Goal: Task Accomplishment & Management: Manage account settings

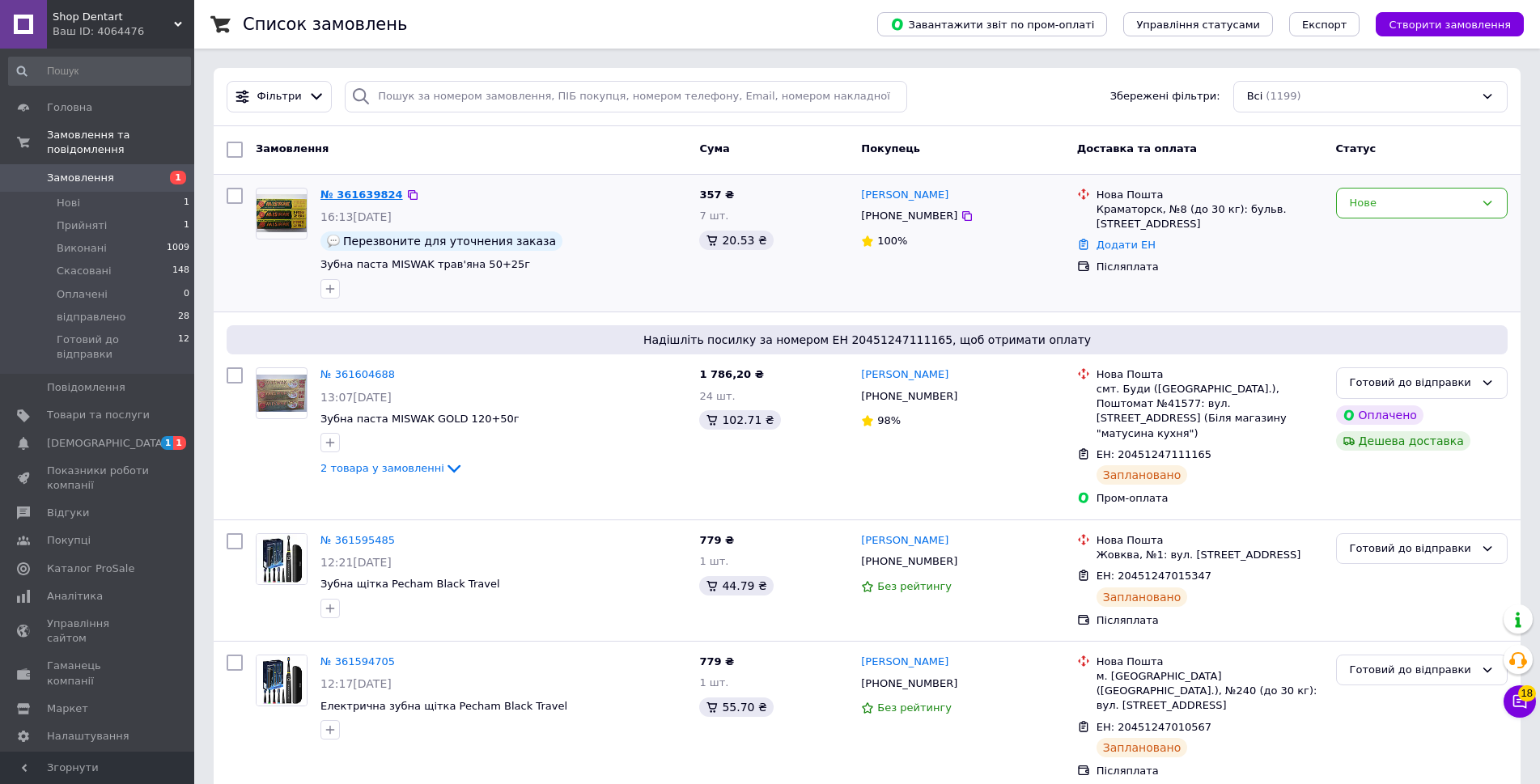
click at [375, 192] on link "№ 361639824" at bounding box center [362, 194] width 83 height 12
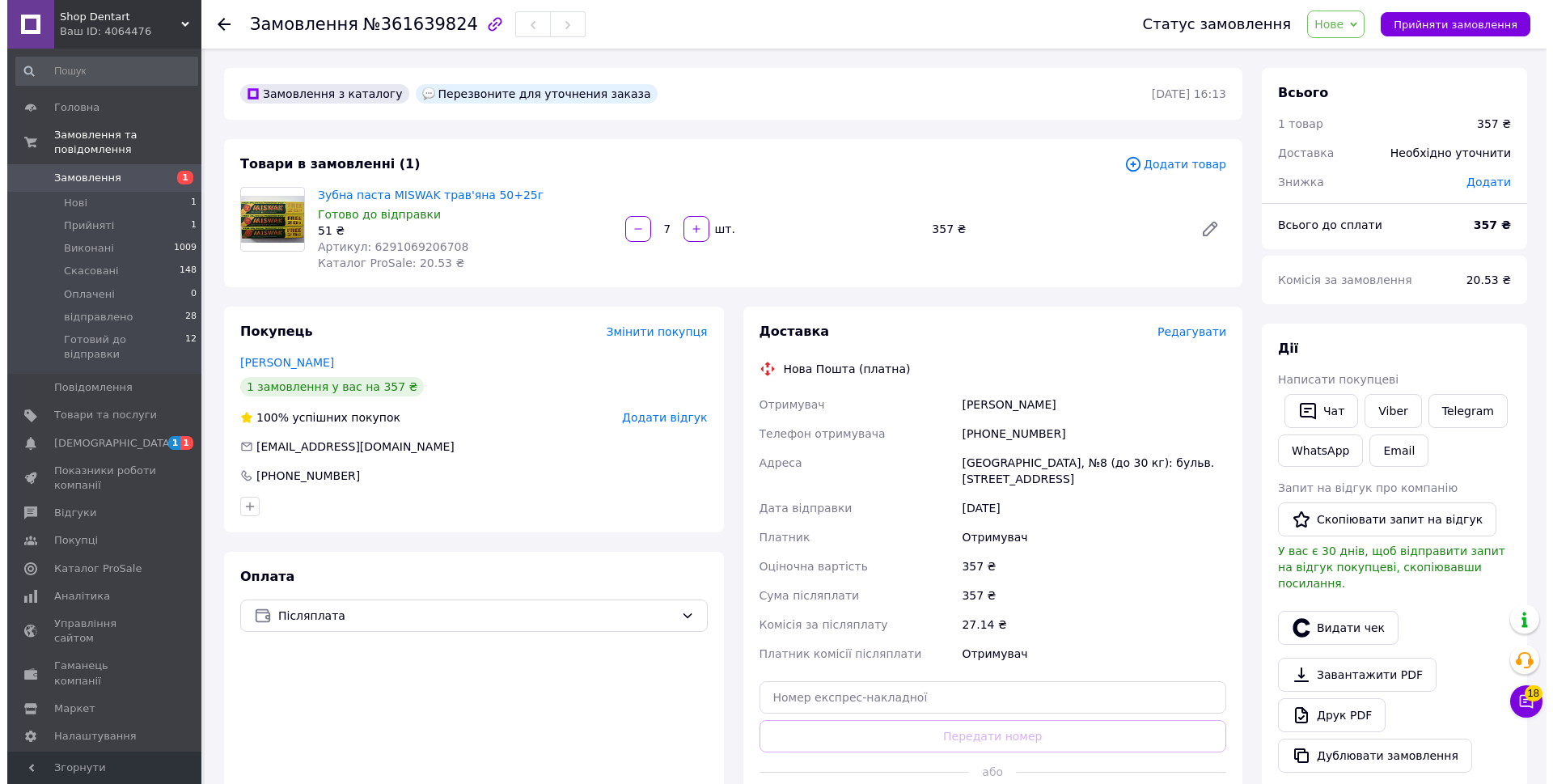
scroll to position [81, 0]
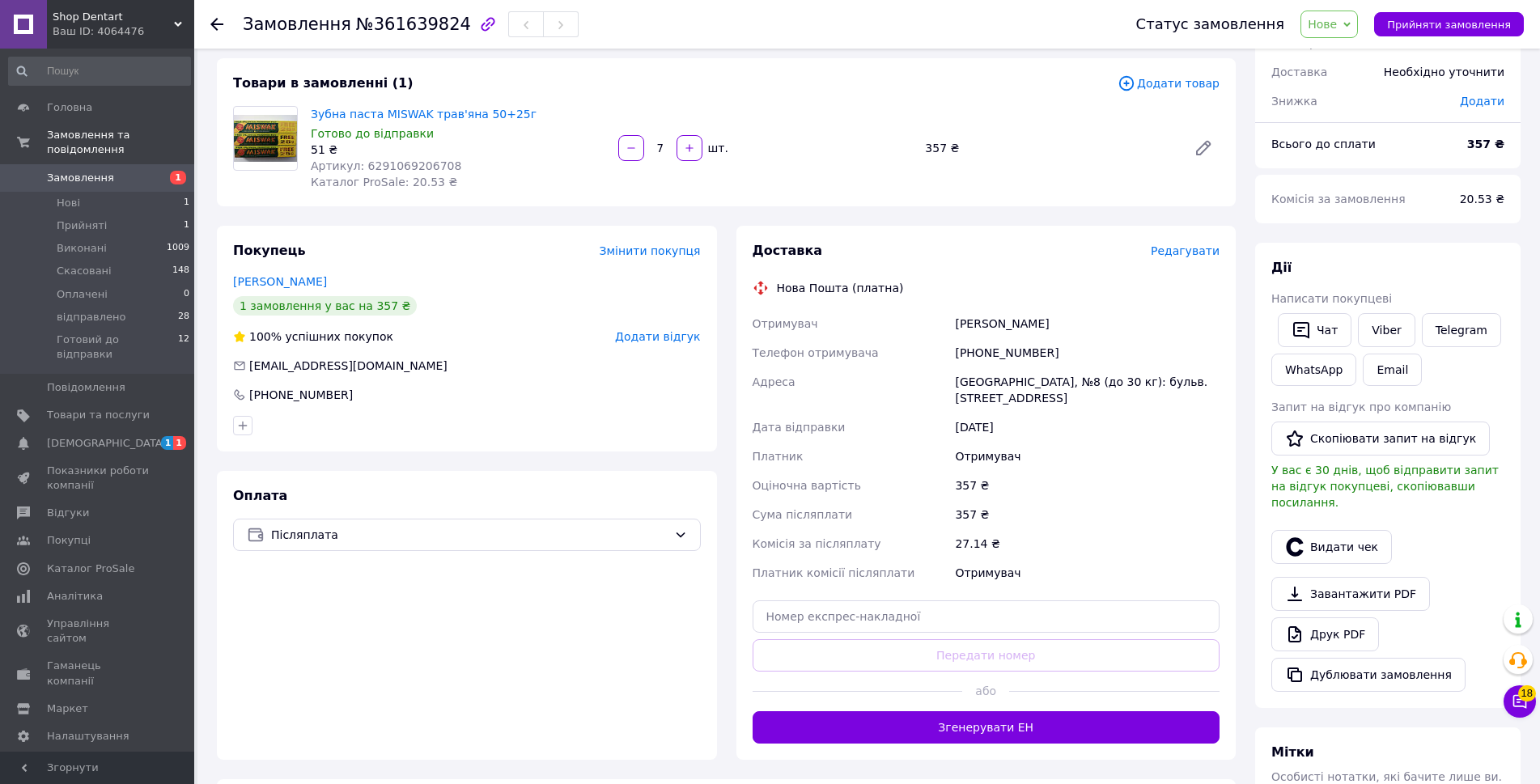
click at [1346, 16] on span "Нове" at bounding box center [1329, 24] width 58 height 28
click at [1349, 58] on li "Прийнято" at bounding box center [1370, 57] width 138 height 24
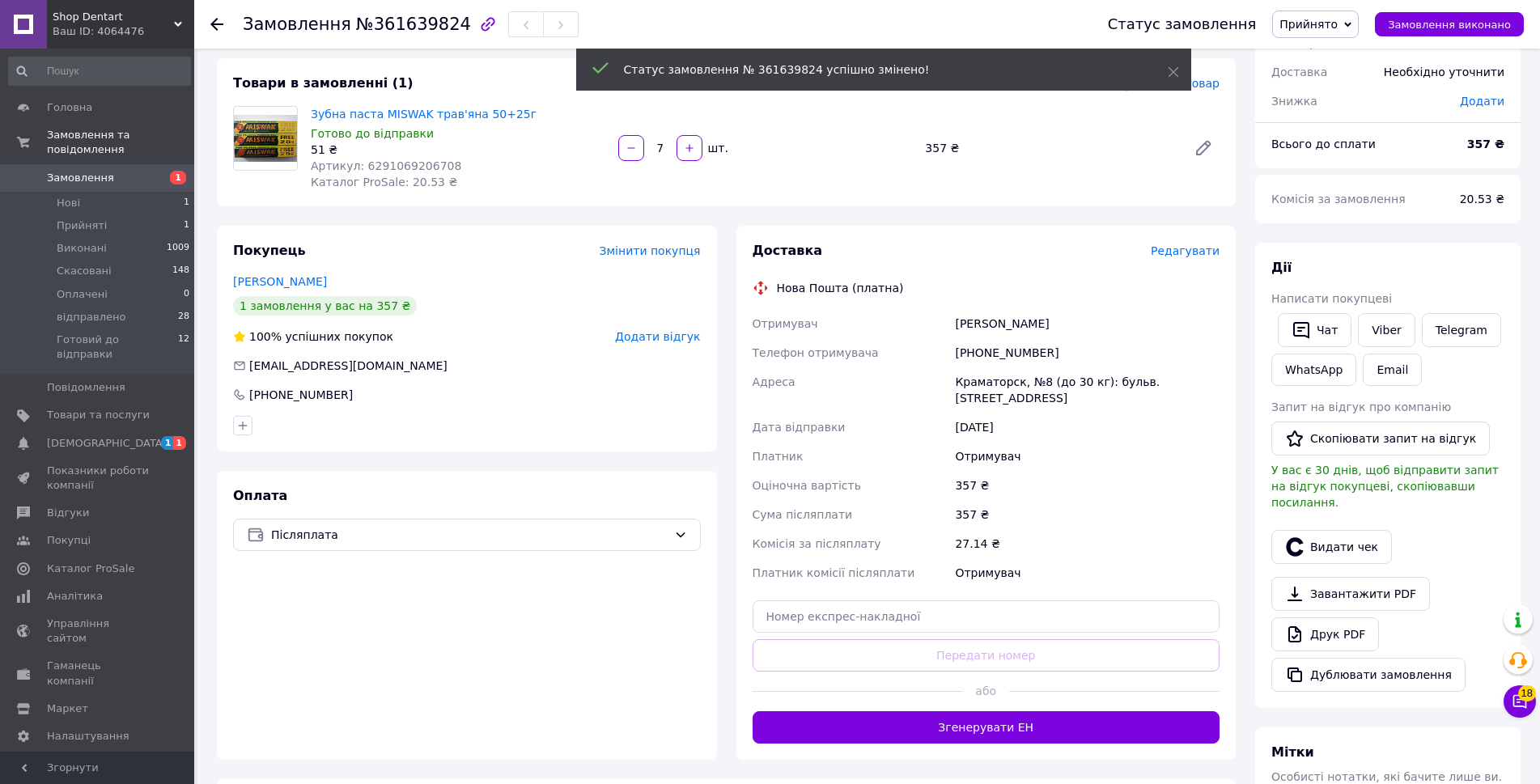
click at [1191, 254] on span "Редагувати" at bounding box center [1184, 250] width 69 height 13
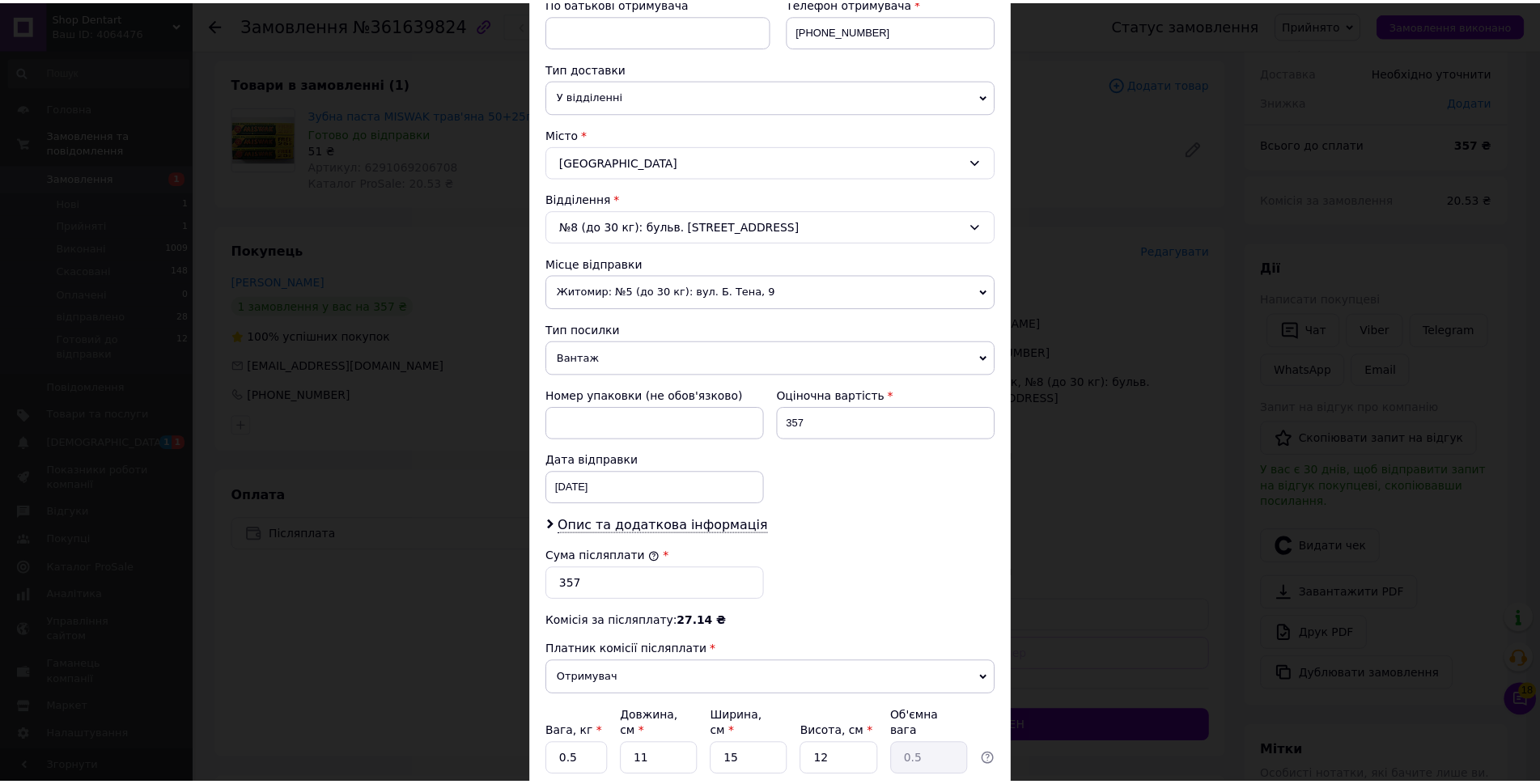
scroll to position [404, 0]
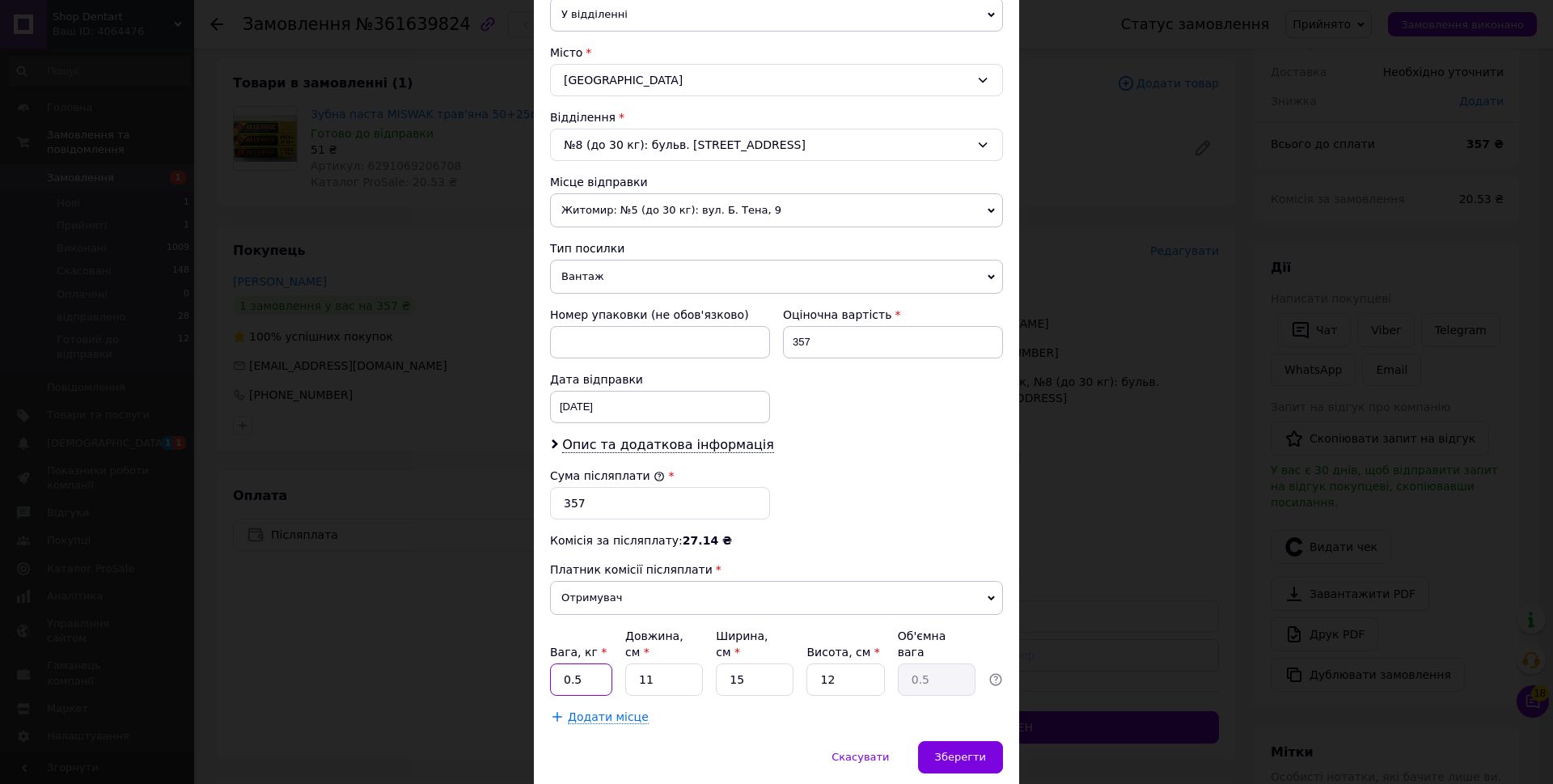
click at [573, 665] on input "0.5" at bounding box center [580, 679] width 62 height 32
type input "0.4"
drag, startPoint x: 739, startPoint y: 669, endPoint x: 725, endPoint y: 661, distance: 16.1
click at [725, 663] on input "15" at bounding box center [755, 679] width 78 height 32
type input "5"
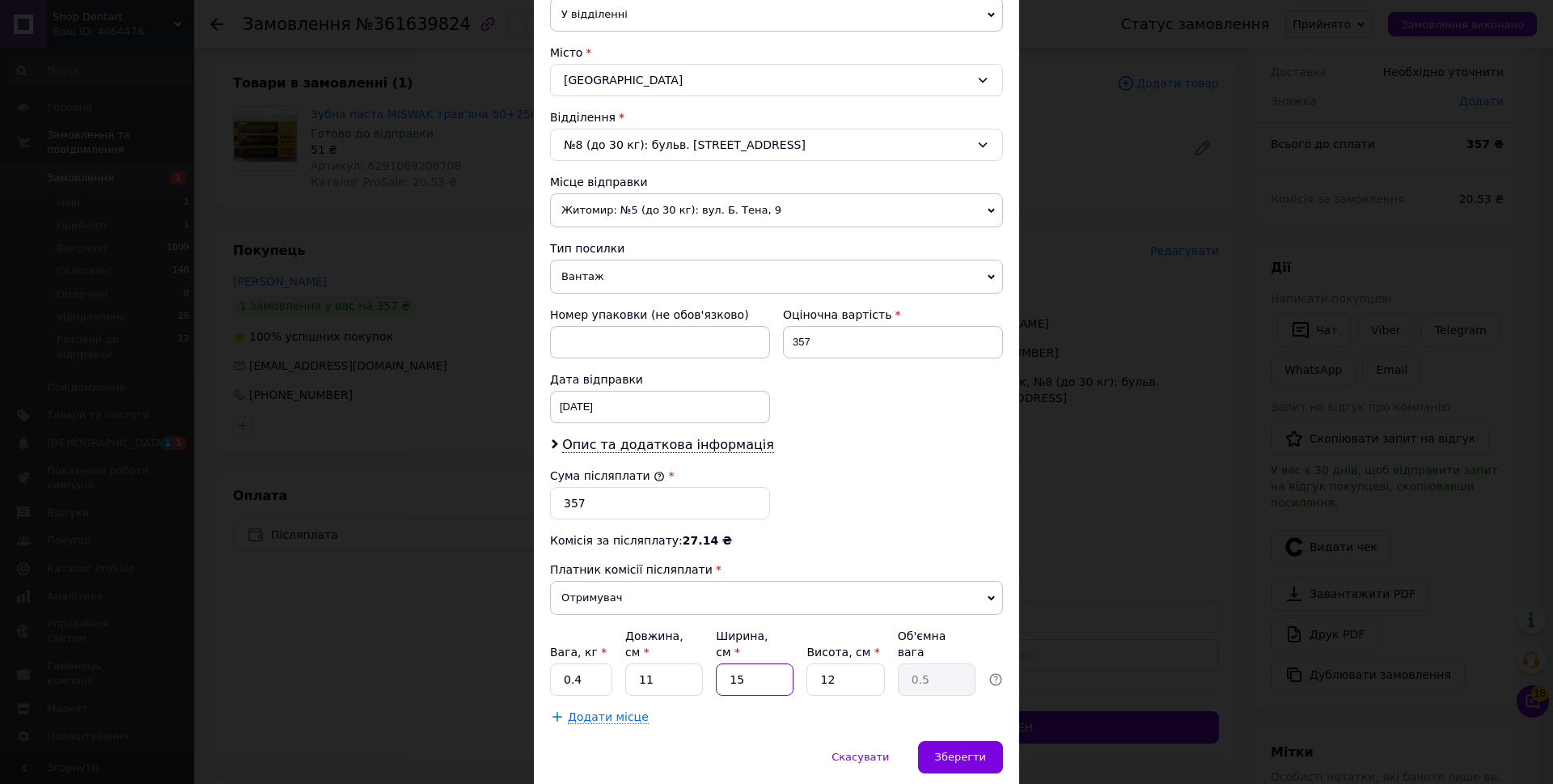
type input "0.17"
type input "5"
drag, startPoint x: 838, startPoint y: 661, endPoint x: 818, endPoint y: 659, distance: 20.1
click at [818, 663] on input "12" at bounding box center [845, 679] width 78 height 32
type input "5"
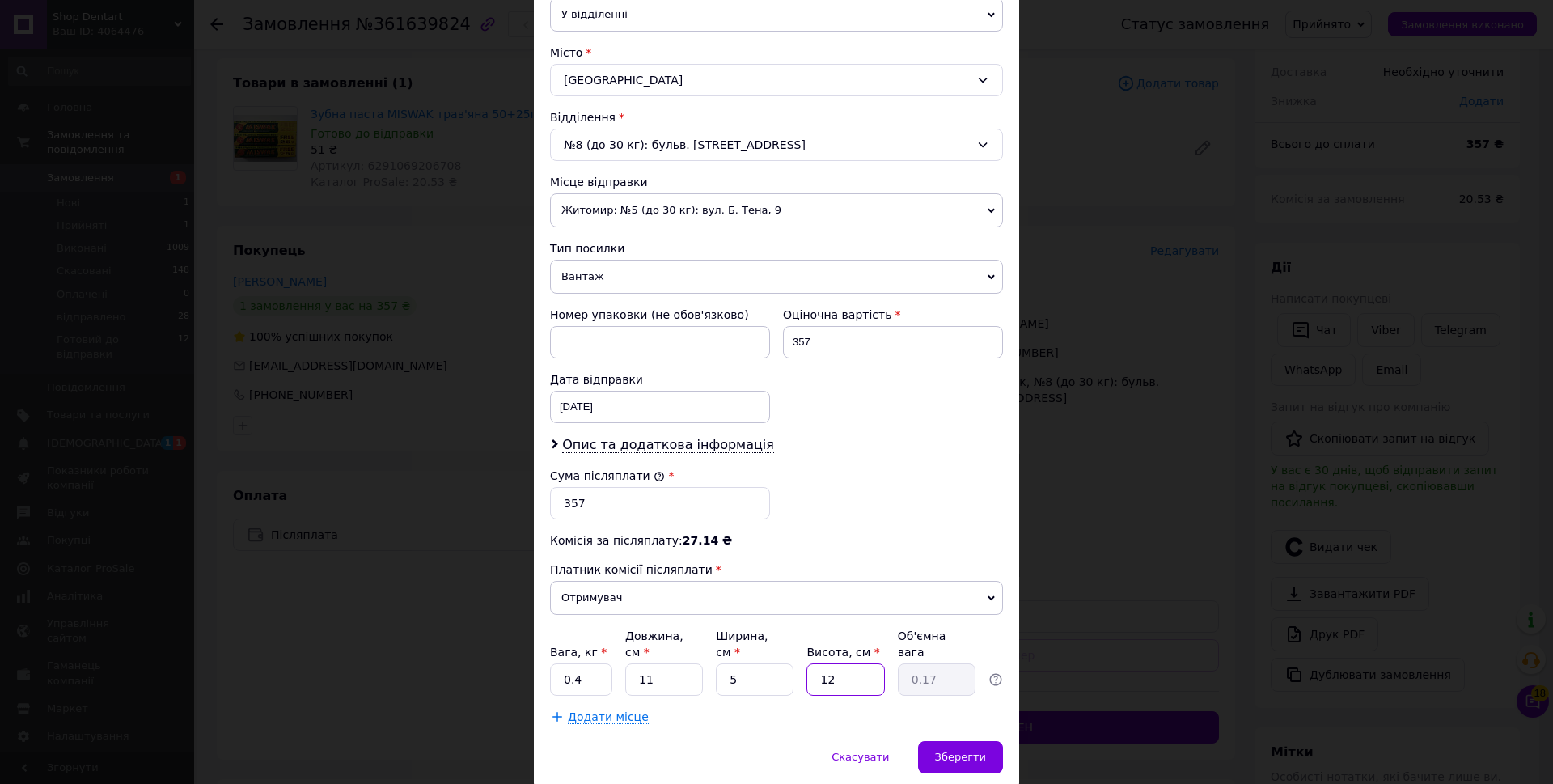
type input "0.1"
type input "5"
click at [958, 751] on span "Зберегти" at bounding box center [960, 757] width 51 height 12
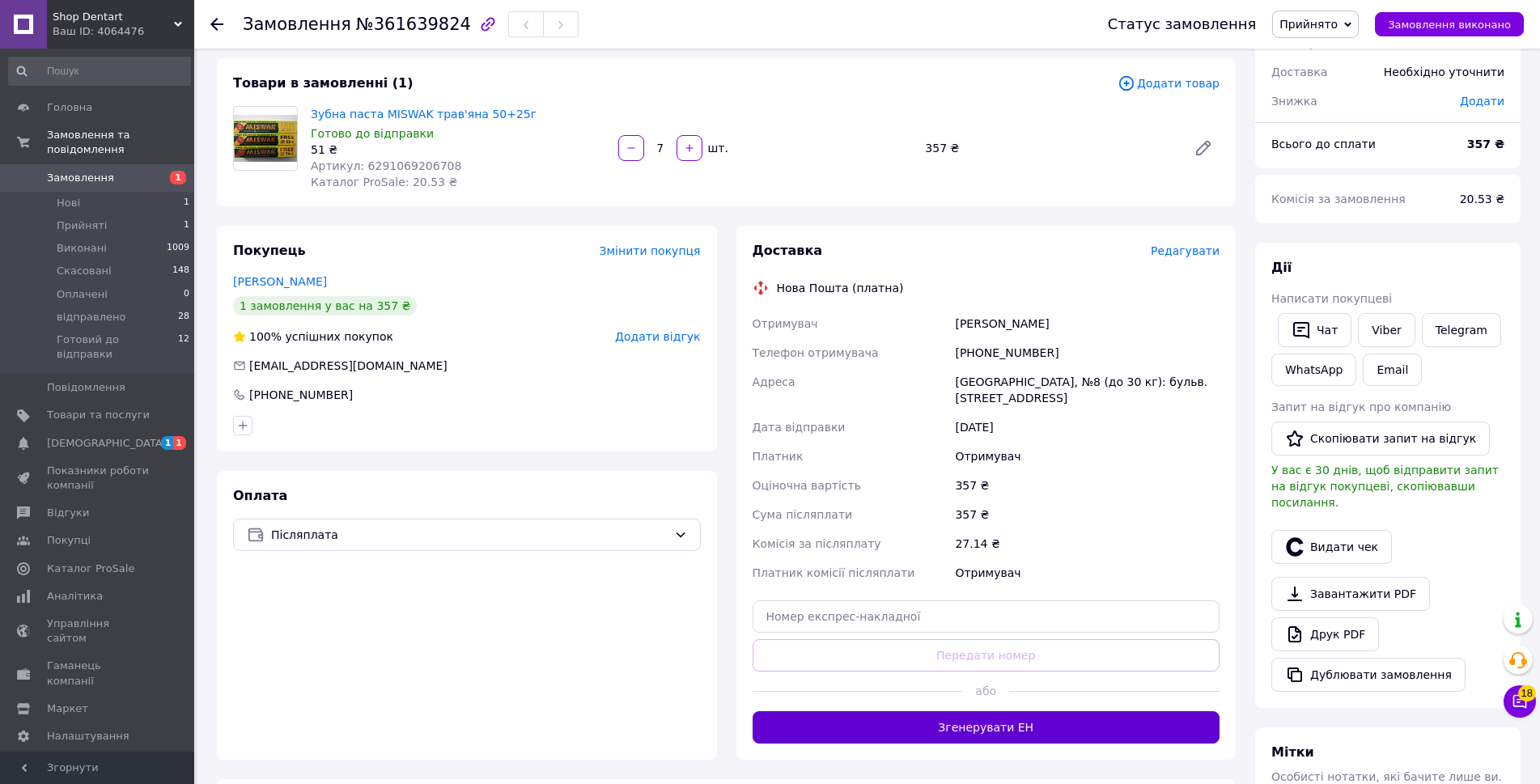
click at [1001, 727] on button "Згенерувати ЕН" at bounding box center [986, 727] width 468 height 32
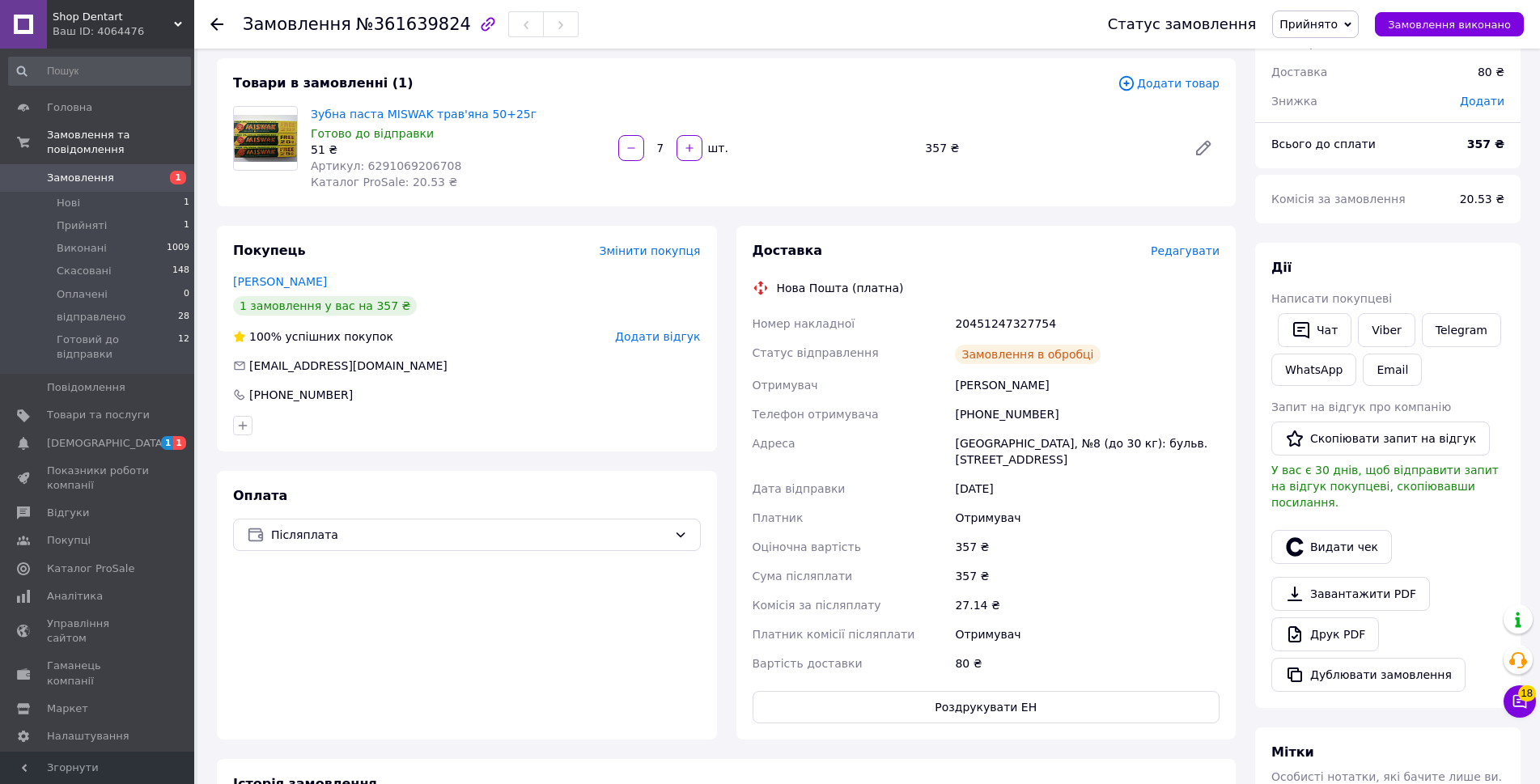
scroll to position [0, 0]
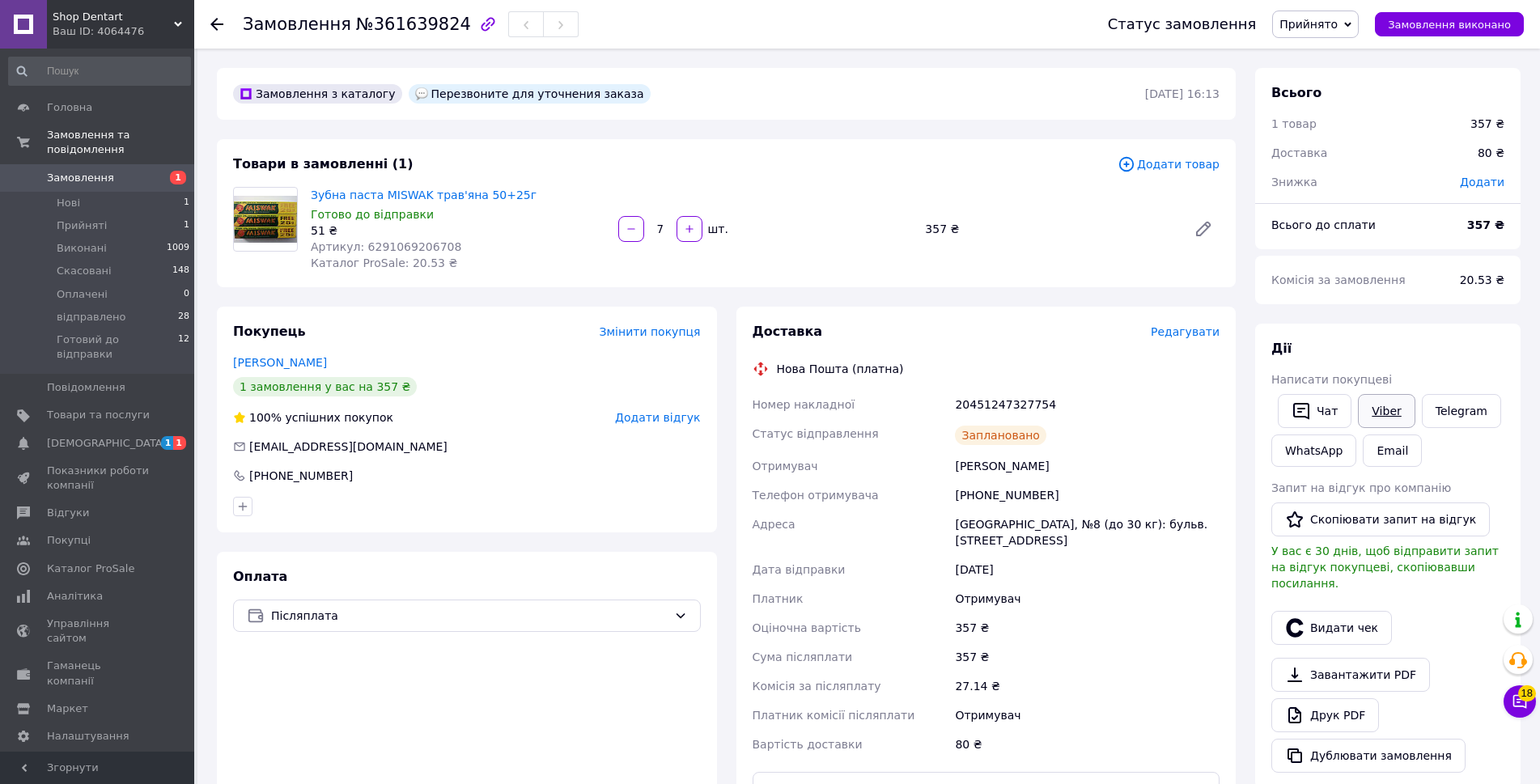
click at [1379, 416] on link "Viber" at bounding box center [1386, 410] width 57 height 34
drag, startPoint x: 1055, startPoint y: 407, endPoint x: 746, endPoint y: 409, distance: 309.0
click at [746, 409] on div "Доставка Редагувати Нова Пошта (платна) Номер накладної 20451247327754 Статус в…" at bounding box center [987, 564] width 500 height 514
copy div "Номер накладної 20451247327754"
click at [1410, 405] on div "Viber" at bounding box center [1386, 410] width 63 height 40
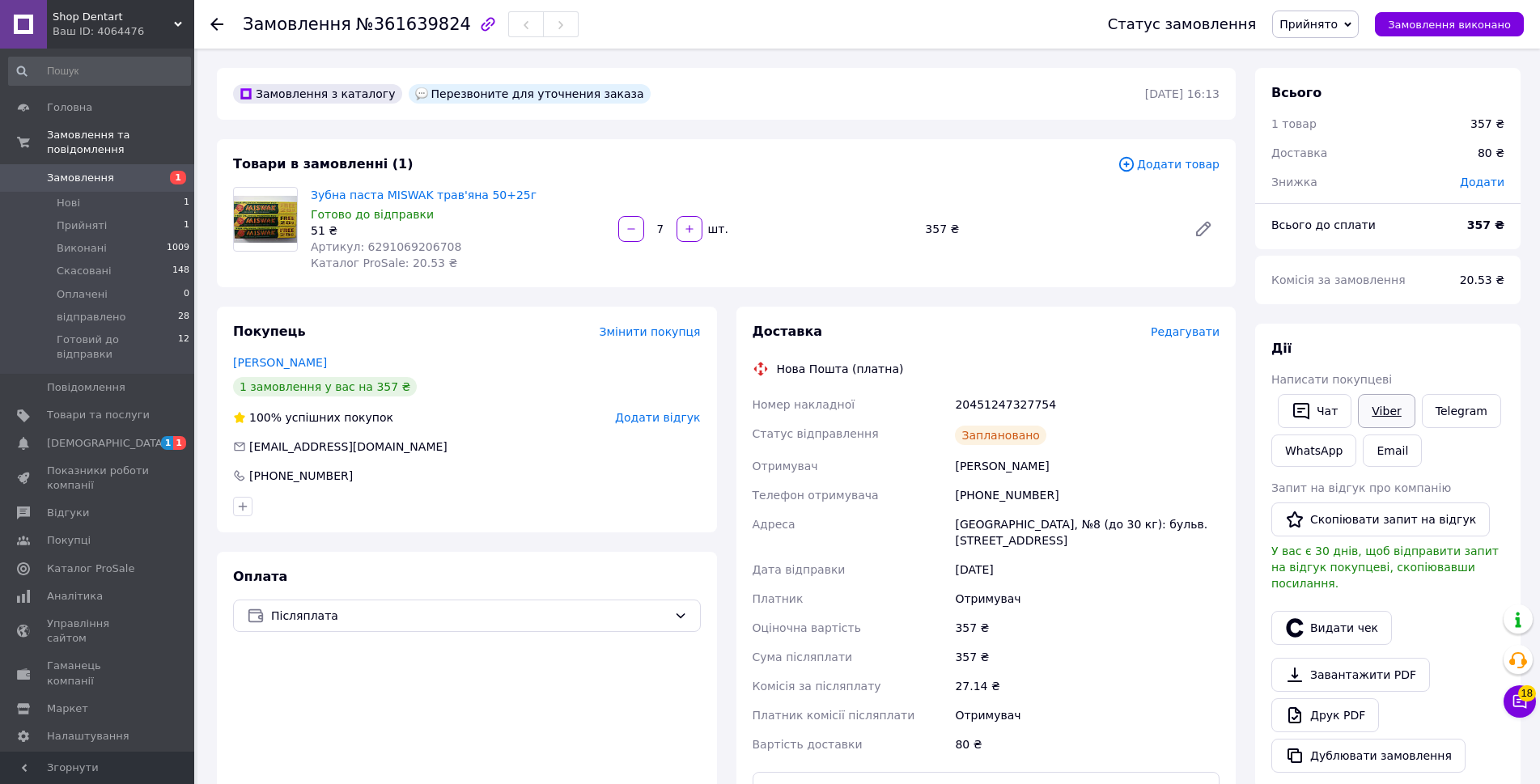
click at [1397, 412] on link "Viber" at bounding box center [1386, 410] width 57 height 34
click at [1387, 423] on link "Viber" at bounding box center [1386, 410] width 57 height 34
click at [1338, 17] on span "Прийнято" at bounding box center [1308, 24] width 58 height 13
click at [1333, 154] on li "Готовий до відправки" at bounding box center [1341, 153] width 138 height 24
drag, startPoint x: 456, startPoint y: 196, endPoint x: 307, endPoint y: 201, distance: 149.1
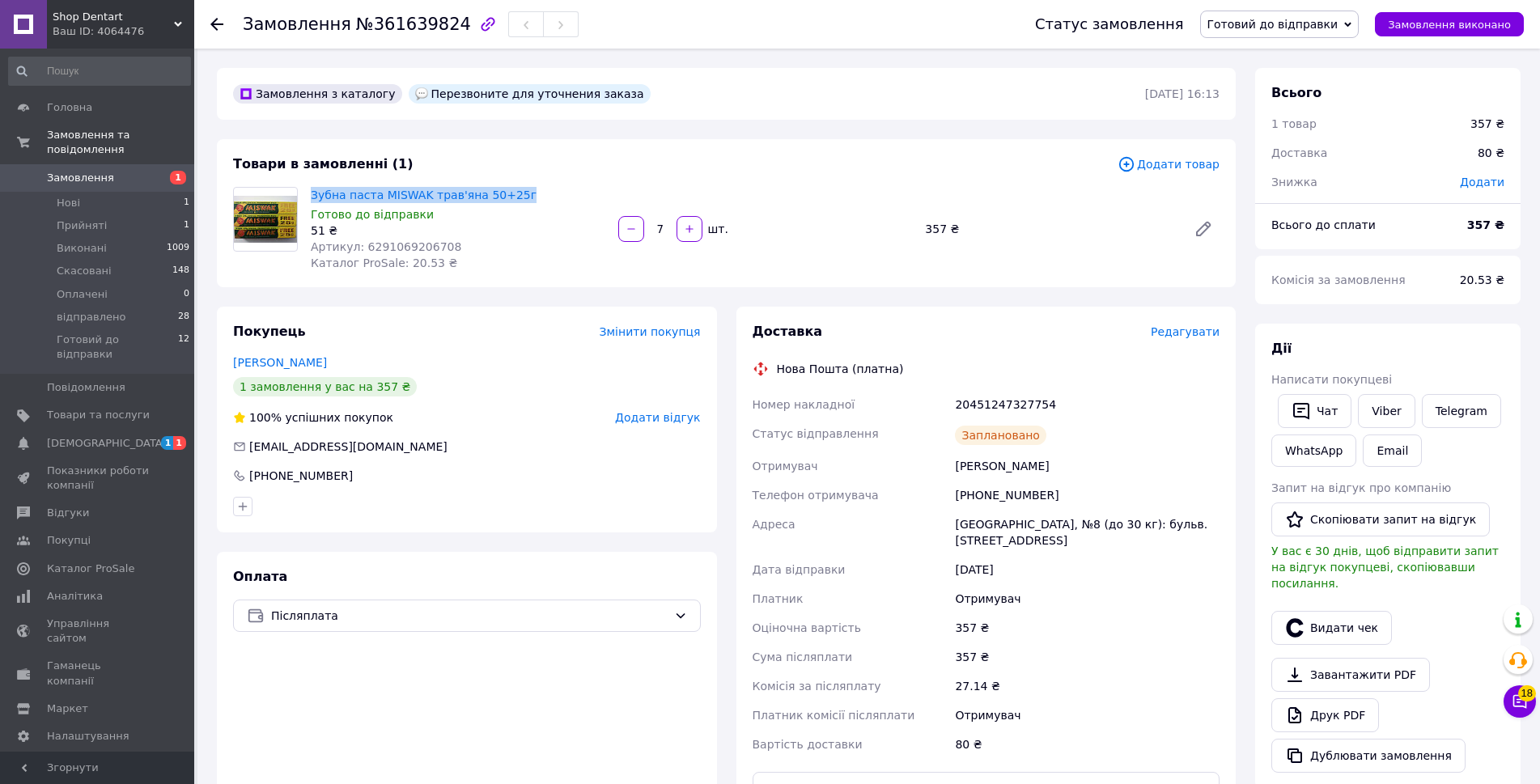
click at [307, 201] on div "Зубна паста MISWAK трав'яна 50+25г Готово до відправки 51 ₴ Артикул: 6291069206…" at bounding box center [458, 229] width 308 height 91
copy link "Зубна паста MISWAK трав'яна 50+25г"
click at [209, 19] on div "Замовлення №361639824 Статус замовлення Готовий до відправки Прийнято Виконано …" at bounding box center [867, 24] width 1346 height 49
click at [211, 21] on icon at bounding box center [216, 24] width 13 height 13
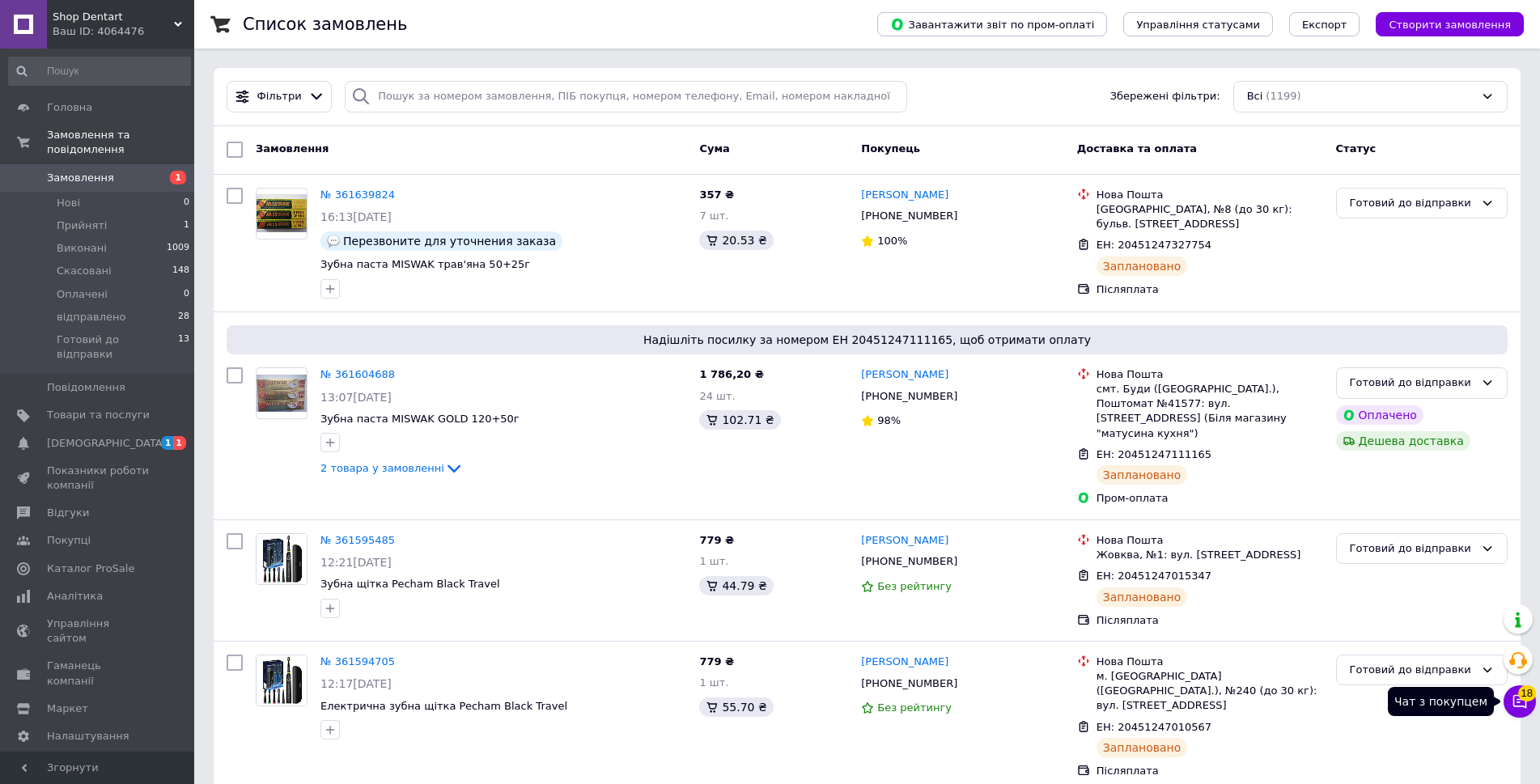
click at [1525, 696] on span "18" at bounding box center [1527, 693] width 17 height 17
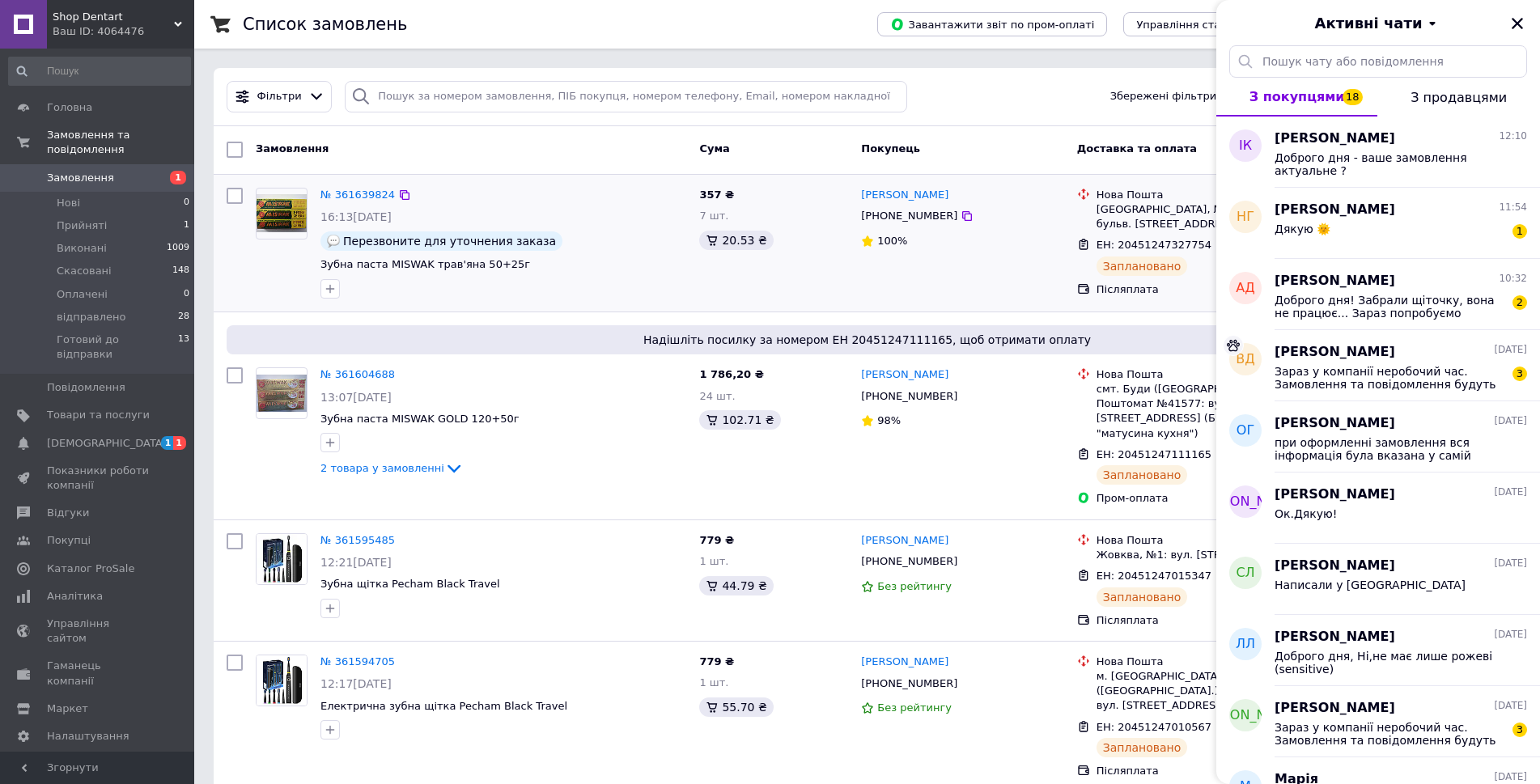
click at [826, 248] on div "20.53 ₴" at bounding box center [773, 240] width 149 height 19
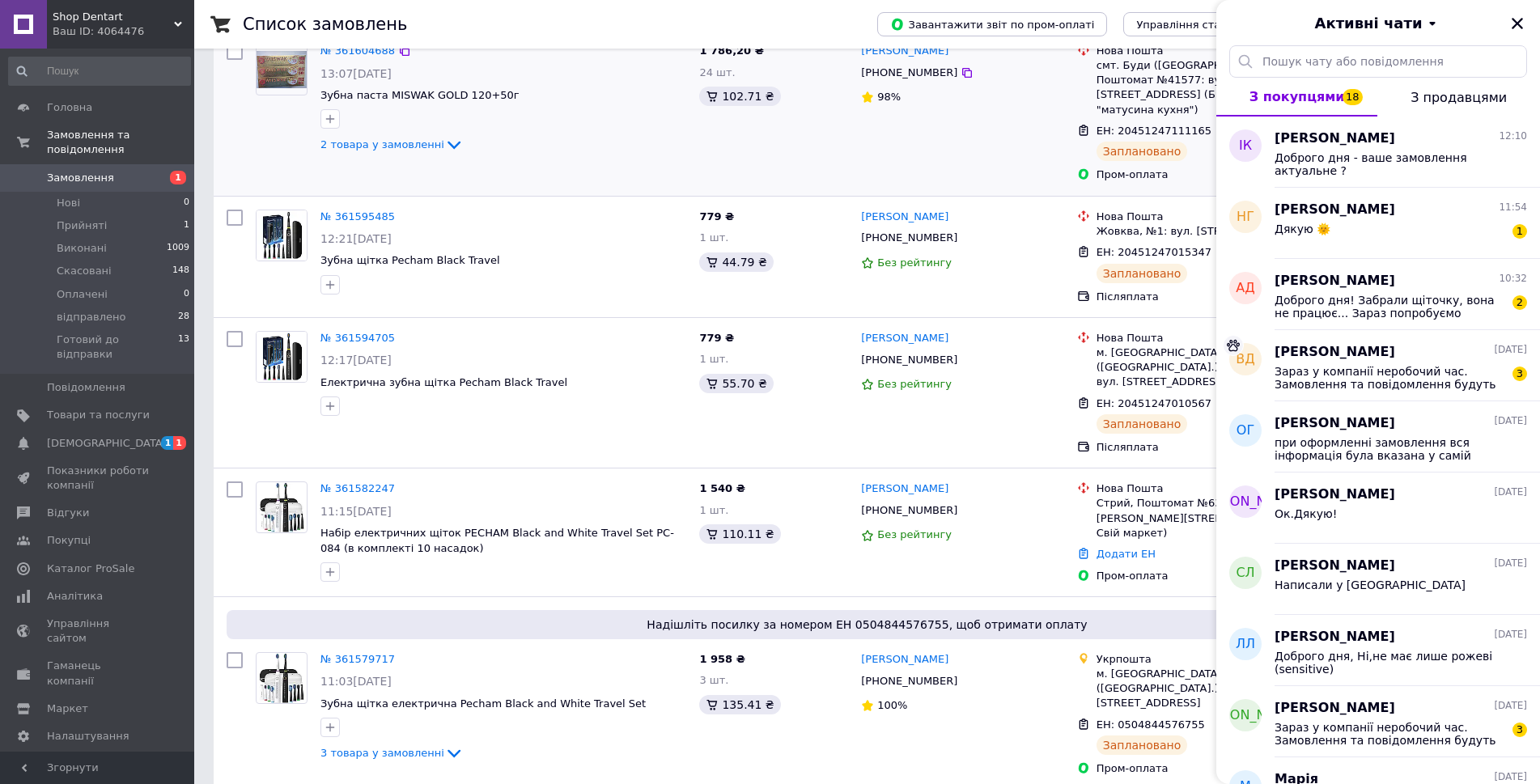
scroll to position [404, 0]
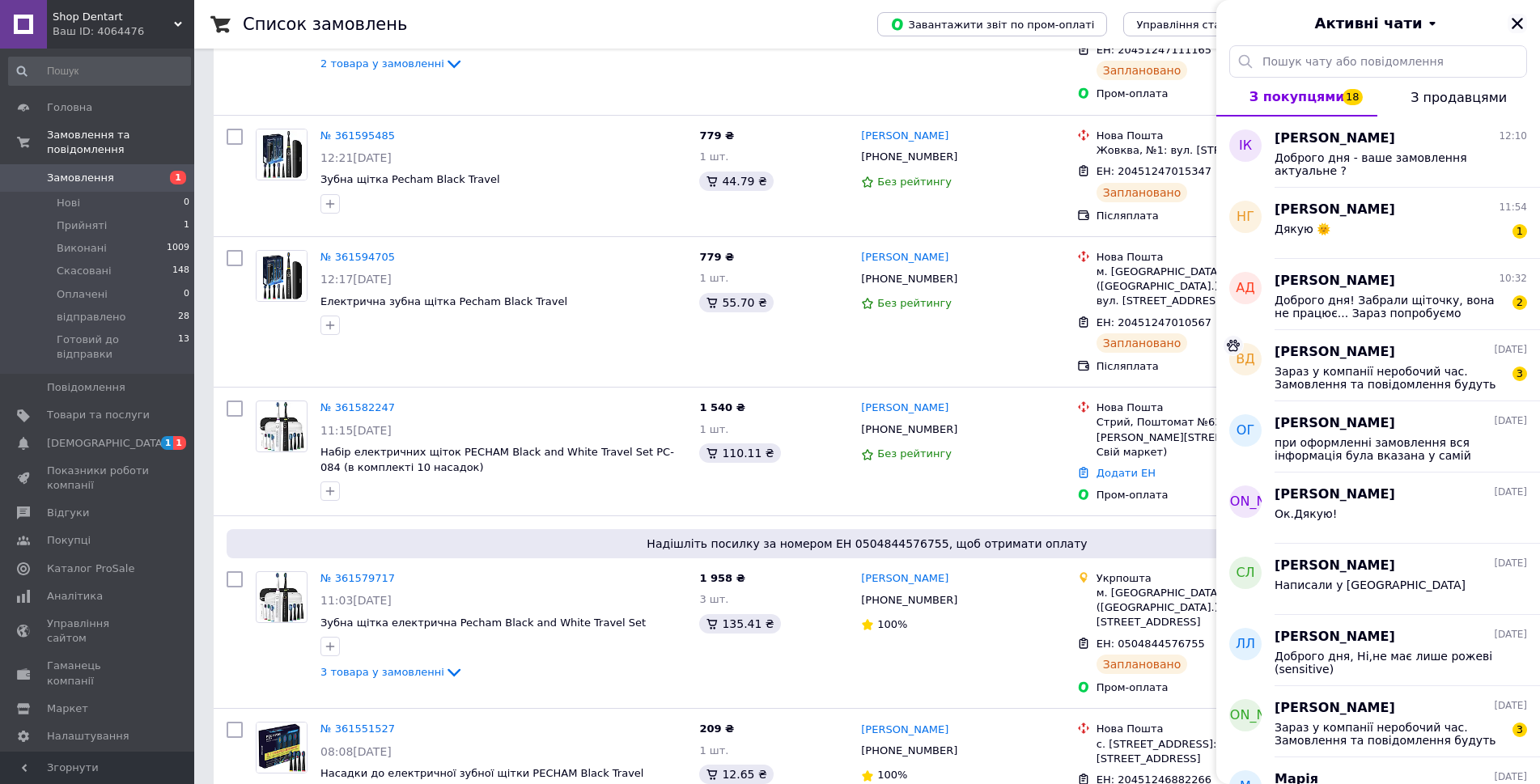
click at [1513, 21] on icon "Закрити" at bounding box center [1516, 24] width 15 height 15
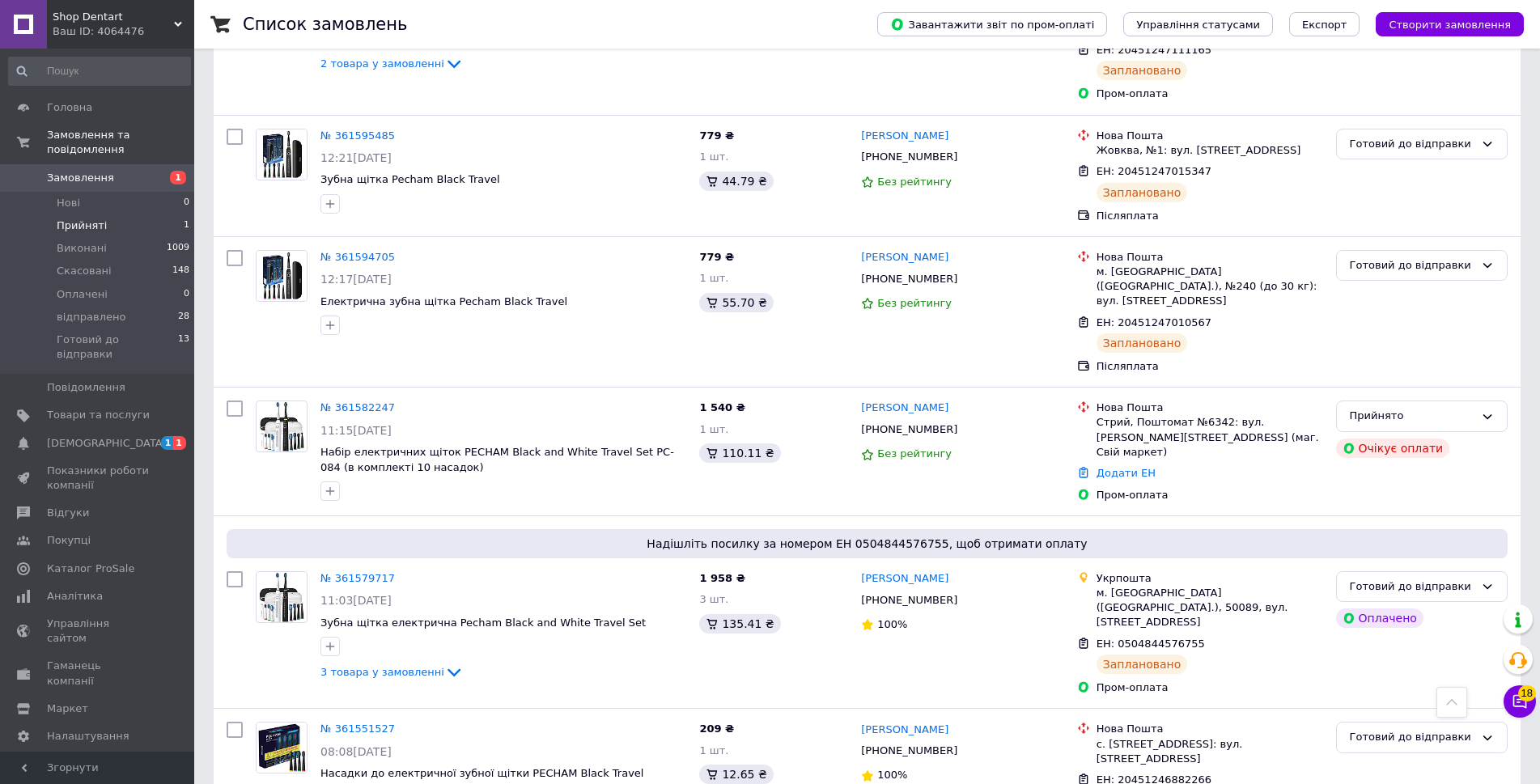
click at [76, 219] on span "Прийняті" at bounding box center [82, 226] width 51 height 15
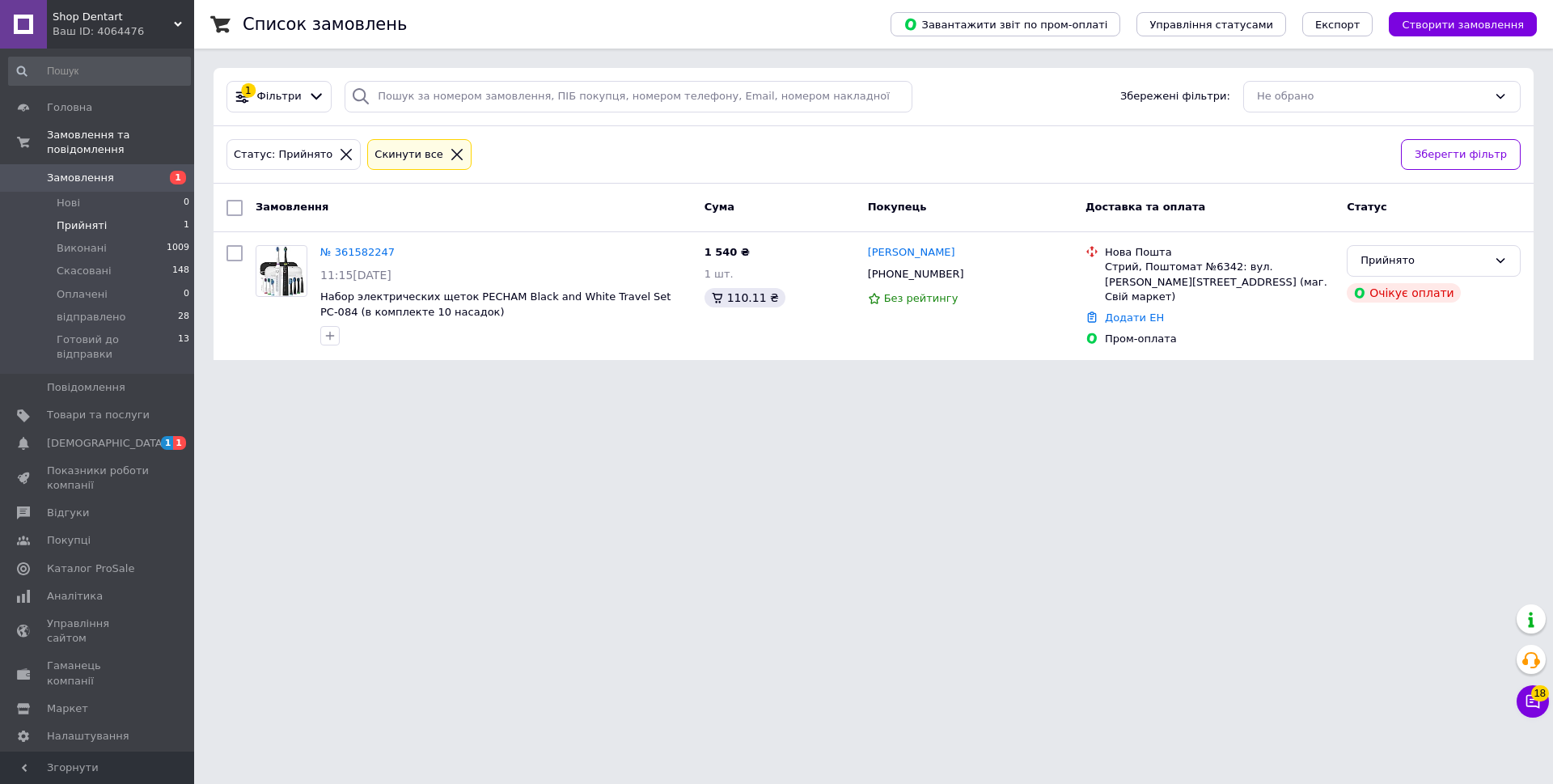
click at [451, 152] on icon at bounding box center [457, 154] width 11 height 11
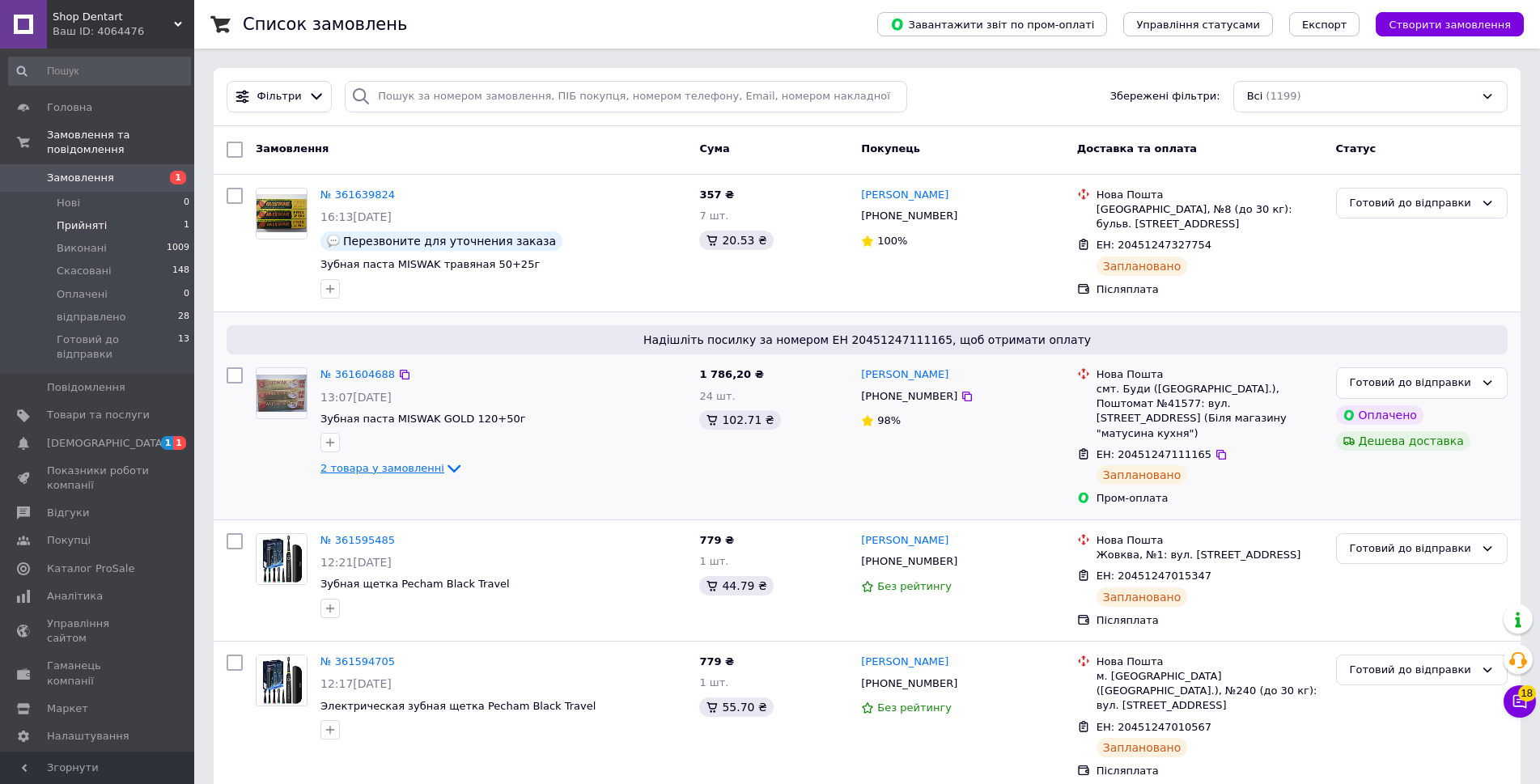
click at [422, 468] on span "2 товара у замовленні" at bounding box center [383, 468] width 124 height 12
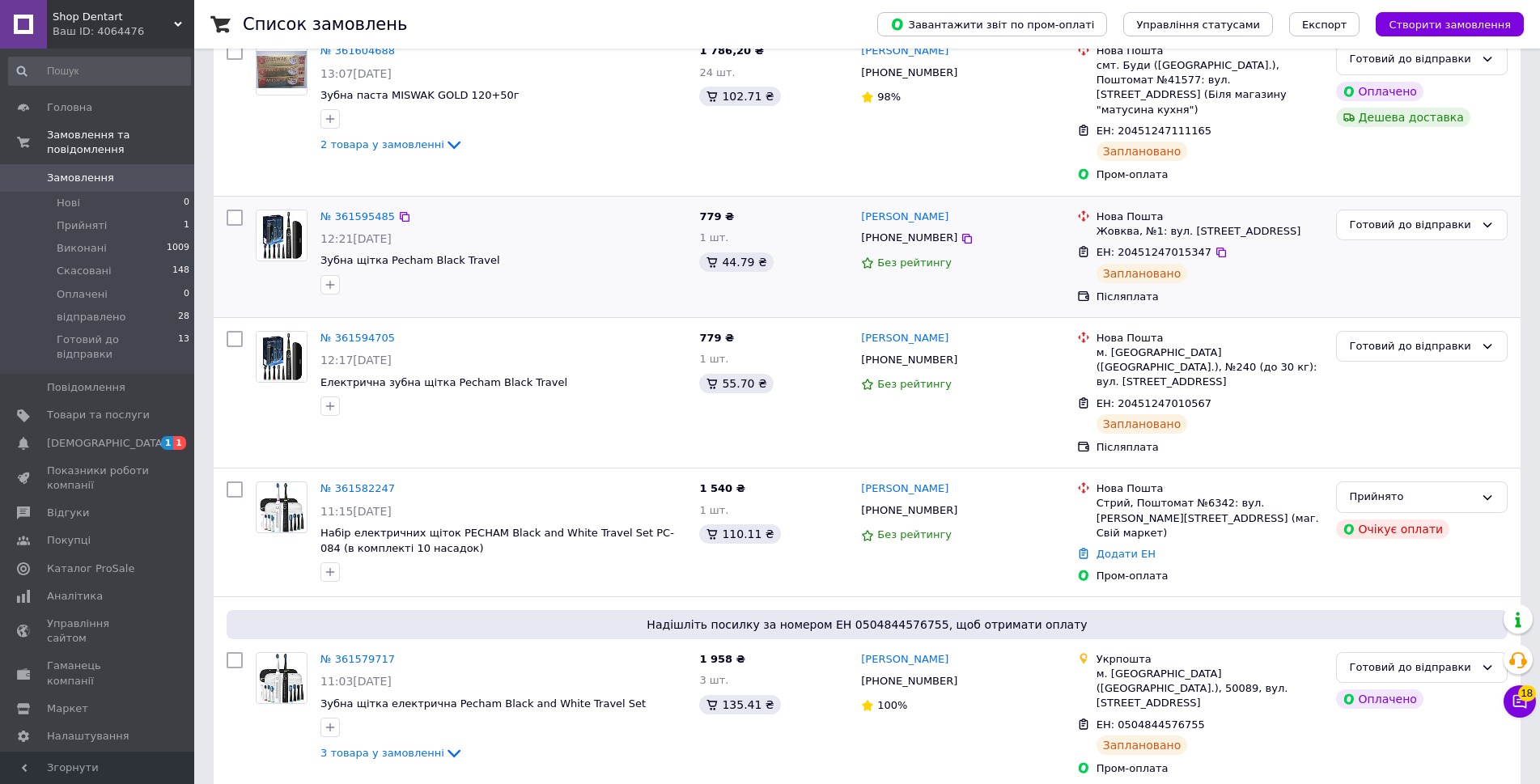
scroll to position [81, 0]
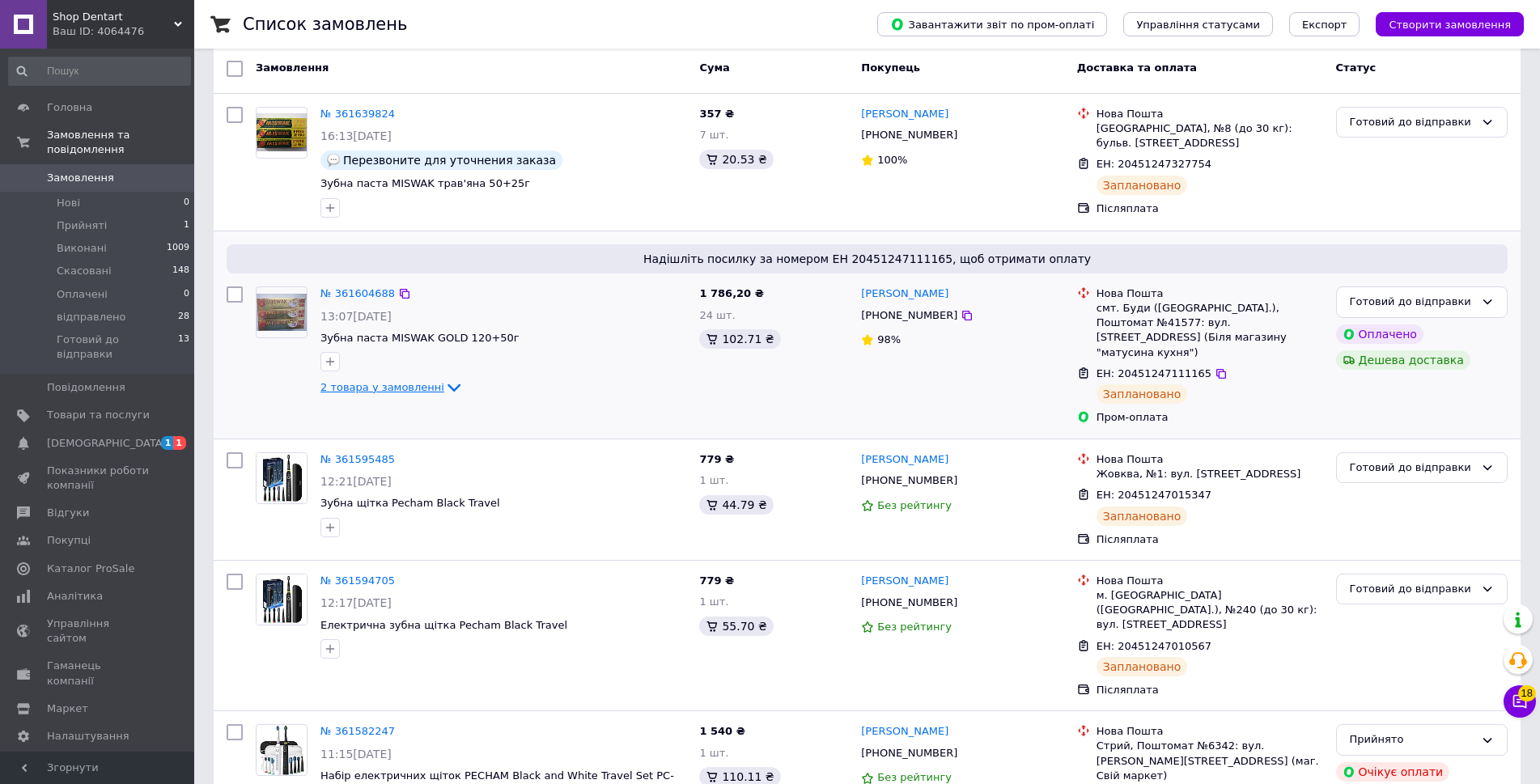
click at [377, 391] on span "2 товара у замовленні" at bounding box center [383, 387] width 124 height 12
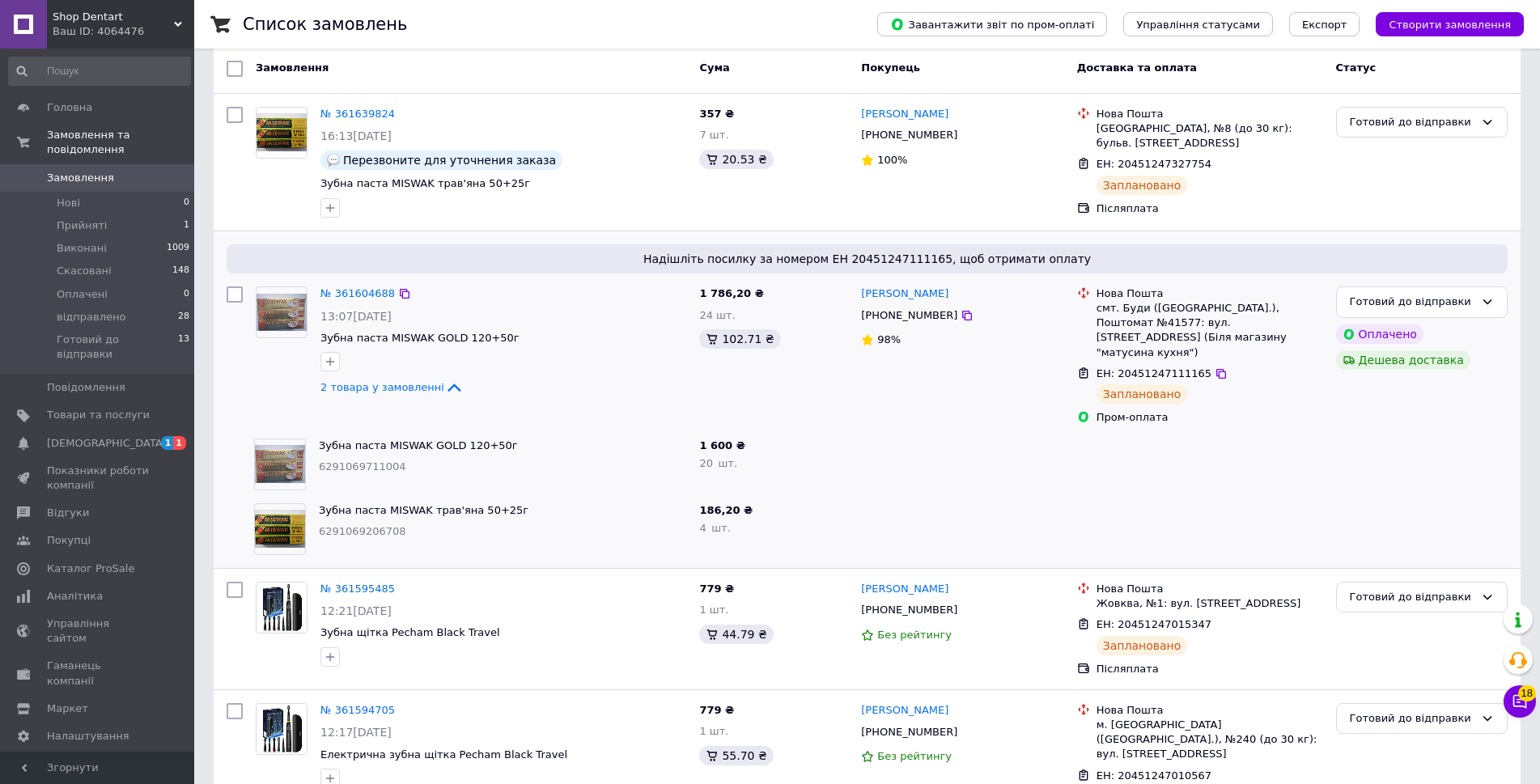
scroll to position [0, 0]
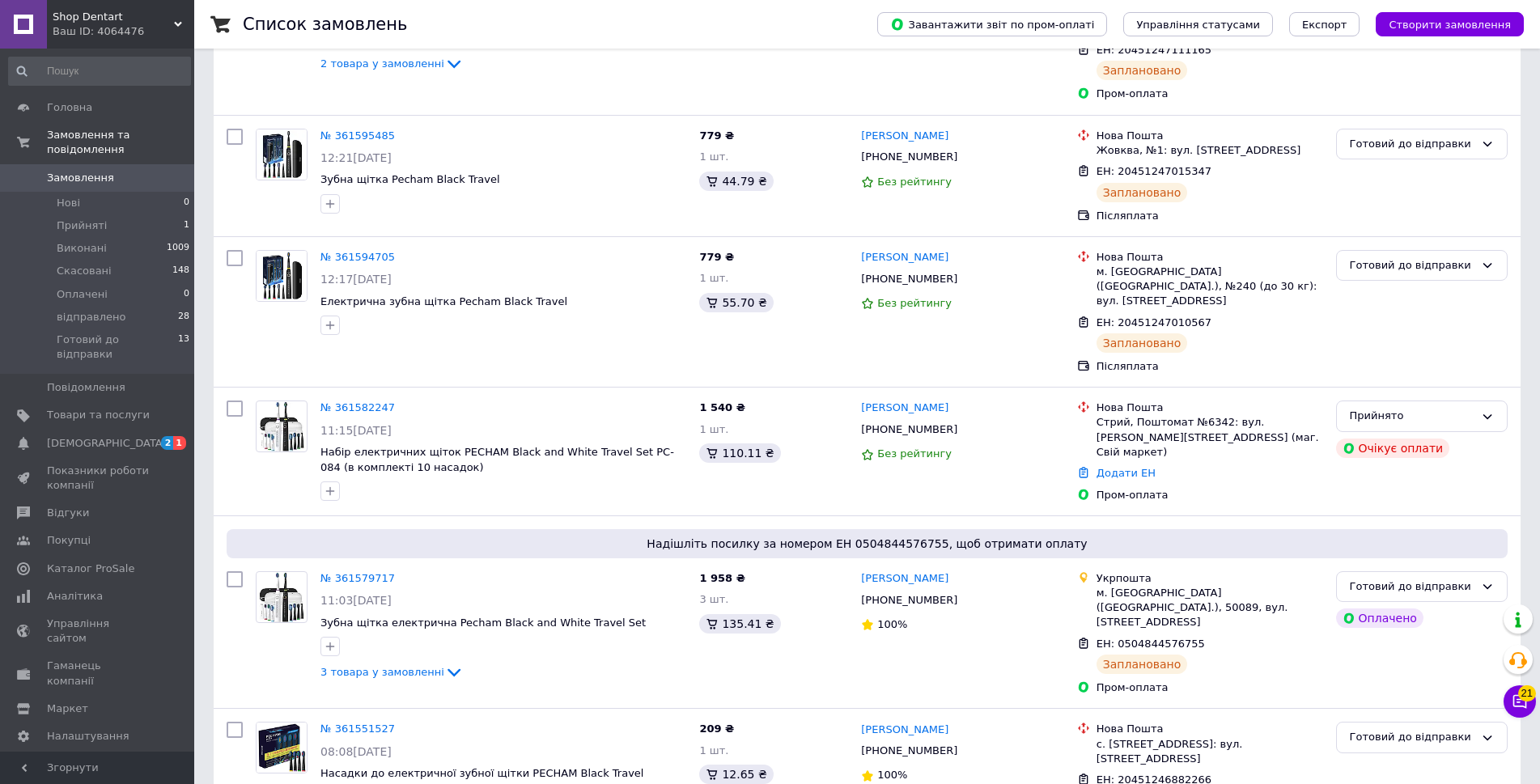
scroll to position [485, 0]
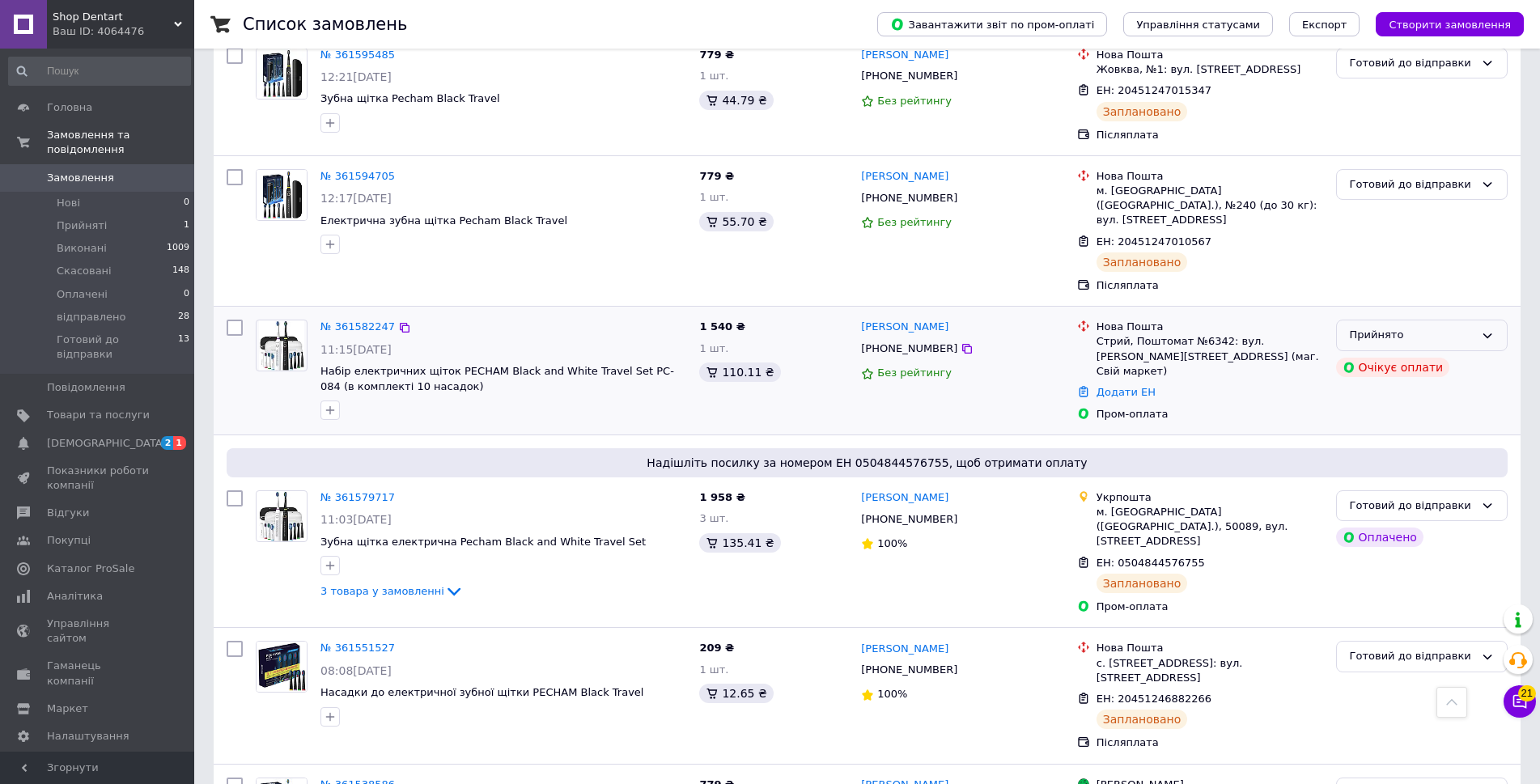
click at [1472, 327] on div "Прийнято" at bounding box center [1411, 335] width 125 height 17
click at [1404, 383] on li "Скасовано" at bounding box center [1421, 398] width 170 height 30
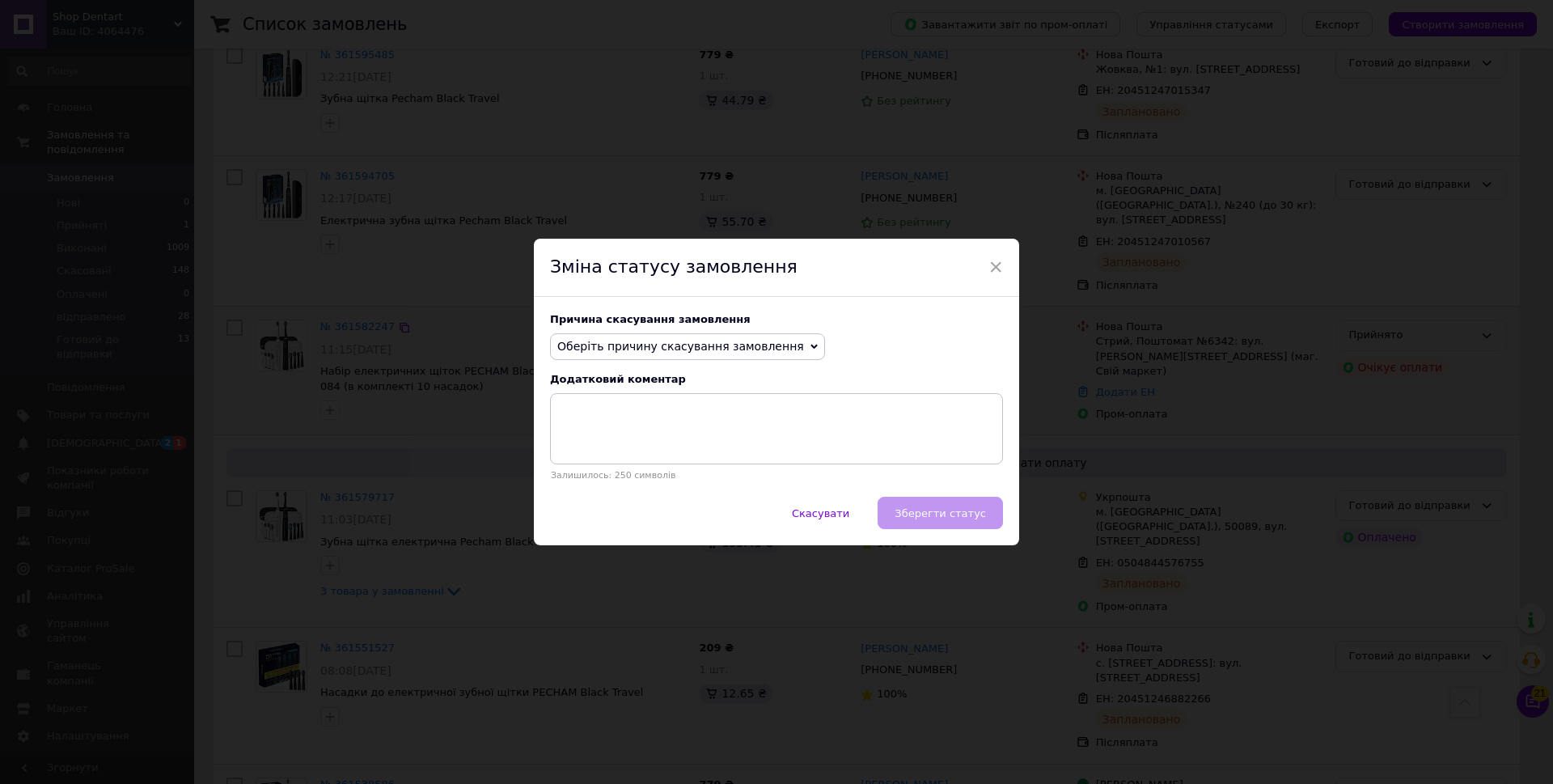
click at [743, 341] on span "Оберіть причину скасування замовлення" at bounding box center [681, 346] width 247 height 13
click at [643, 419] on li "Оплата не надійшла" at bounding box center [688, 423] width 274 height 23
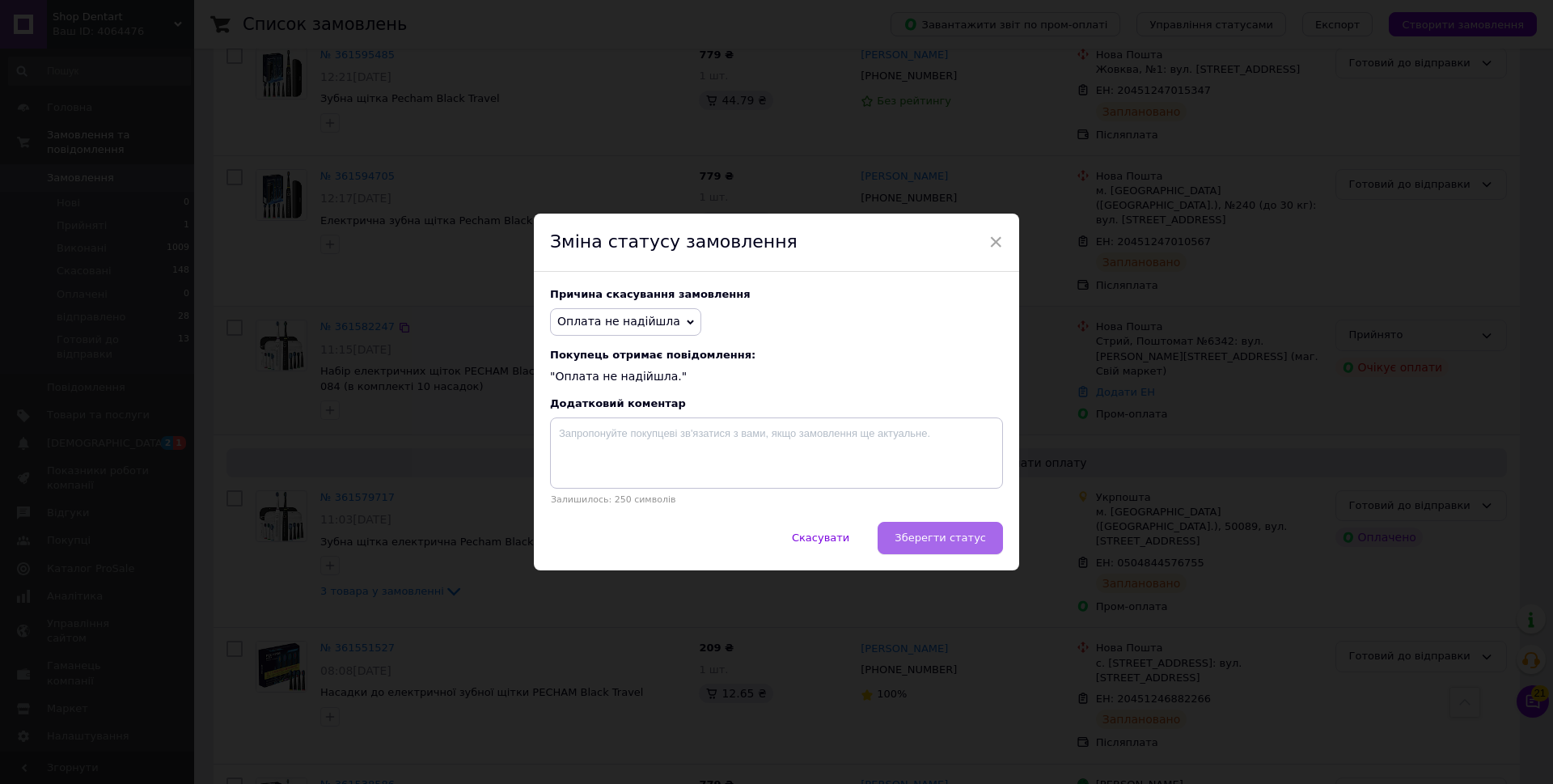
click at [911, 543] on span "Зберегти статус" at bounding box center [940, 537] width 92 height 12
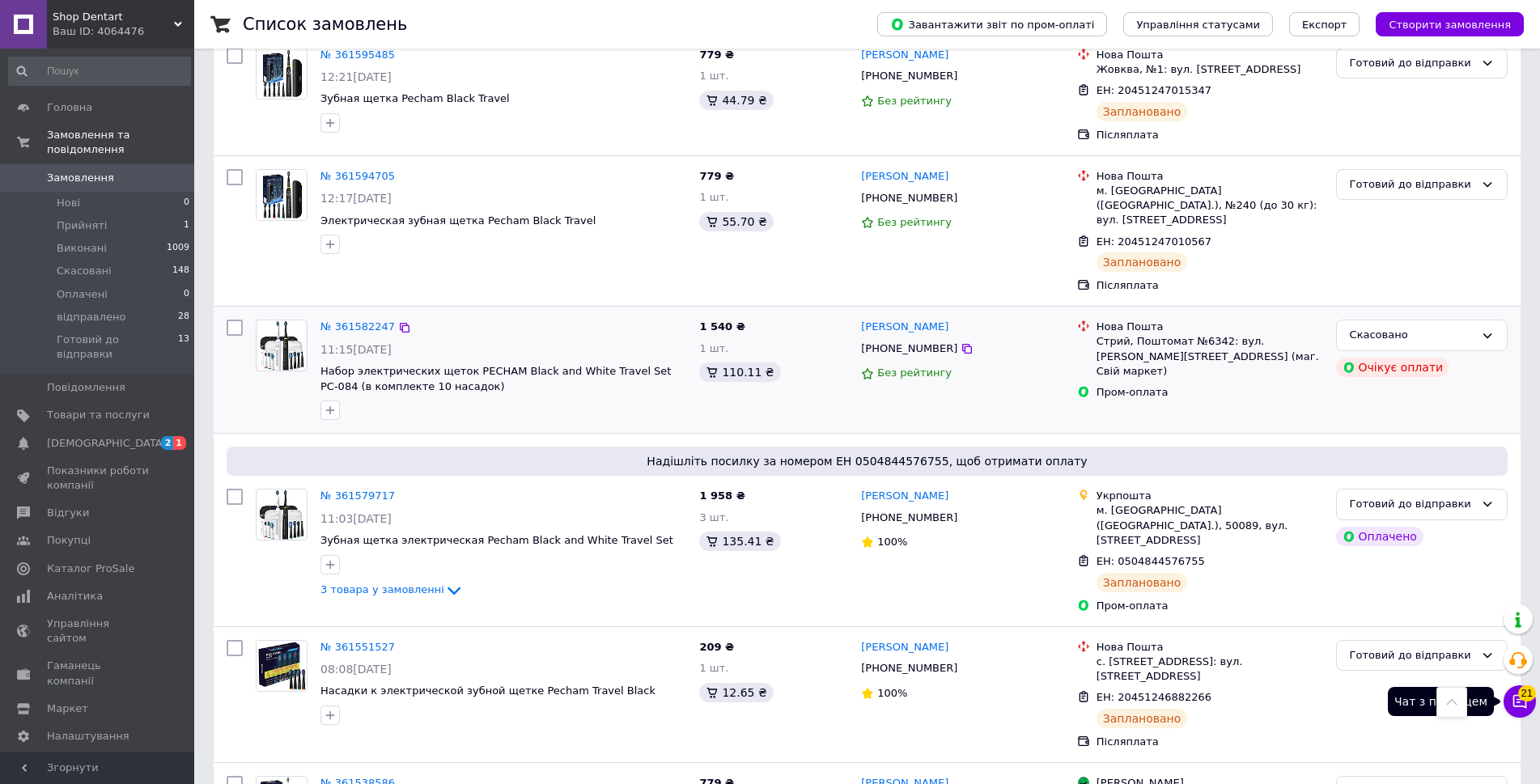
click at [1519, 691] on span "21" at bounding box center [1527, 693] width 17 height 17
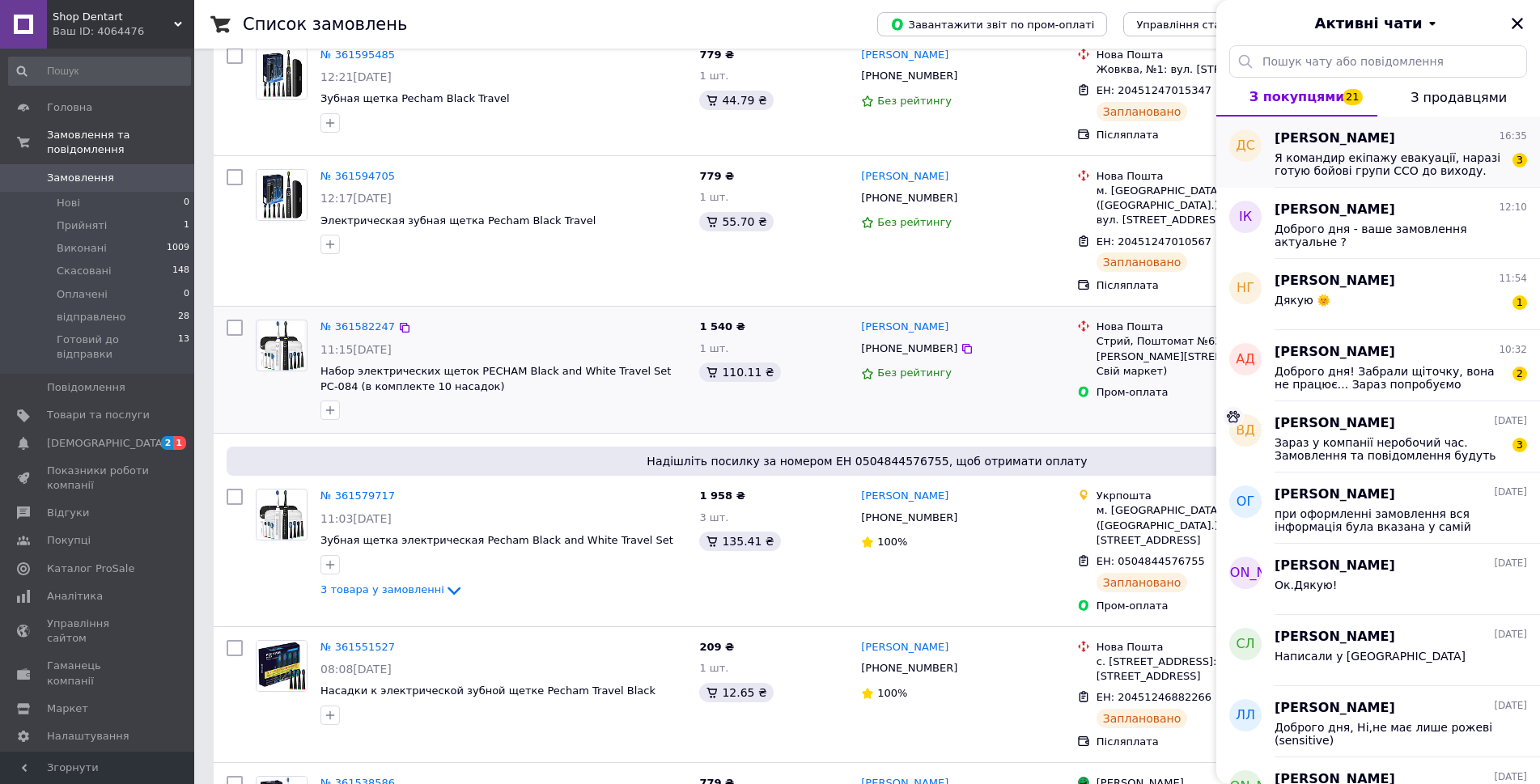
click at [1489, 175] on span "Я командир екіпажу евакуації, наразі готую бойові групи ССО до виходу. Хочу заб…" at bounding box center [1389, 165] width 230 height 26
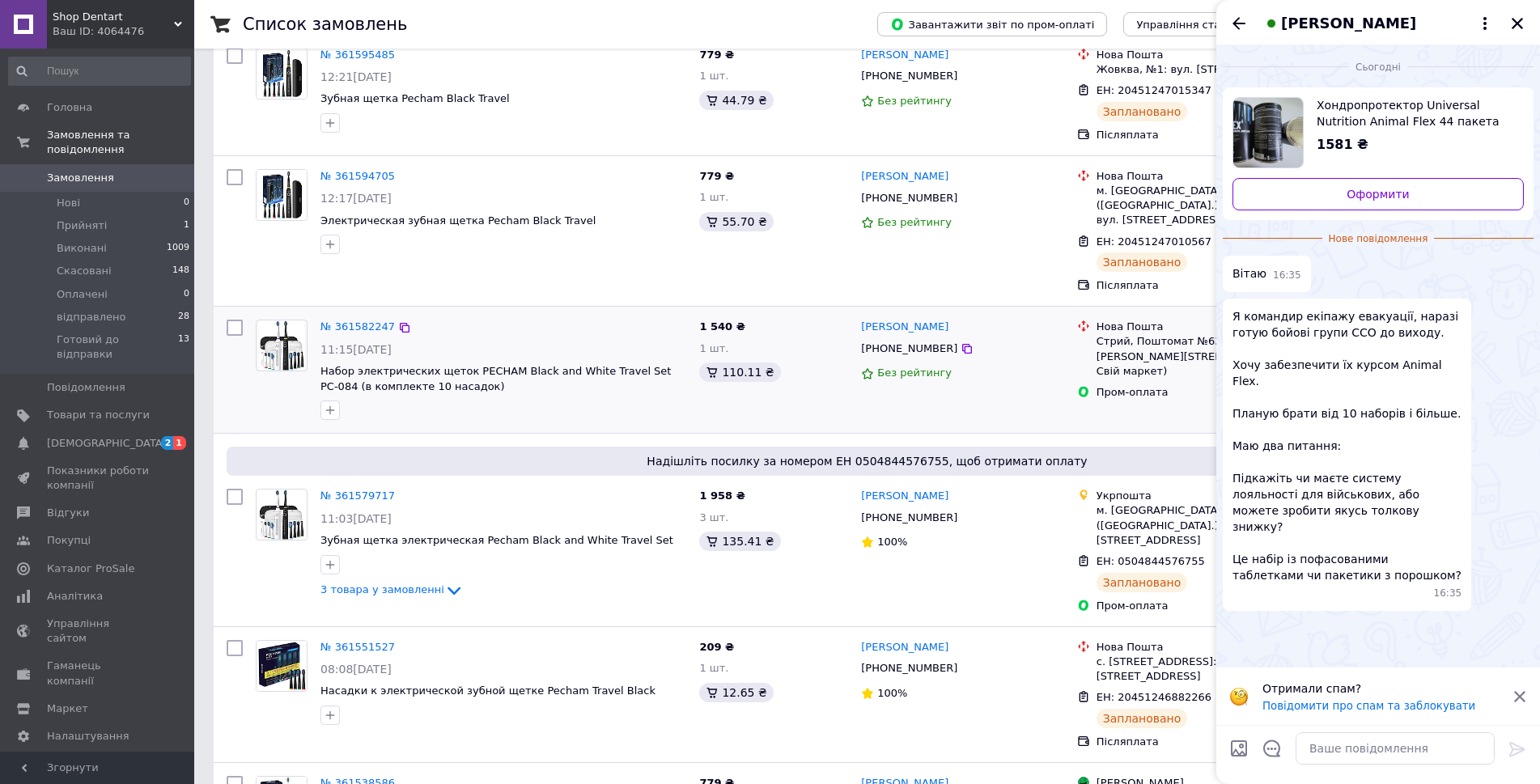
scroll to position [404, 0]
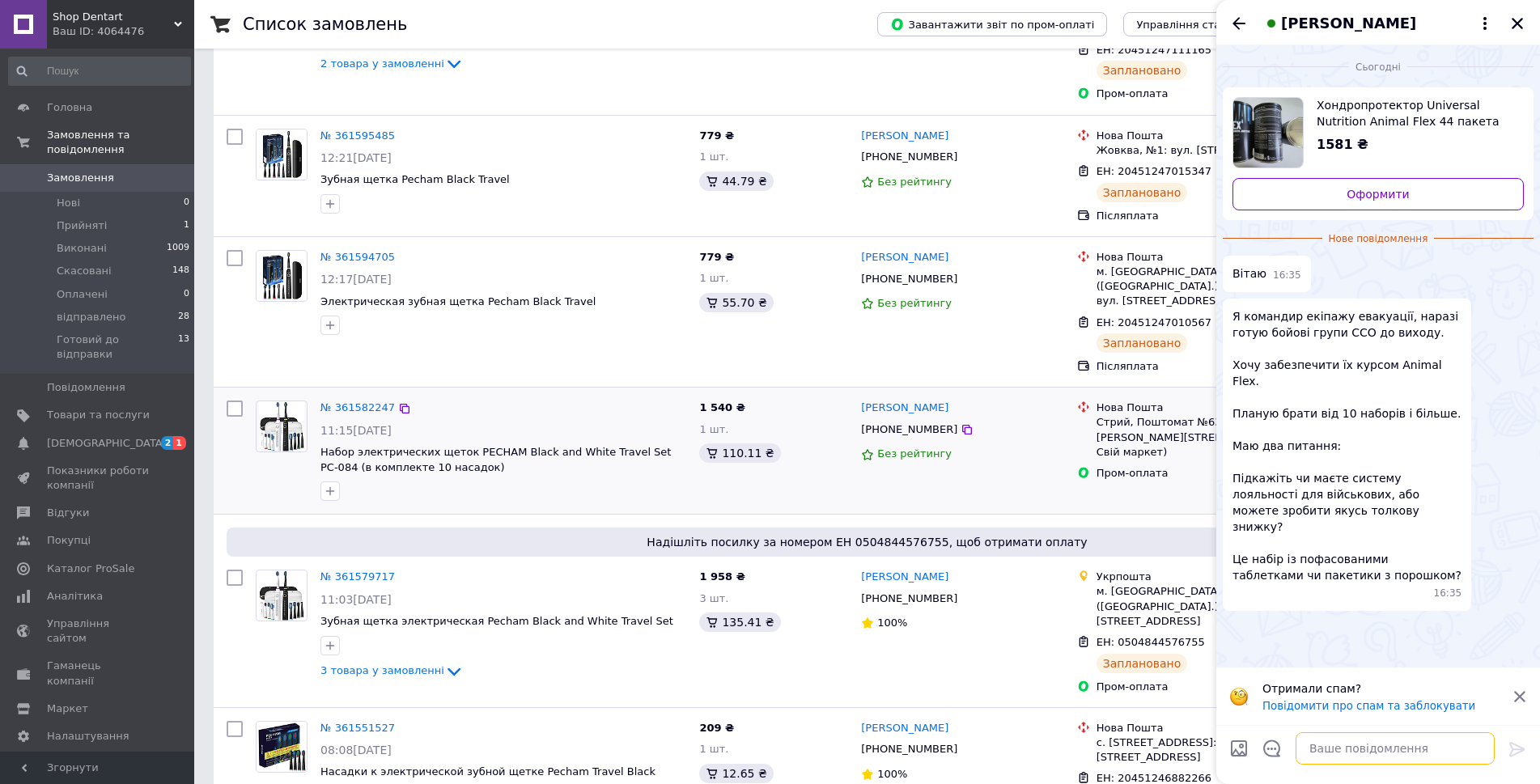
click at [1339, 750] on textarea at bounding box center [1394, 747] width 199 height 32
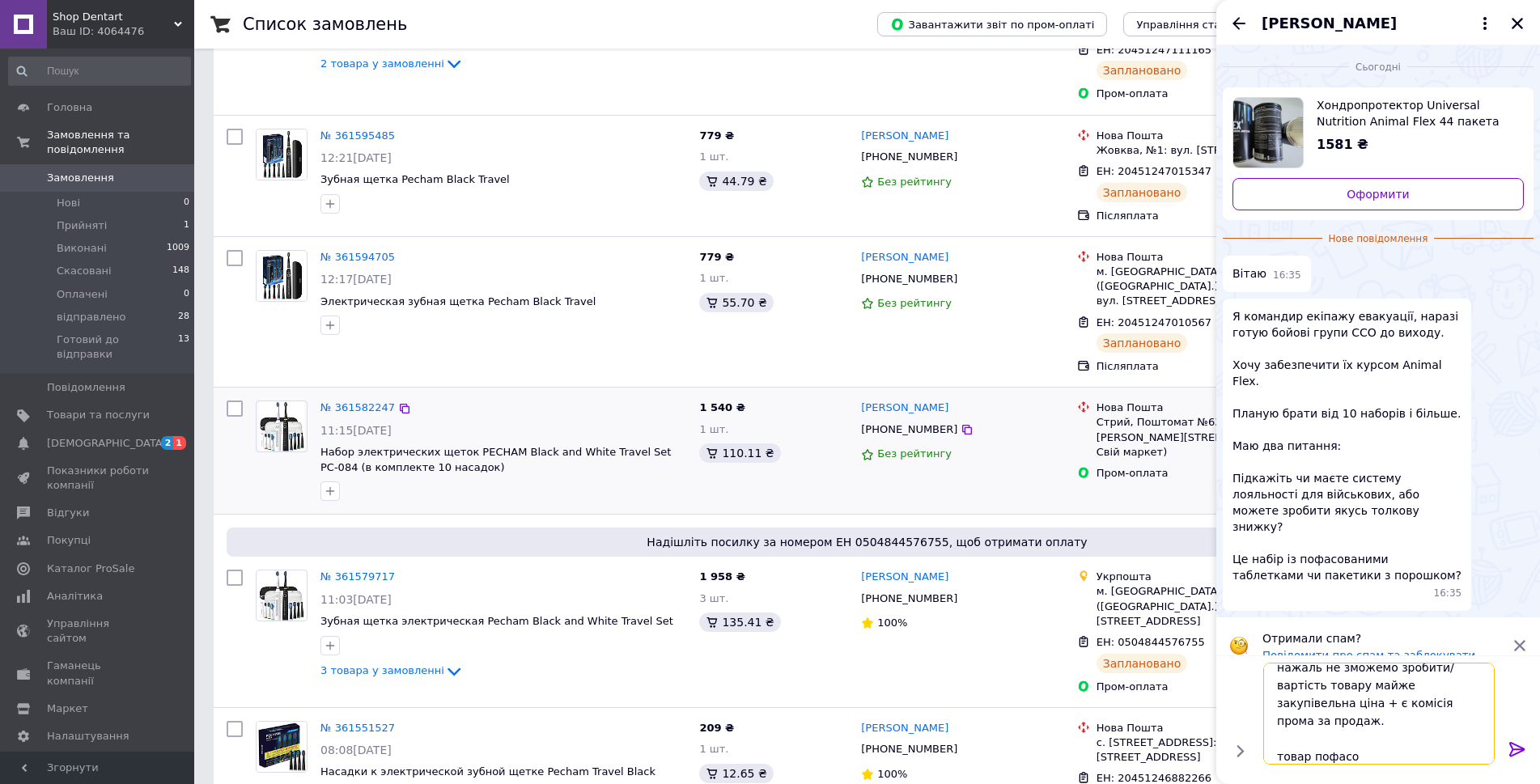
scroll to position [19, 0]
drag, startPoint x: 1320, startPoint y: 747, endPoint x: 1312, endPoint y: 747, distance: 8.0
click at [1312, 747] on textarea "Доброго дня. Стосовно знижки - нажаль не зможемо зробити/вартість товару майже …" at bounding box center [1379, 713] width 232 height 102
click at [1374, 749] on textarea "Доброго дня. Стосовно знижки - нажаль не зможемо зробити/вартість товару майже …" at bounding box center [1379, 713] width 232 height 102
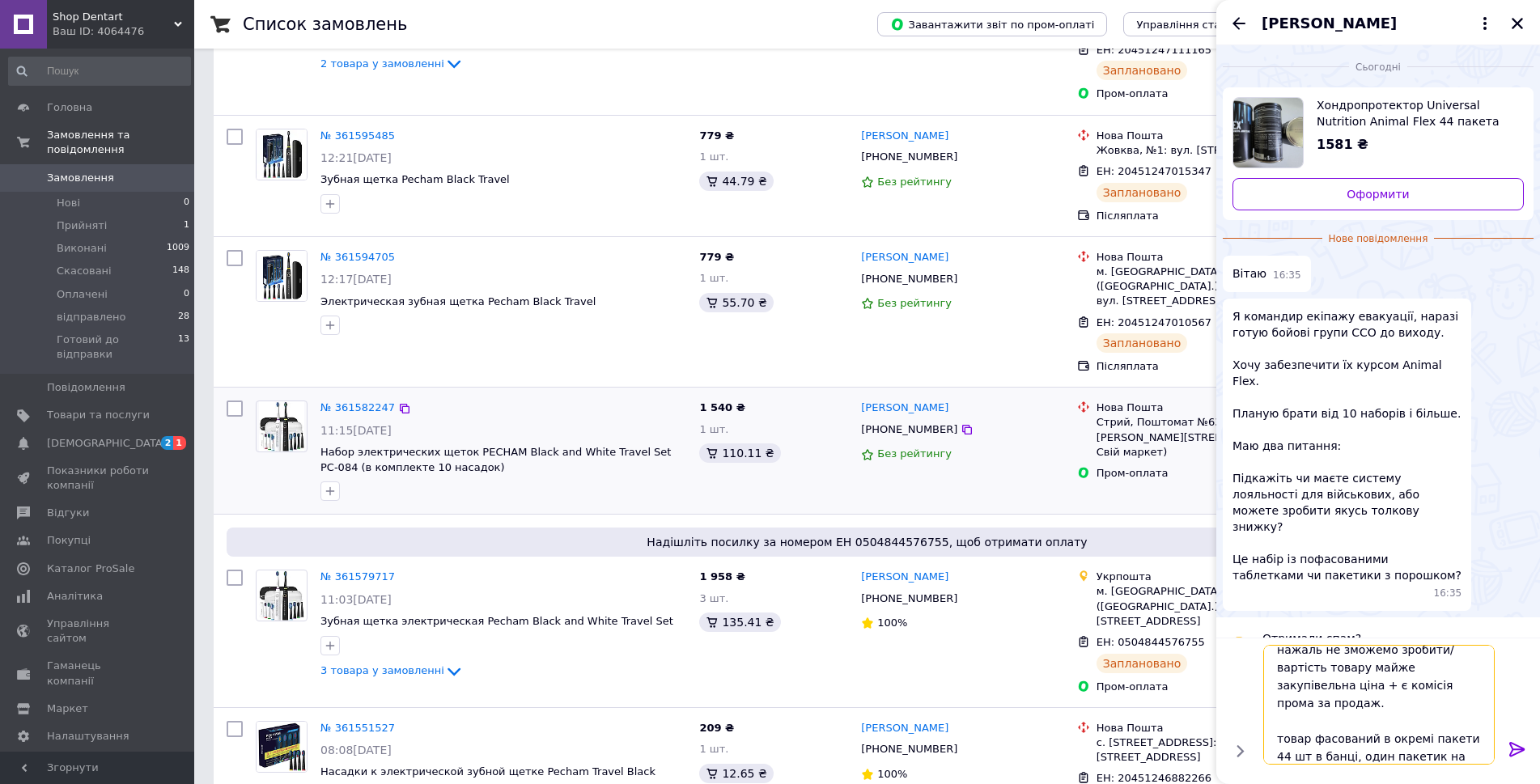
scroll to position [0, 0]
type textarea "Доброго дня. Стосовно знижки - нажаль не зможемо зробити/вартість товару майже …"
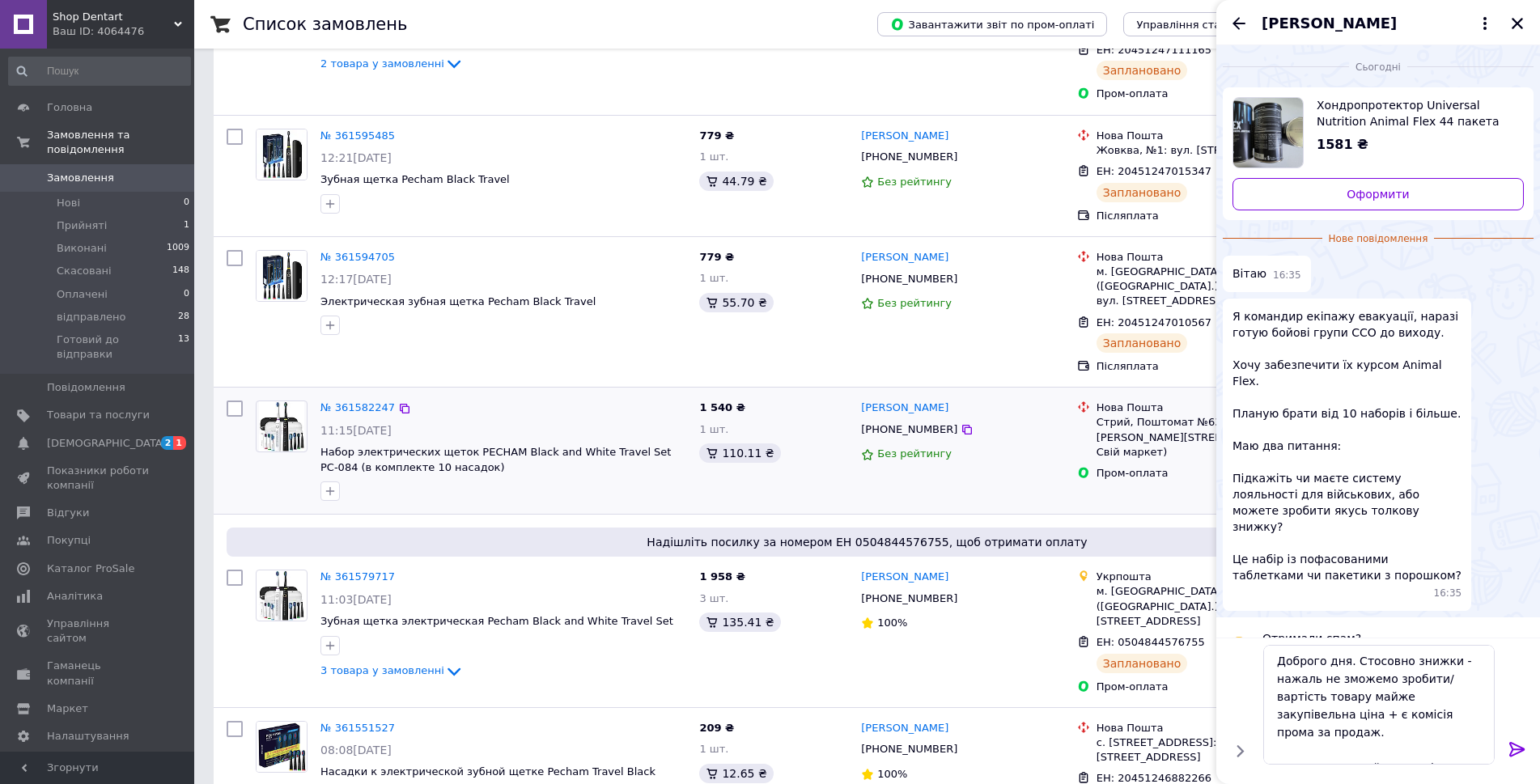
click at [1517, 742] on icon at bounding box center [1517, 749] width 19 height 19
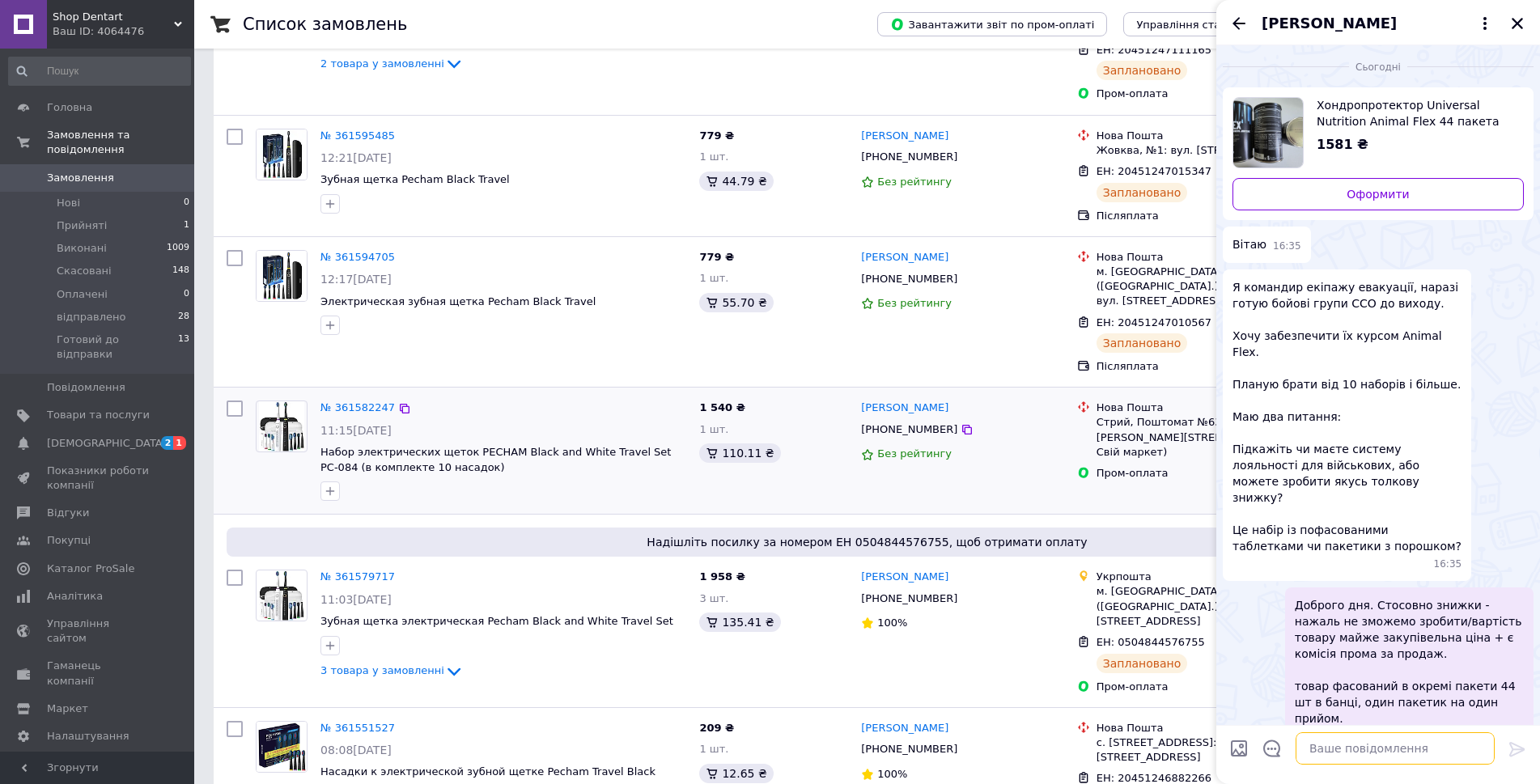
click at [1381, 751] on textarea at bounding box center [1394, 747] width 199 height 32
type textarea "таблетовані не порошок."
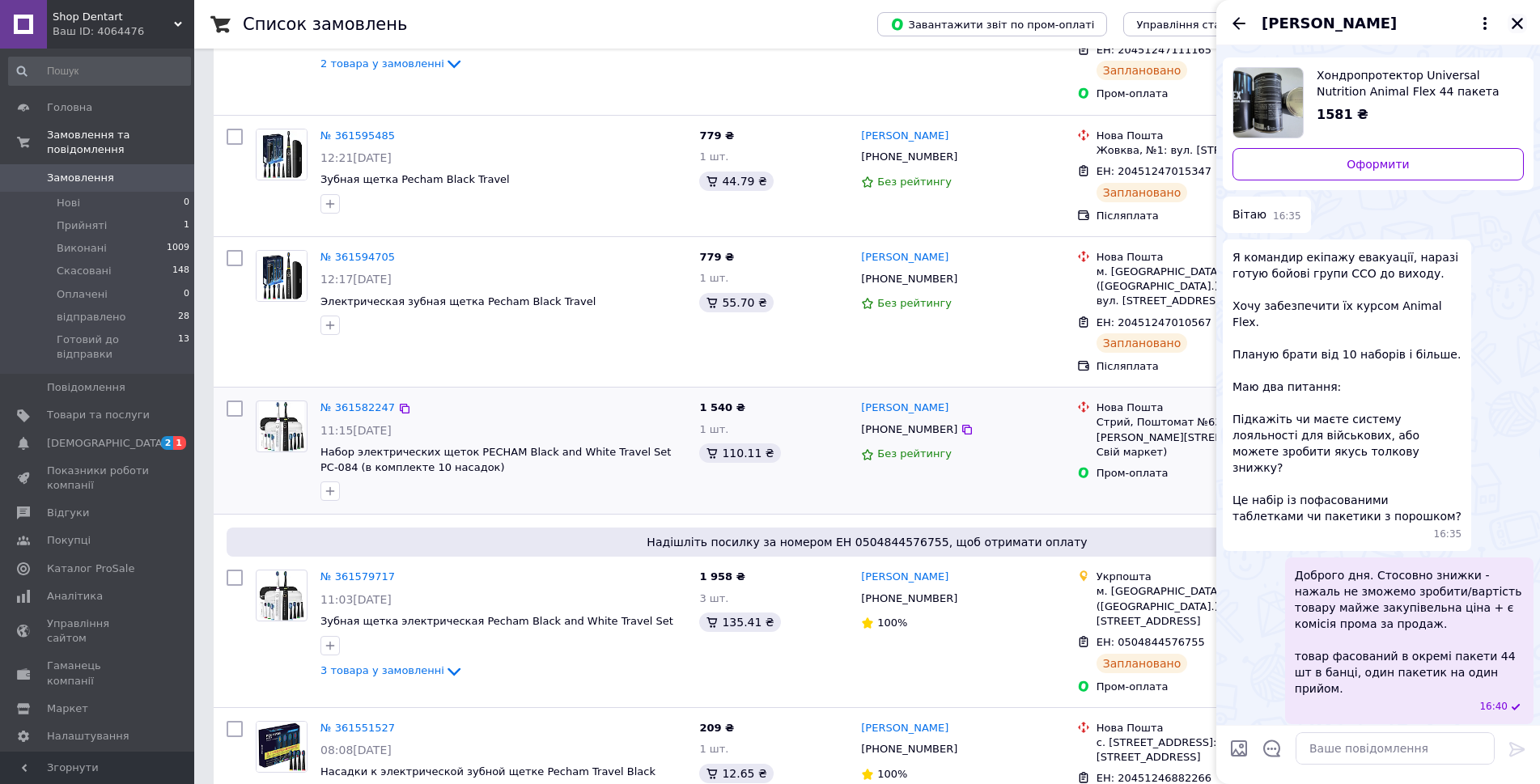
click at [1512, 25] on icon "Закрити" at bounding box center [1516, 24] width 15 height 15
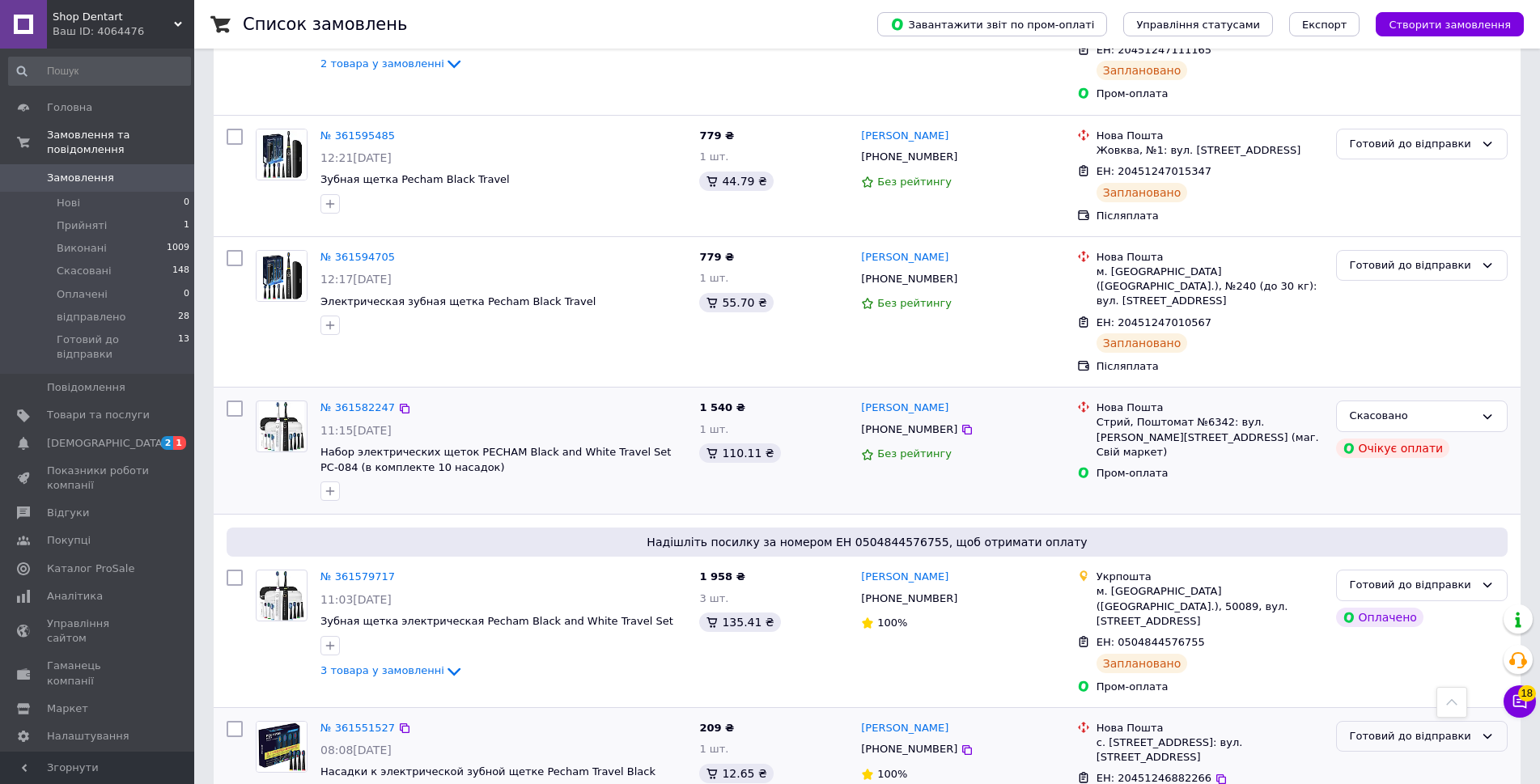
scroll to position [485, 0]
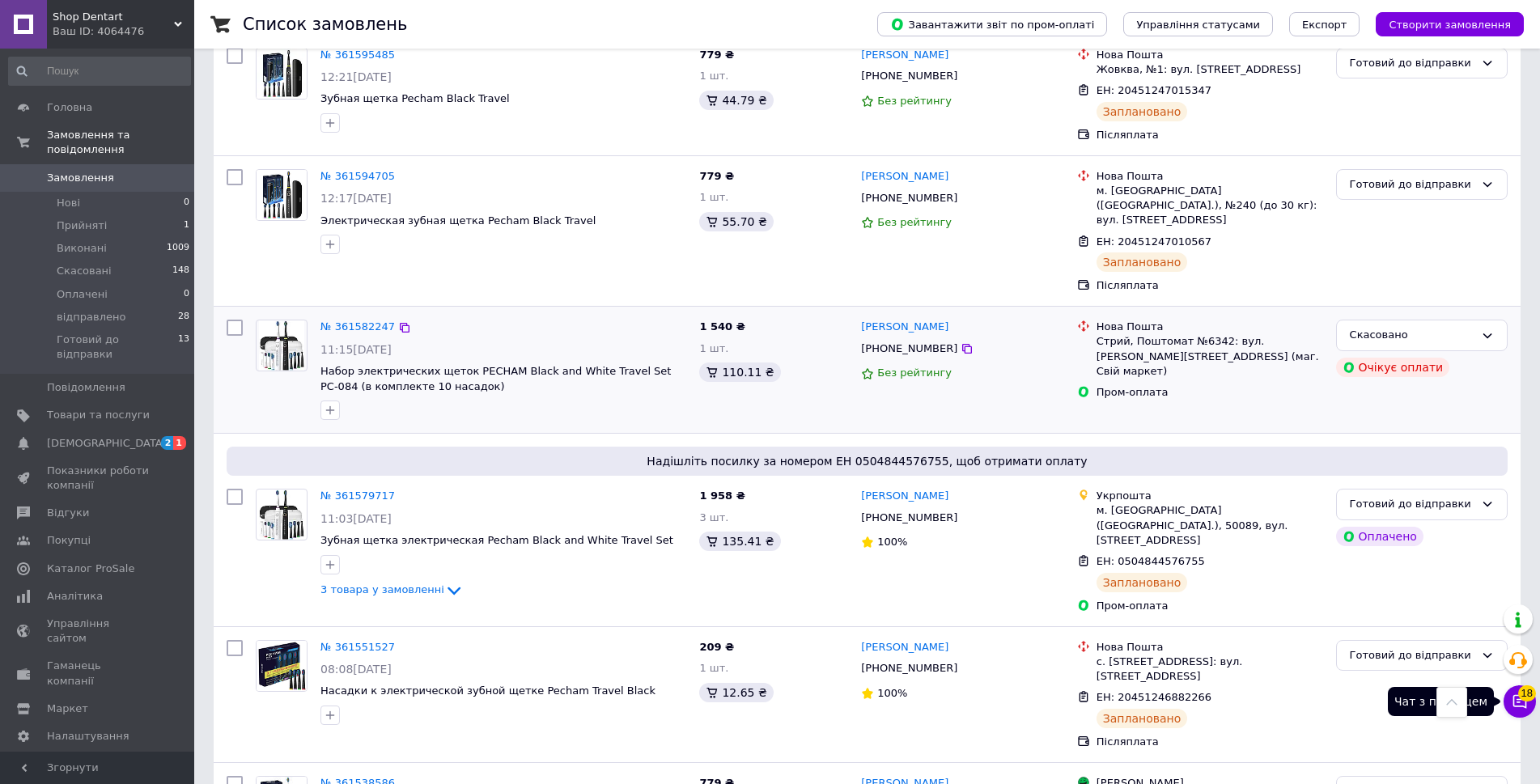
click at [1529, 703] on button "Чат з покупцем 18" at bounding box center [1519, 700] width 32 height 32
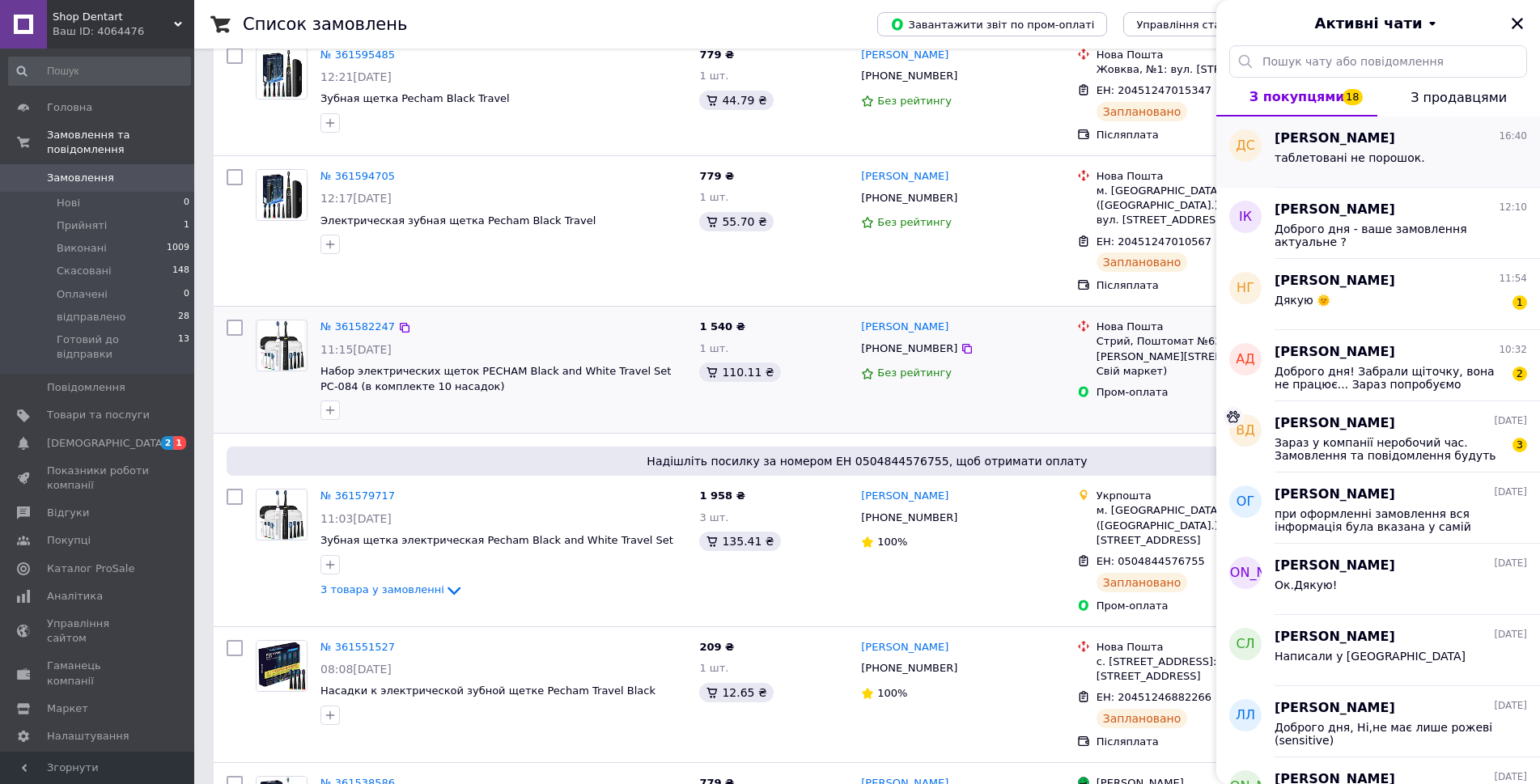
click at [1343, 172] on div "таблетовані не порошок." at bounding box center [1349, 163] width 151 height 23
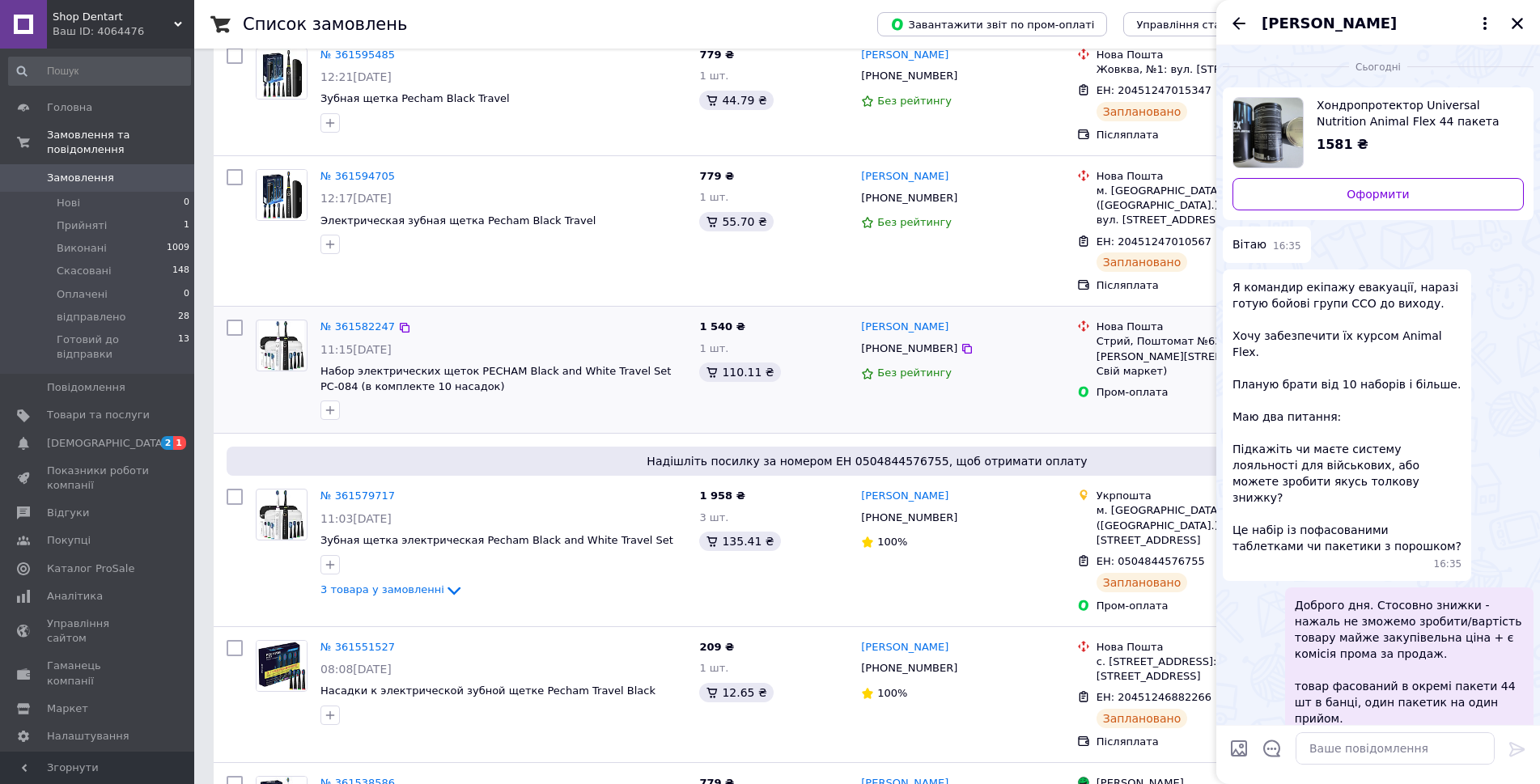
scroll to position [30, 0]
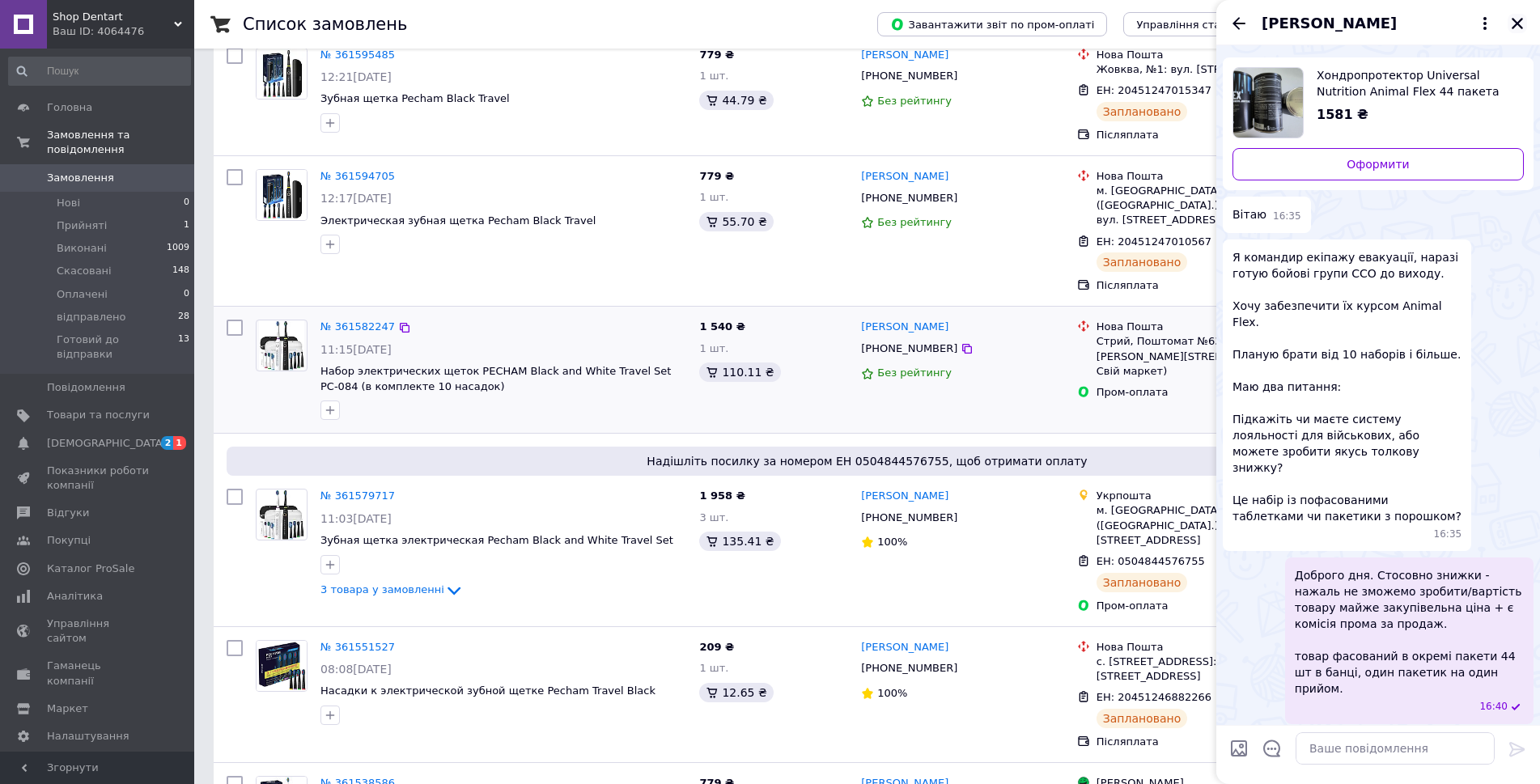
click at [1519, 22] on icon "Закрити" at bounding box center [1516, 23] width 11 height 11
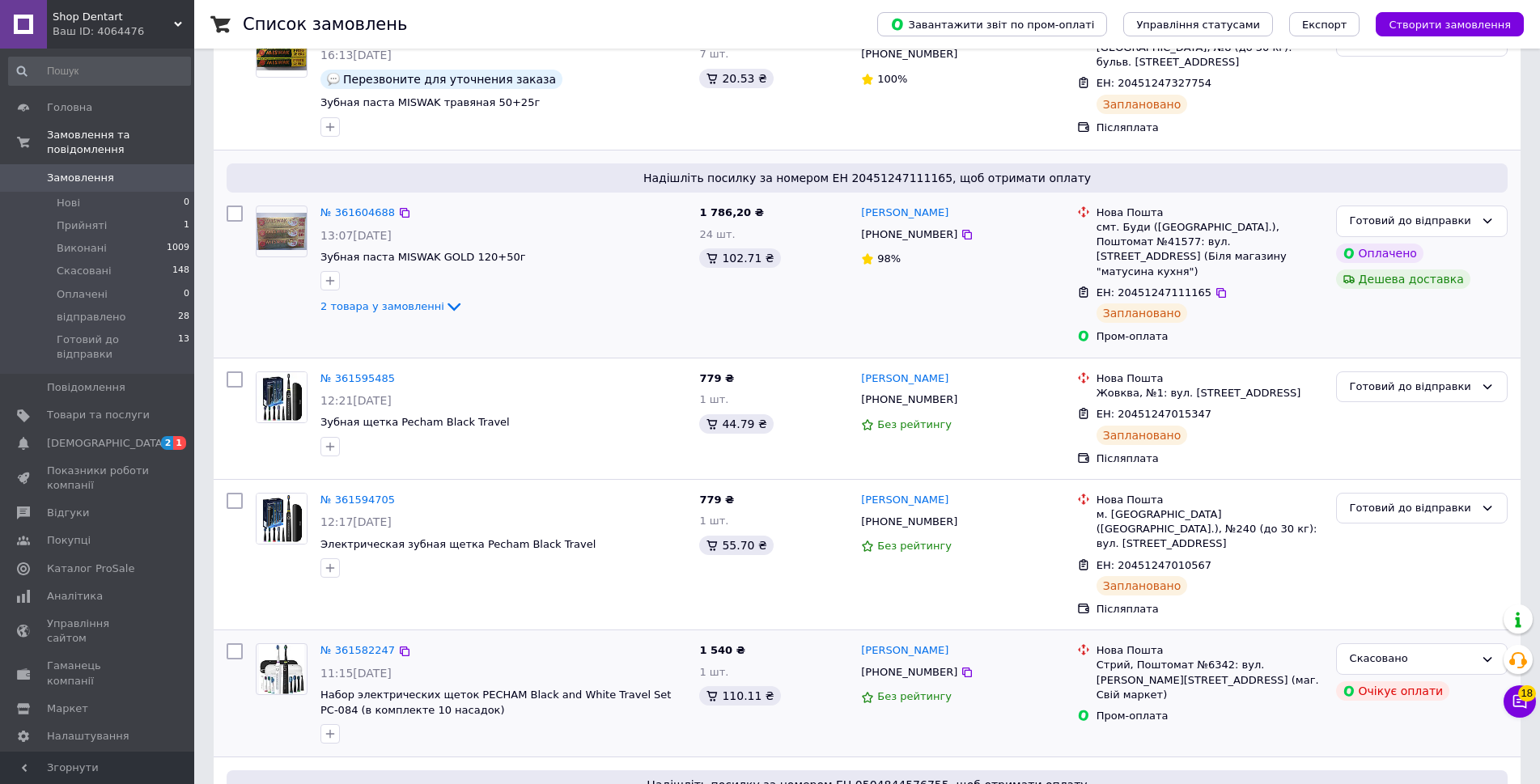
scroll to position [0, 0]
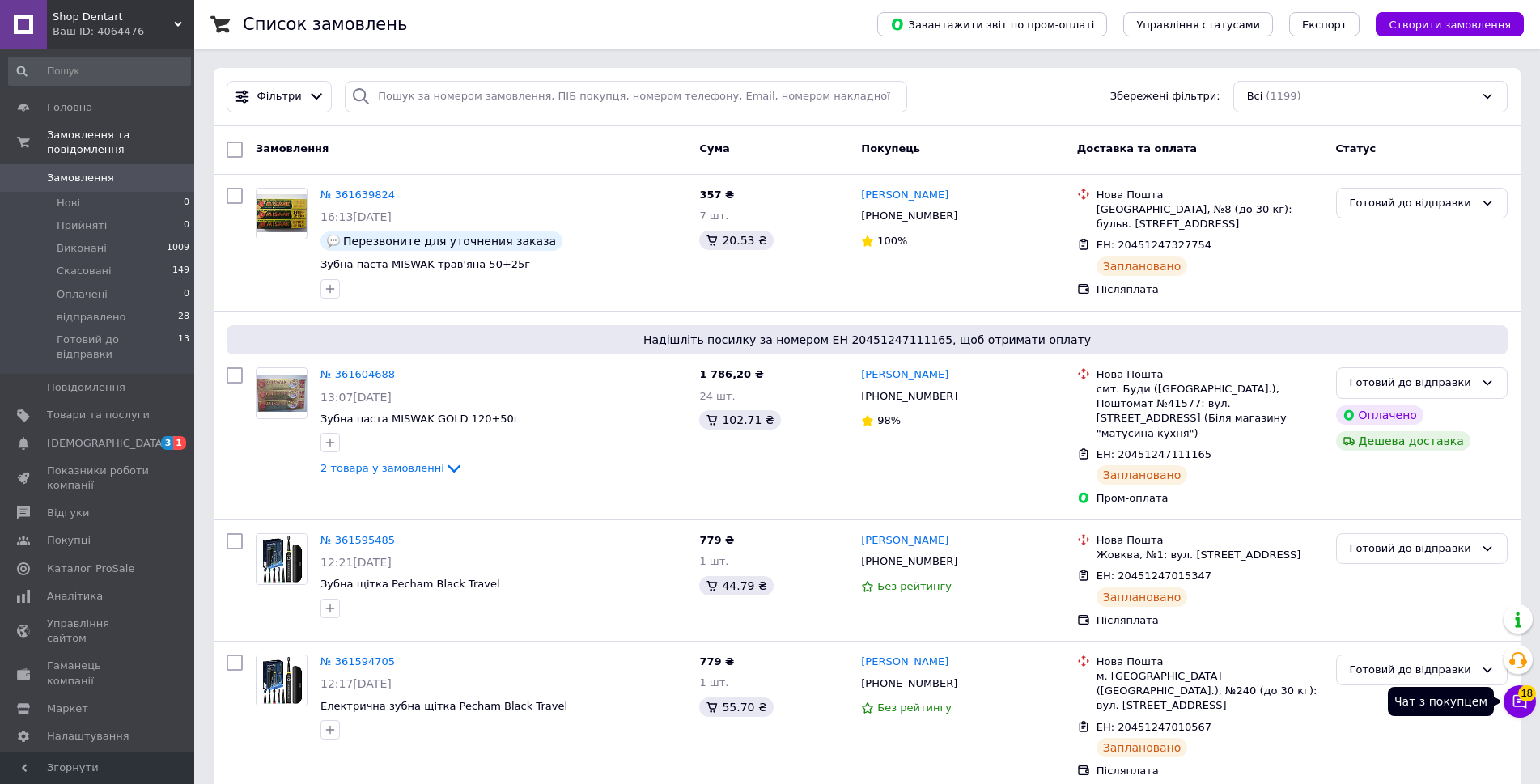
click at [1521, 703] on icon at bounding box center [1519, 701] width 17 height 17
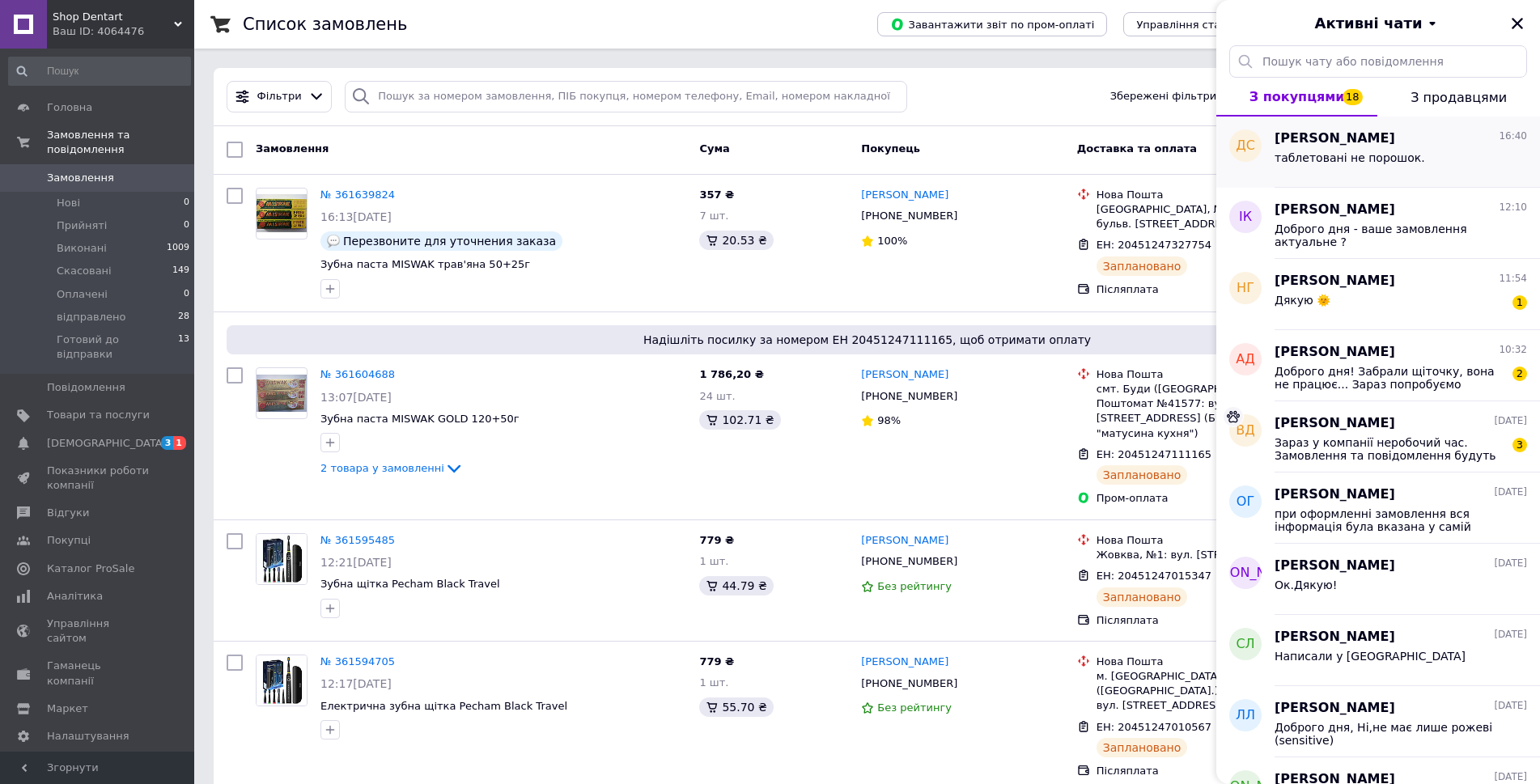
click at [1428, 163] on div "таблетовані не порошок." at bounding box center [1401, 161] width 253 height 26
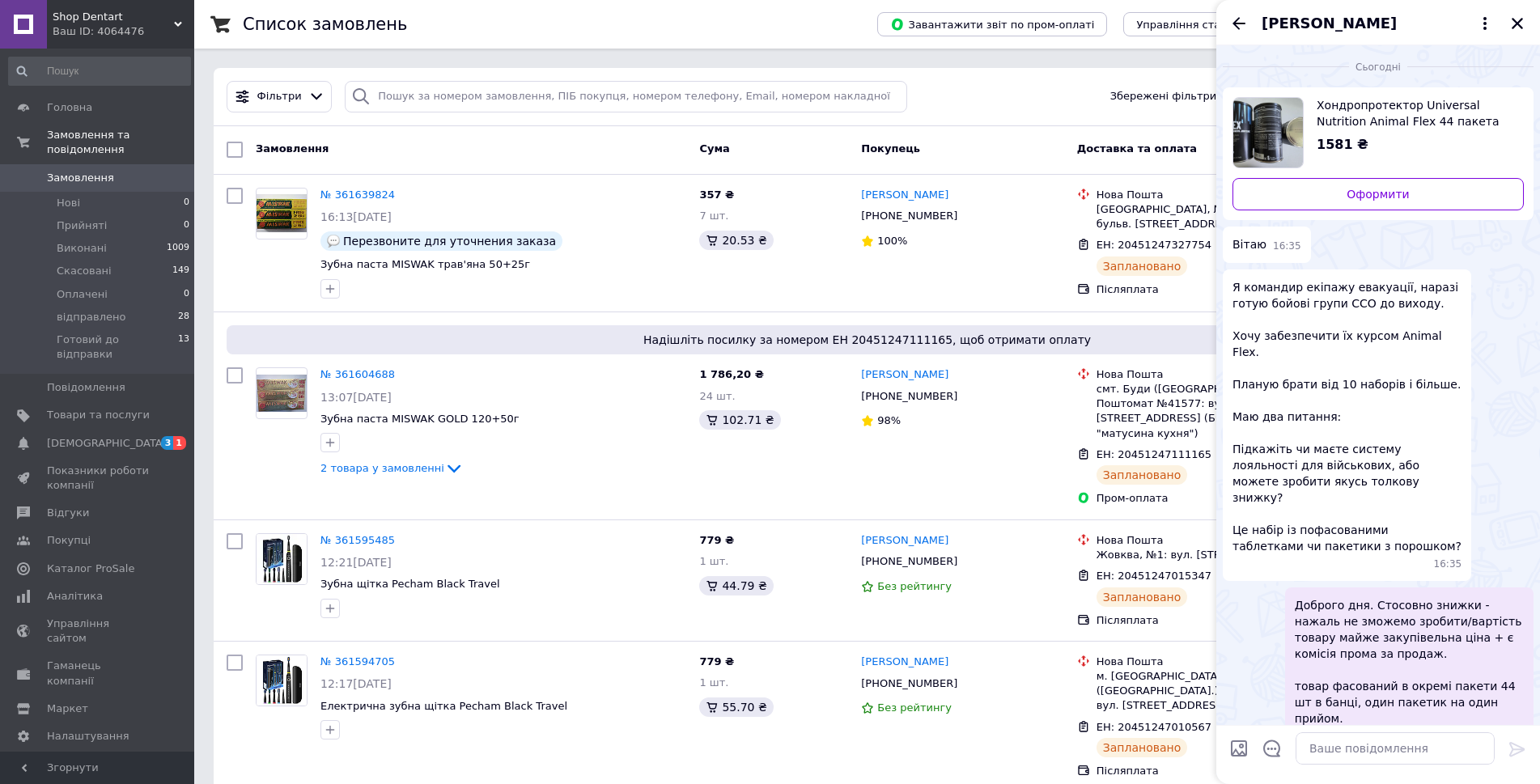
scroll to position [30, 0]
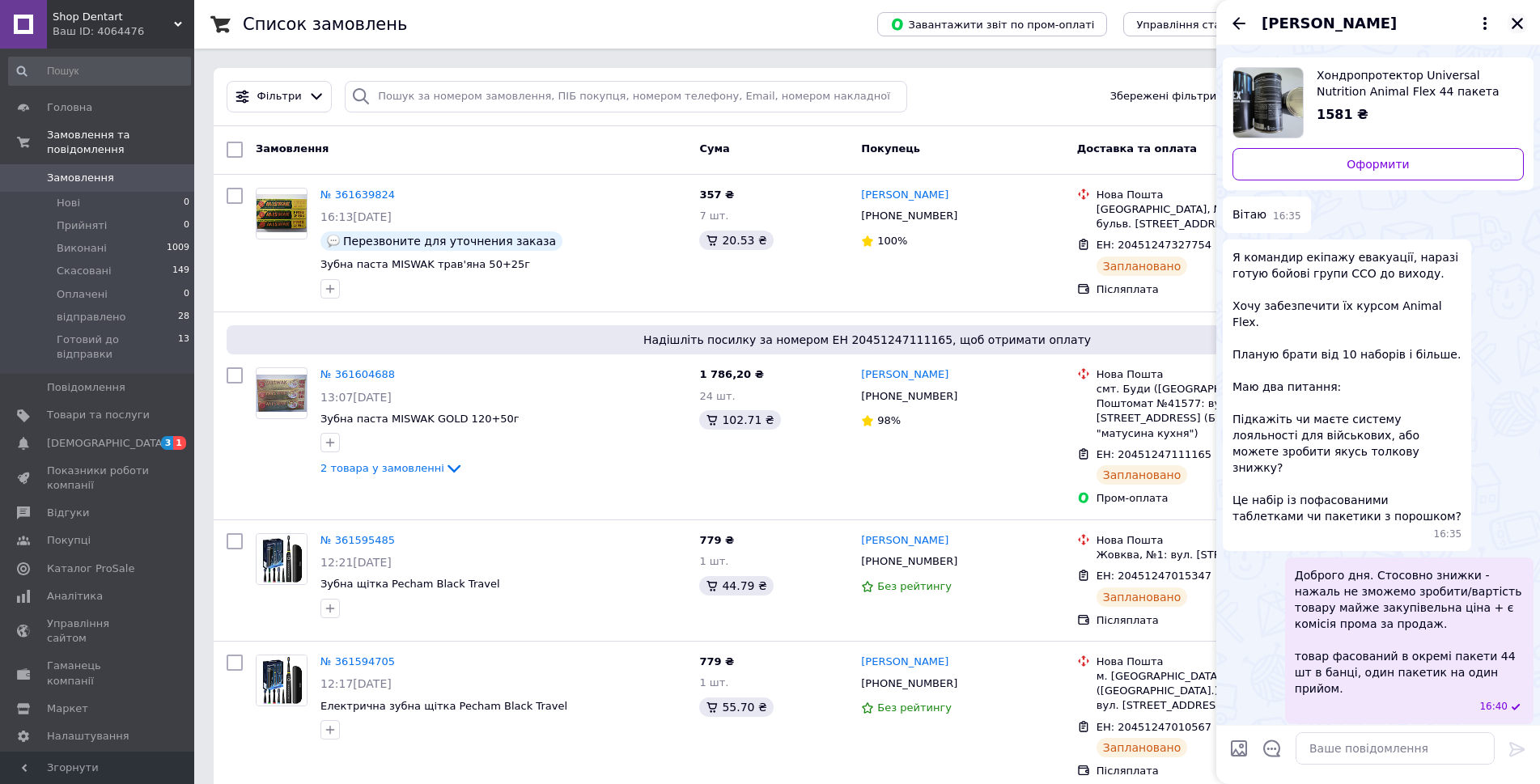
click at [1513, 23] on icon "Закрити" at bounding box center [1516, 24] width 15 height 15
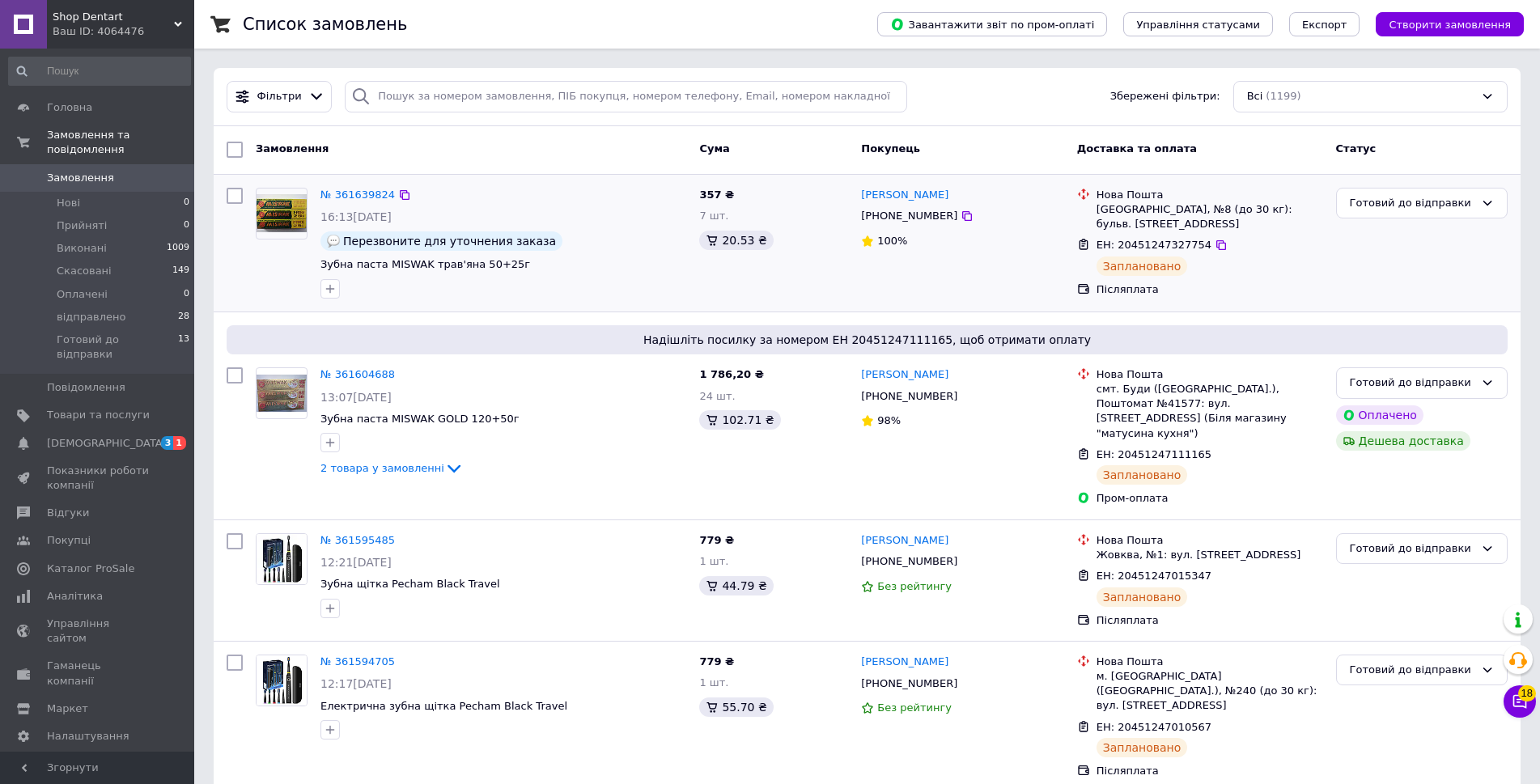
click at [299, 274] on div at bounding box center [282, 243] width 64 height 124
click at [439, 78] on div "Фільтри Збережені фільтри: Всі (1199)" at bounding box center [866, 97] width 1306 height 58
click at [424, 102] on input "search" at bounding box center [625, 97] width 562 height 31
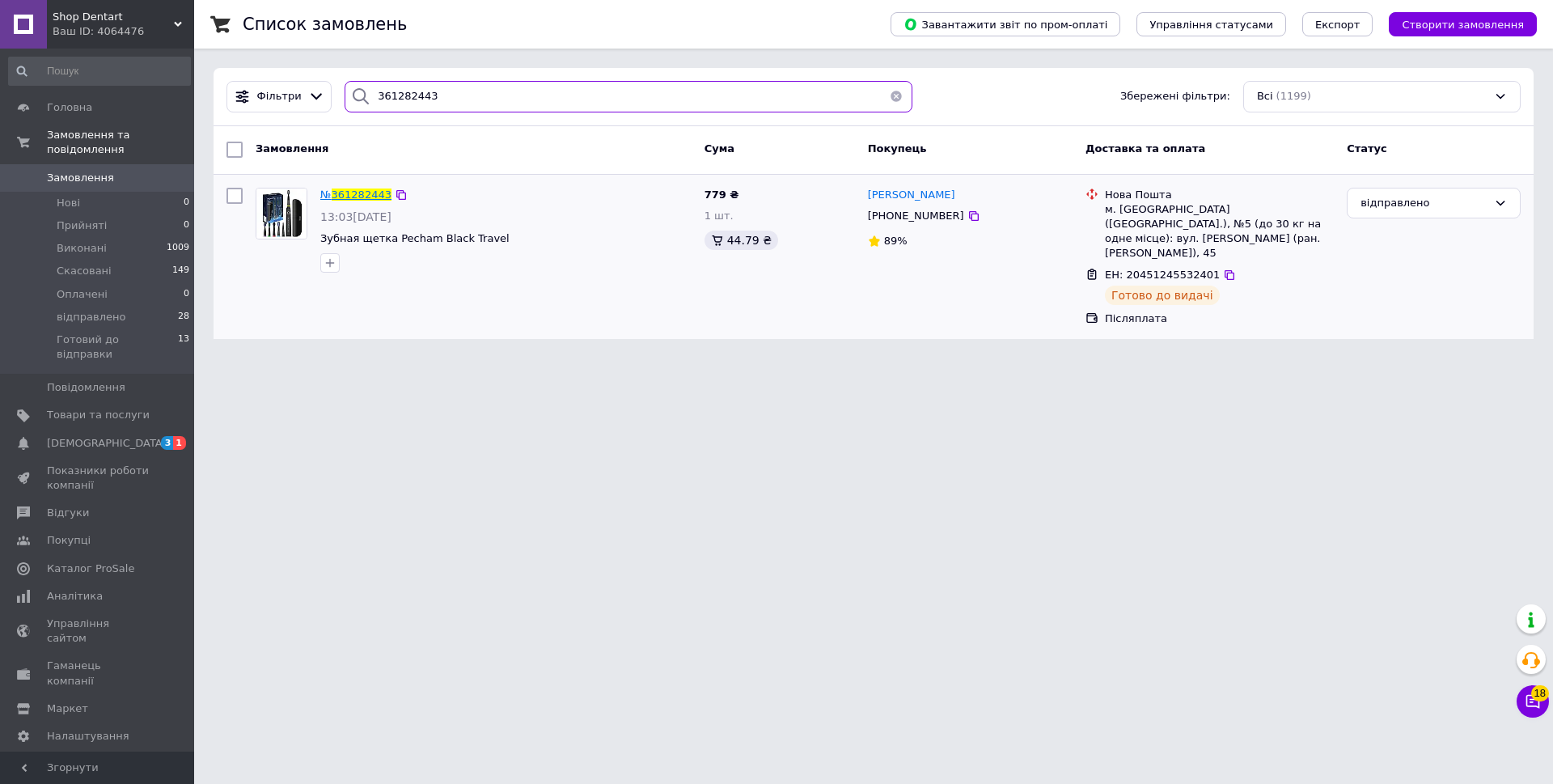
type input "361282443"
click at [378, 193] on span "361282443" at bounding box center [362, 194] width 60 height 12
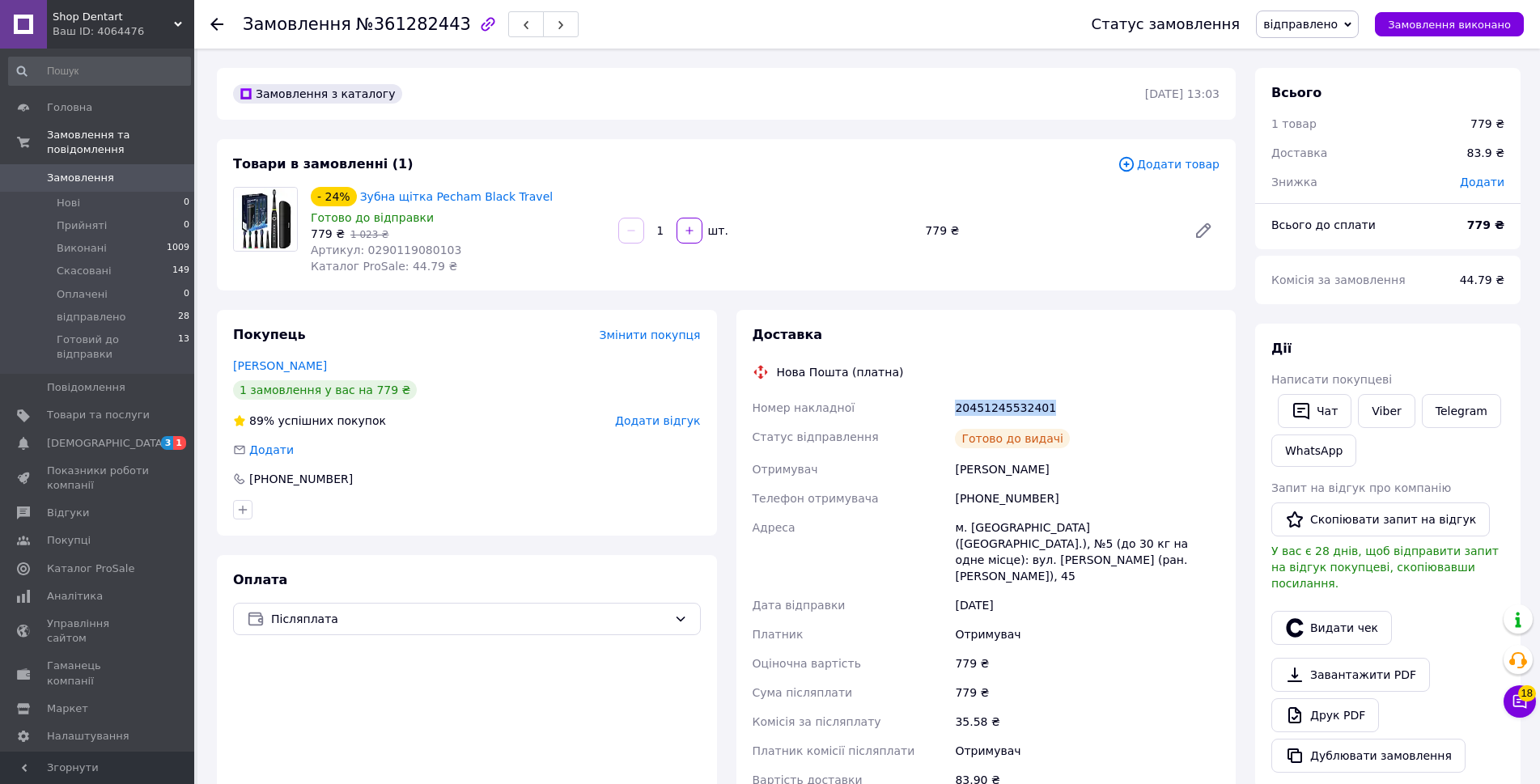
drag, startPoint x: 1052, startPoint y: 401, endPoint x: 953, endPoint y: 407, distance: 99.2
click at [953, 407] on div "20451245532401" at bounding box center [1087, 407] width 271 height 29
copy div "20451245532401"
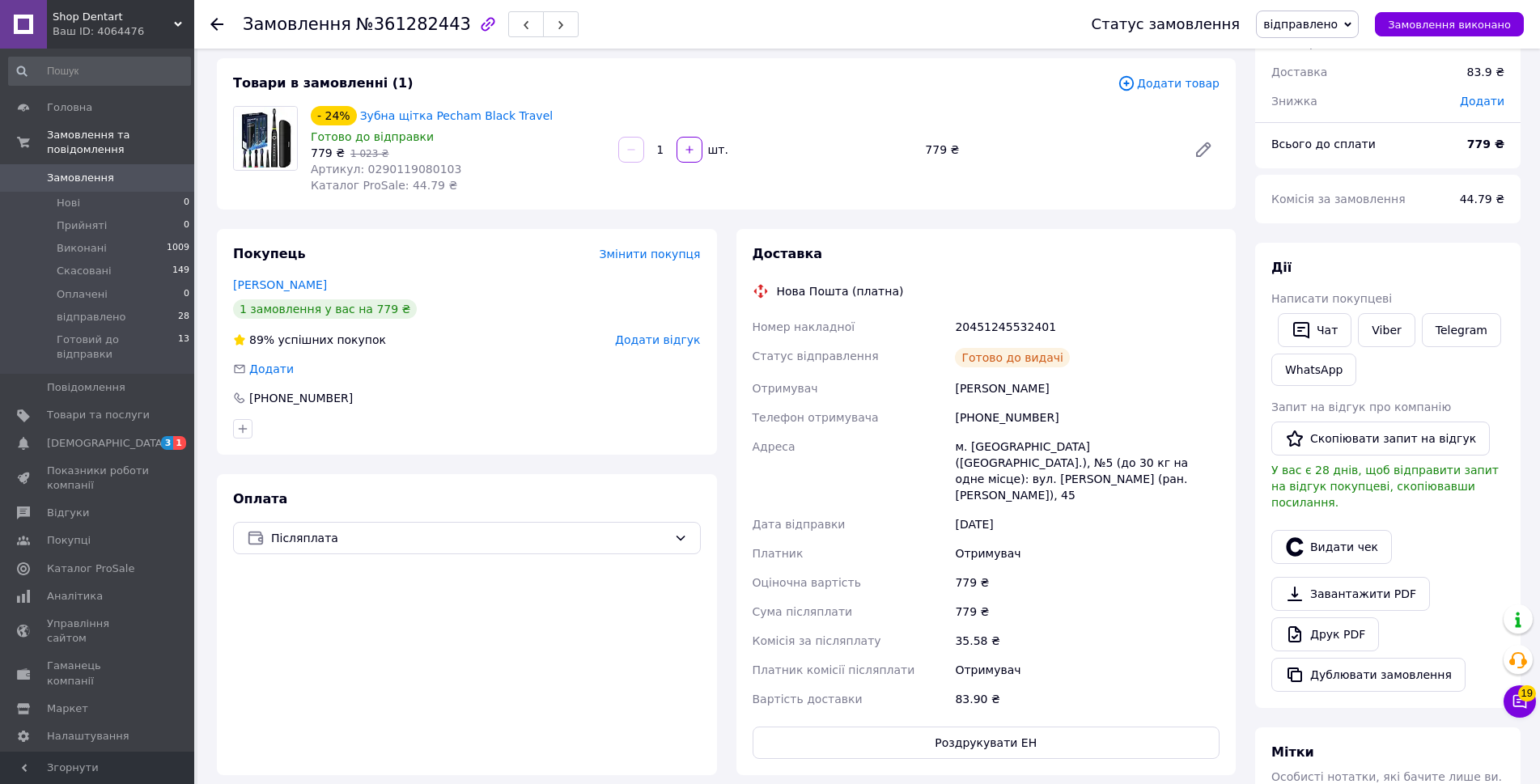
click at [1136, 377] on div "Кандалей Віталій" at bounding box center [1087, 388] width 271 height 29
click at [180, 767] on span "Згорнути" at bounding box center [97, 767] width 194 height 32
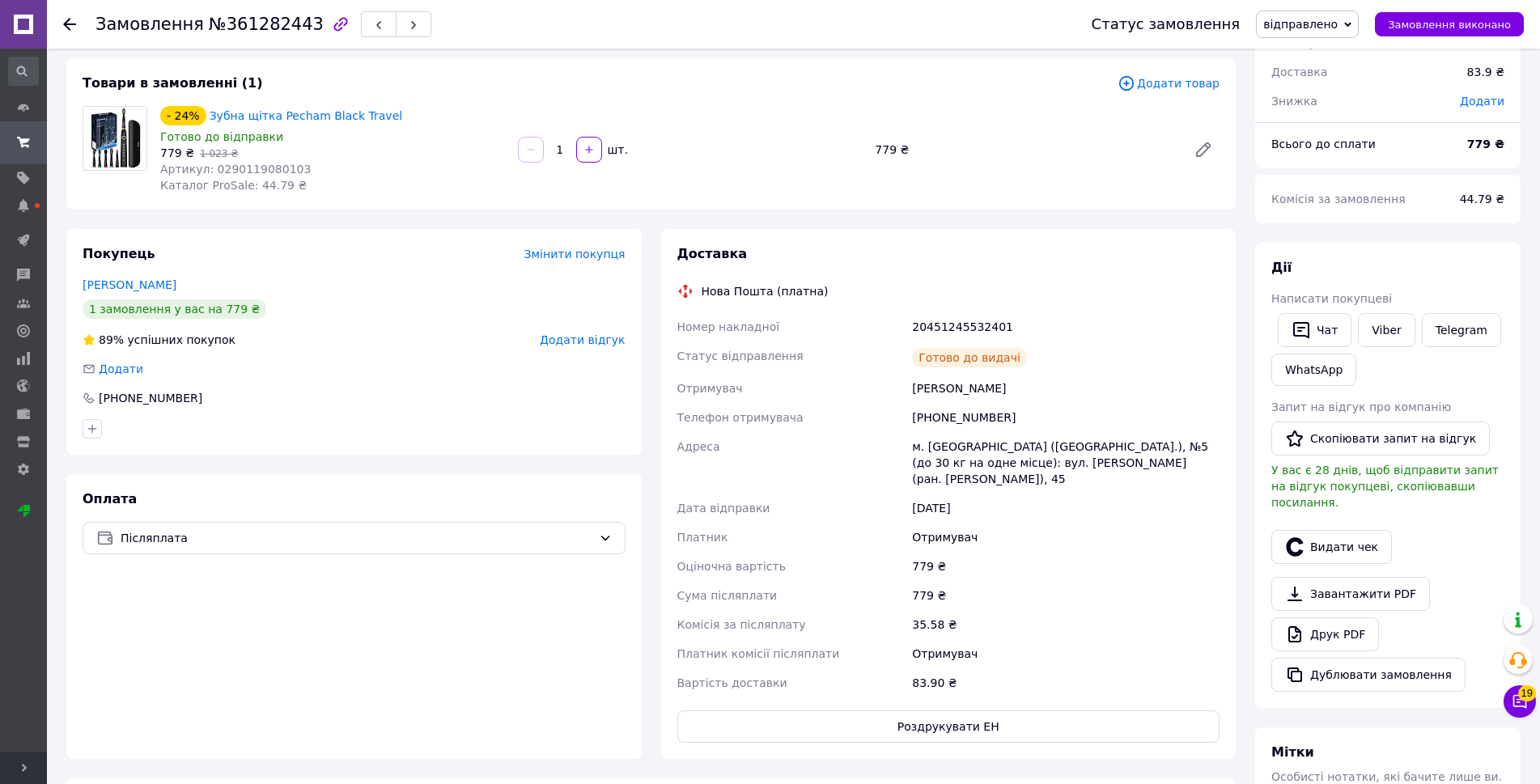
click at [17, 769] on span "Розгорнути" at bounding box center [24, 767] width 47 height 32
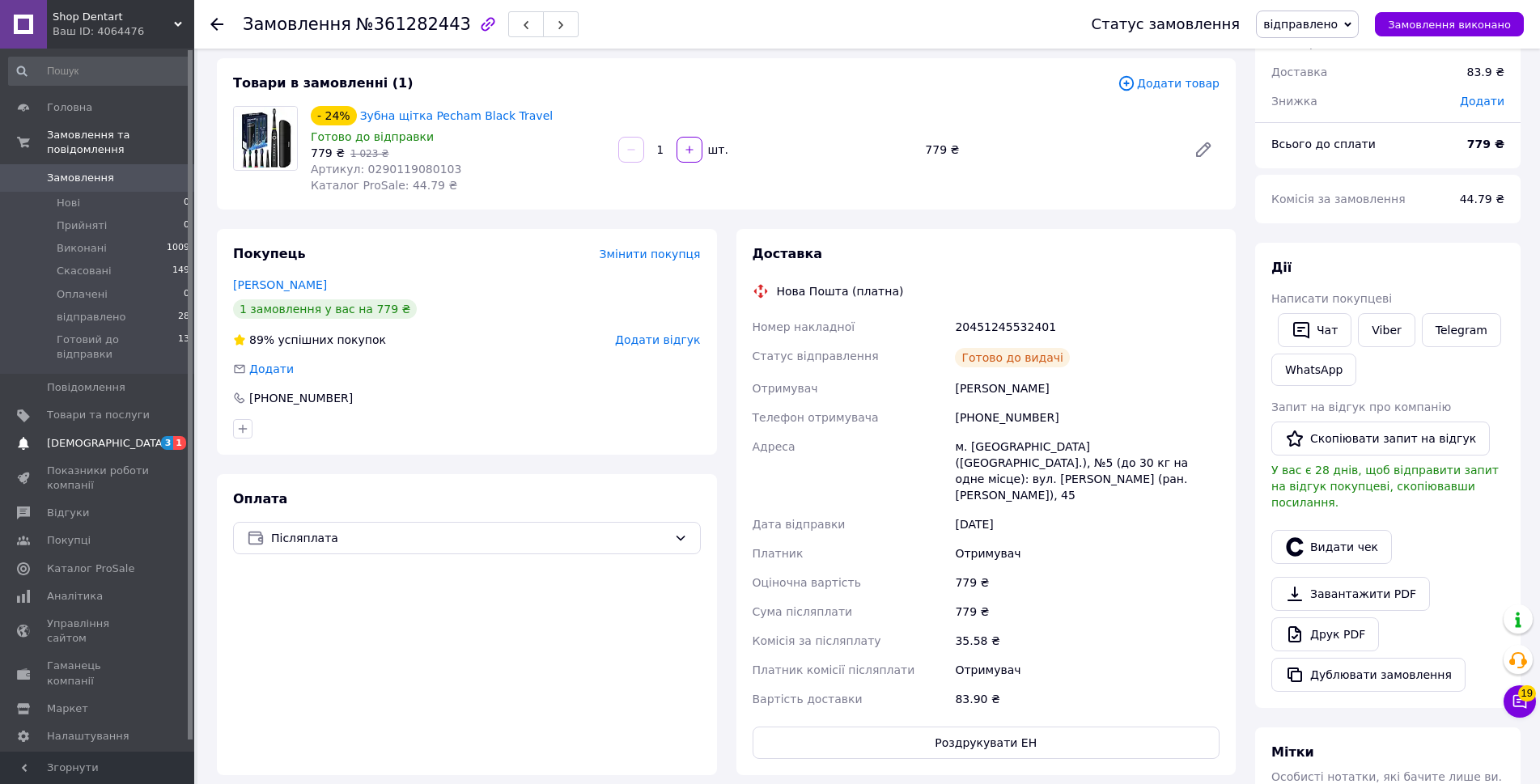
click at [112, 436] on span "[DEMOGRAPHIC_DATA]" at bounding box center [98, 443] width 103 height 15
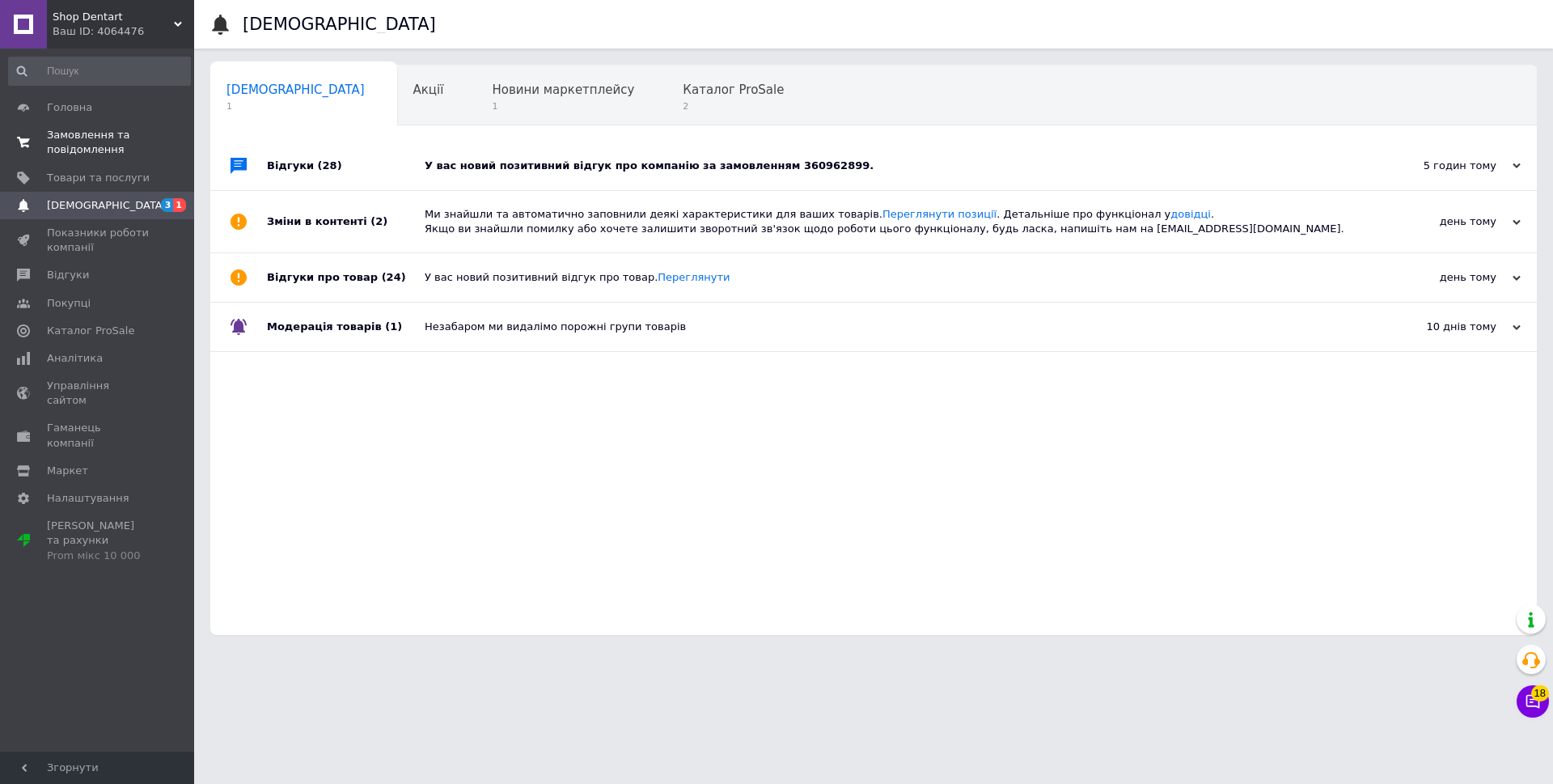
click at [103, 139] on span "Замовлення та повідомлення" at bounding box center [98, 142] width 103 height 29
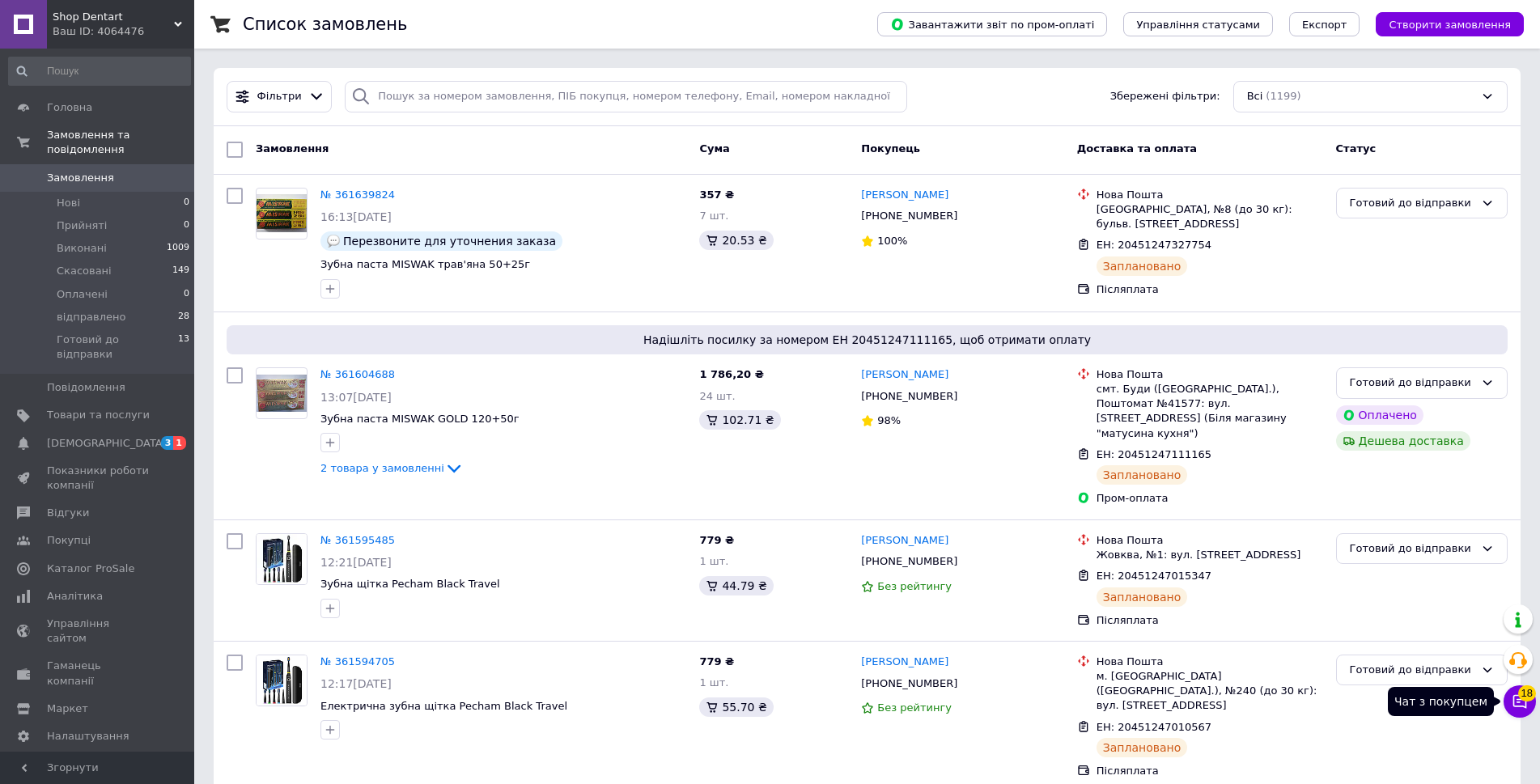
click at [1515, 702] on icon at bounding box center [1519, 701] width 17 height 17
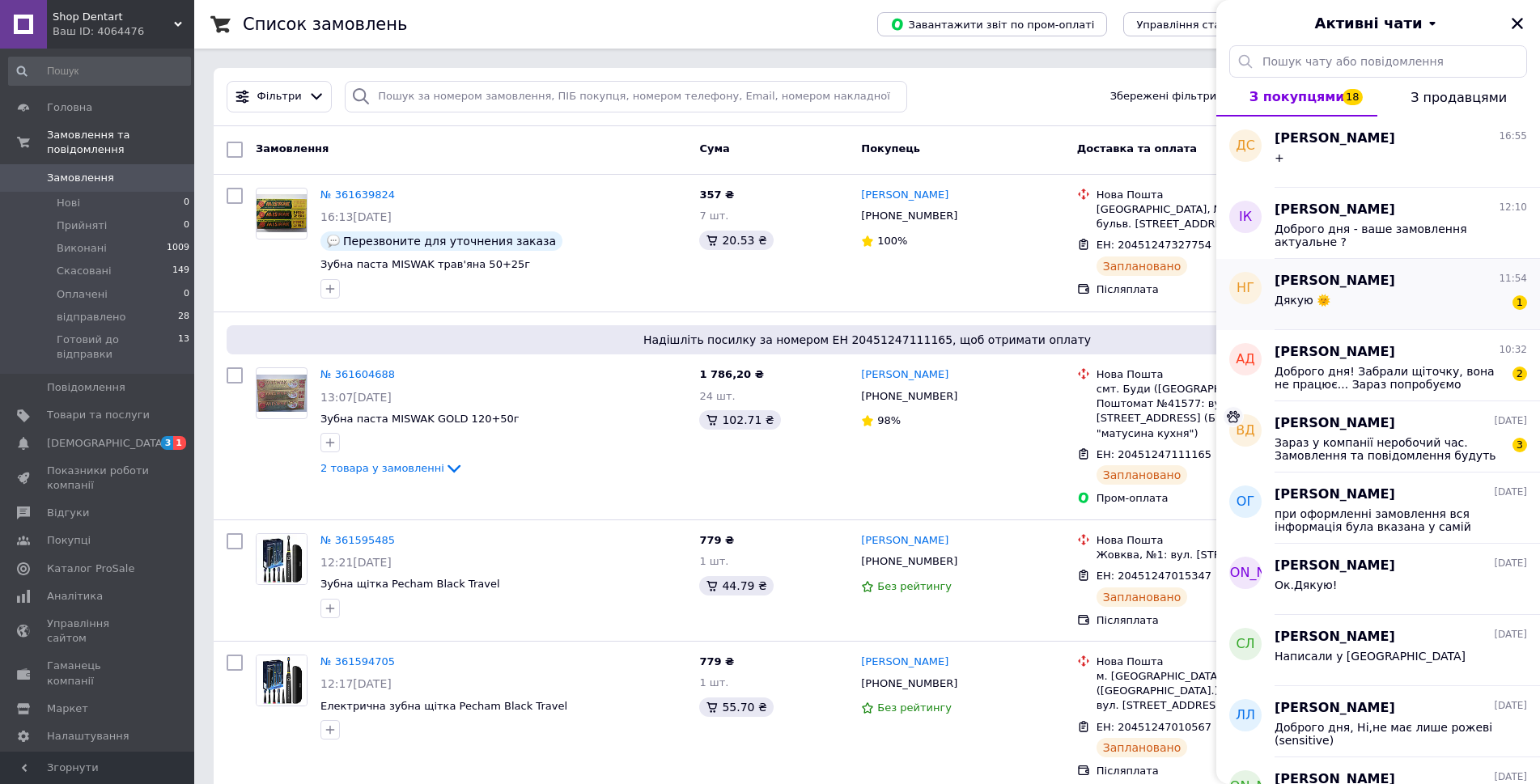
click at [1340, 325] on div "Наталія Горборукова 11:54 Дякую 🌞 1" at bounding box center [1407, 294] width 265 height 71
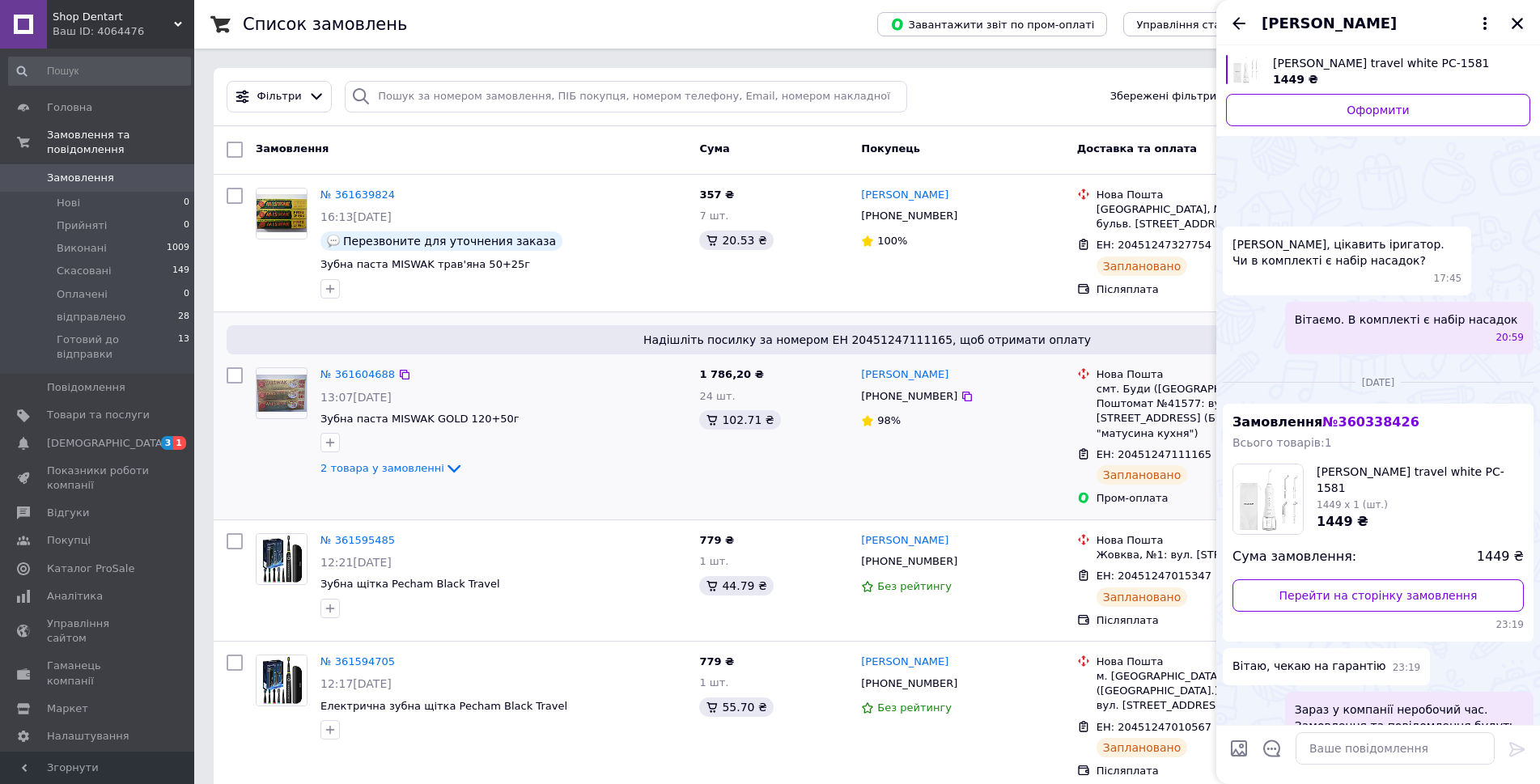
scroll to position [418, 0]
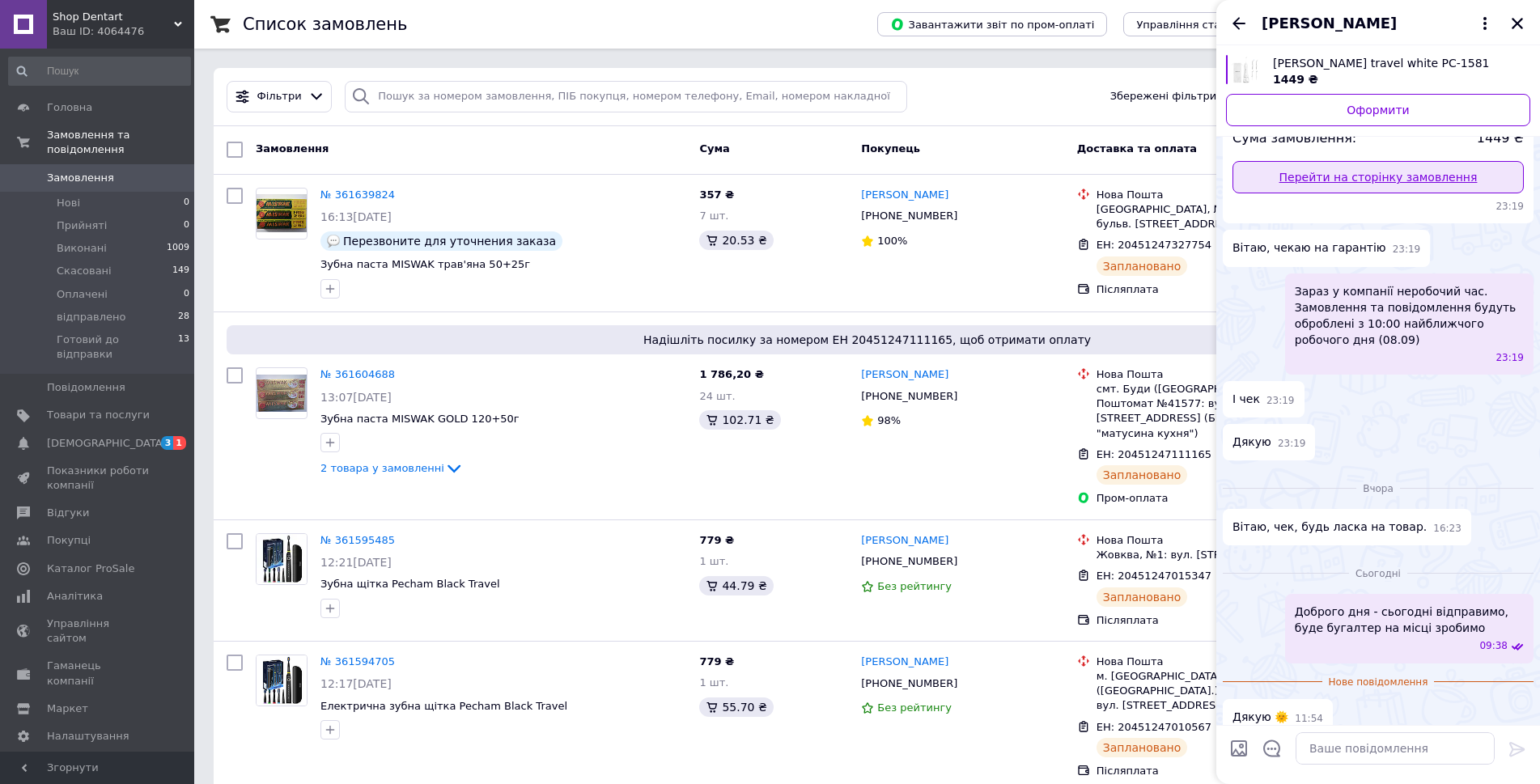
click at [1375, 168] on link "Перейти на сторінку замовлення" at bounding box center [1378, 177] width 291 height 32
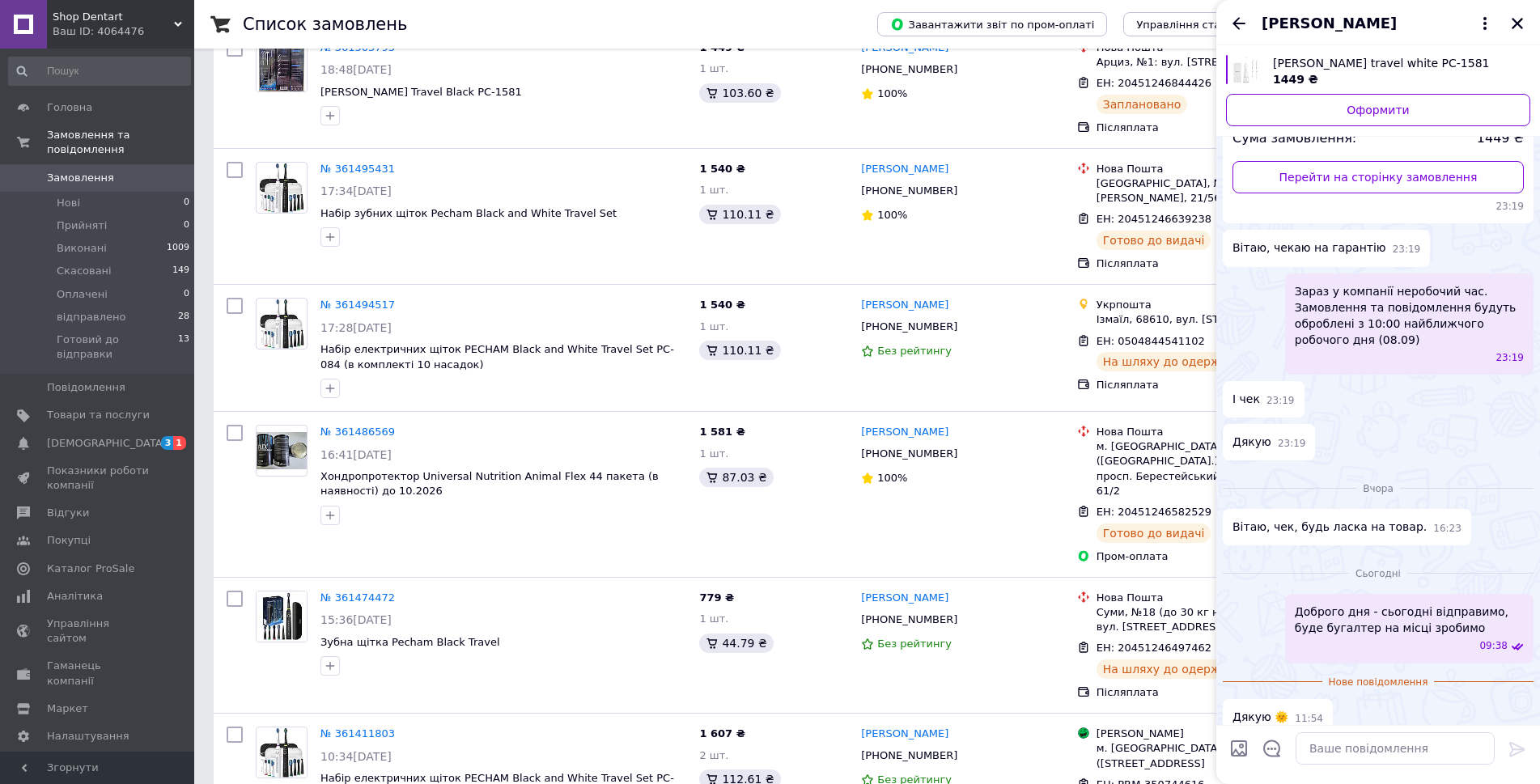
scroll to position [2284, 0]
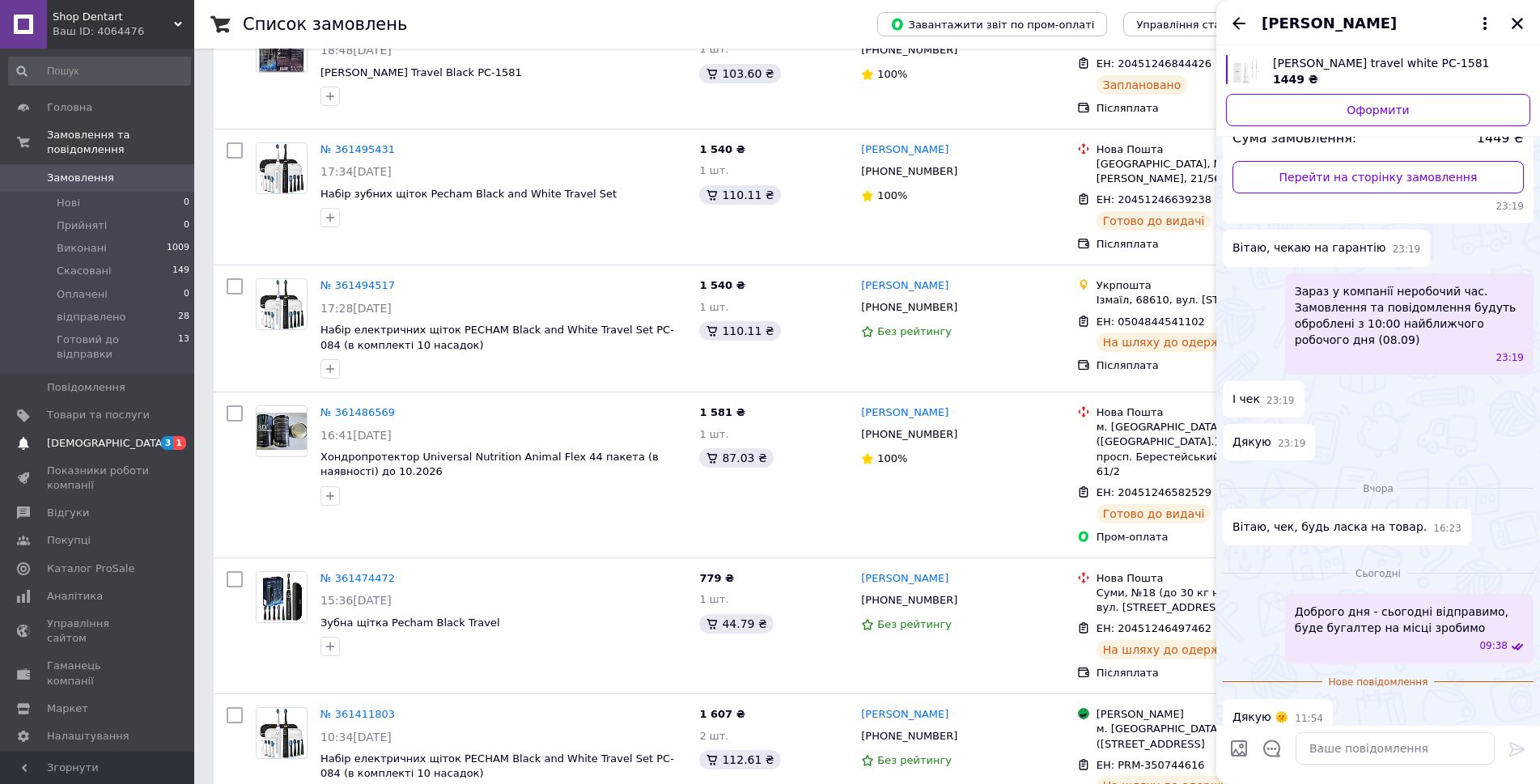
click at [95, 436] on span "[DEMOGRAPHIC_DATA]" at bounding box center [106, 443] width 119 height 15
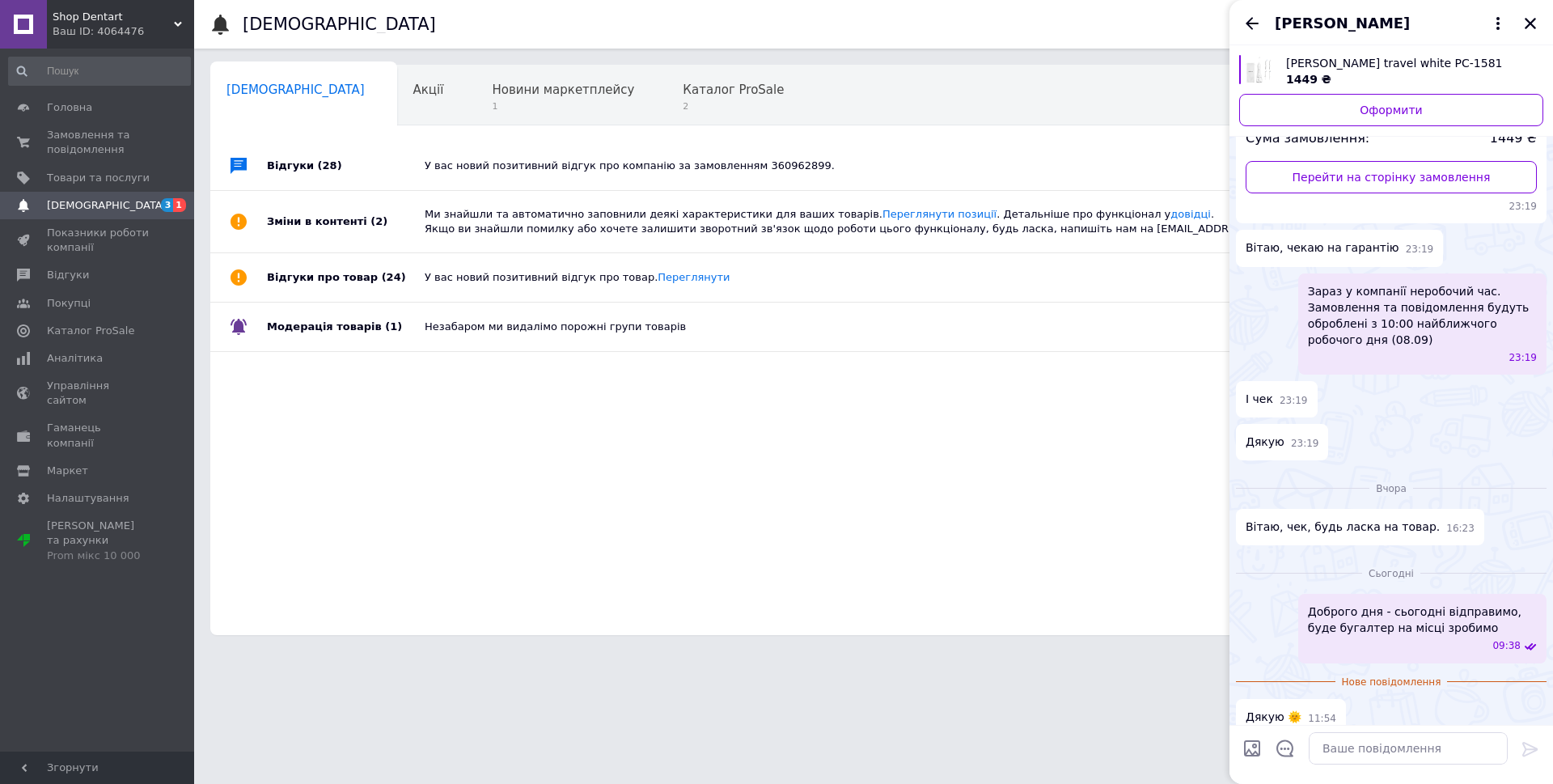
click at [179, 205] on span "1" at bounding box center [180, 205] width 13 height 14
click at [492, 94] on span "Новини маркетплейсу" at bounding box center [562, 90] width 142 height 15
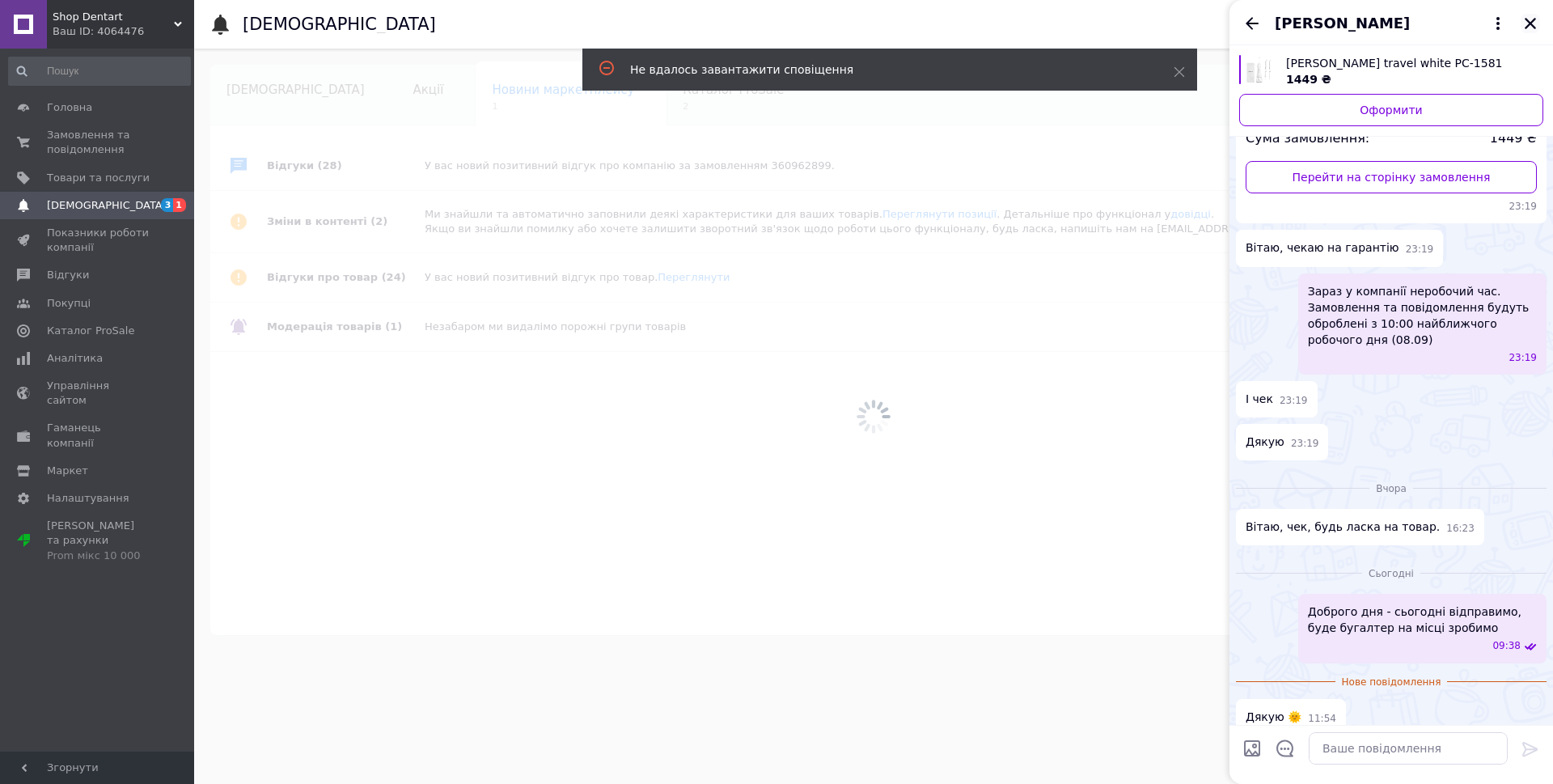
click at [1530, 23] on icon "Закрити" at bounding box center [1530, 23] width 11 height 11
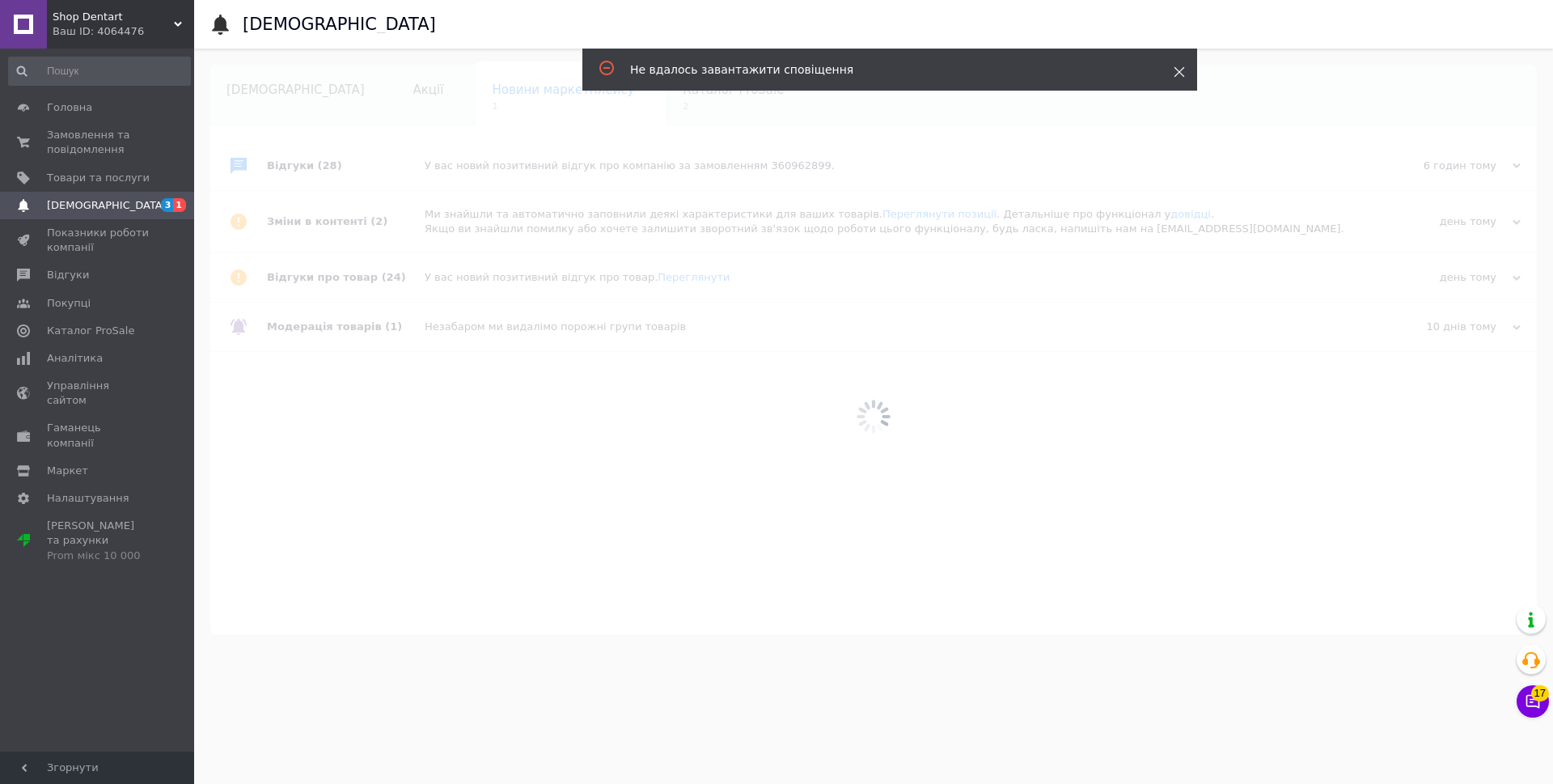
click at [1181, 73] on icon at bounding box center [1179, 71] width 11 height 11
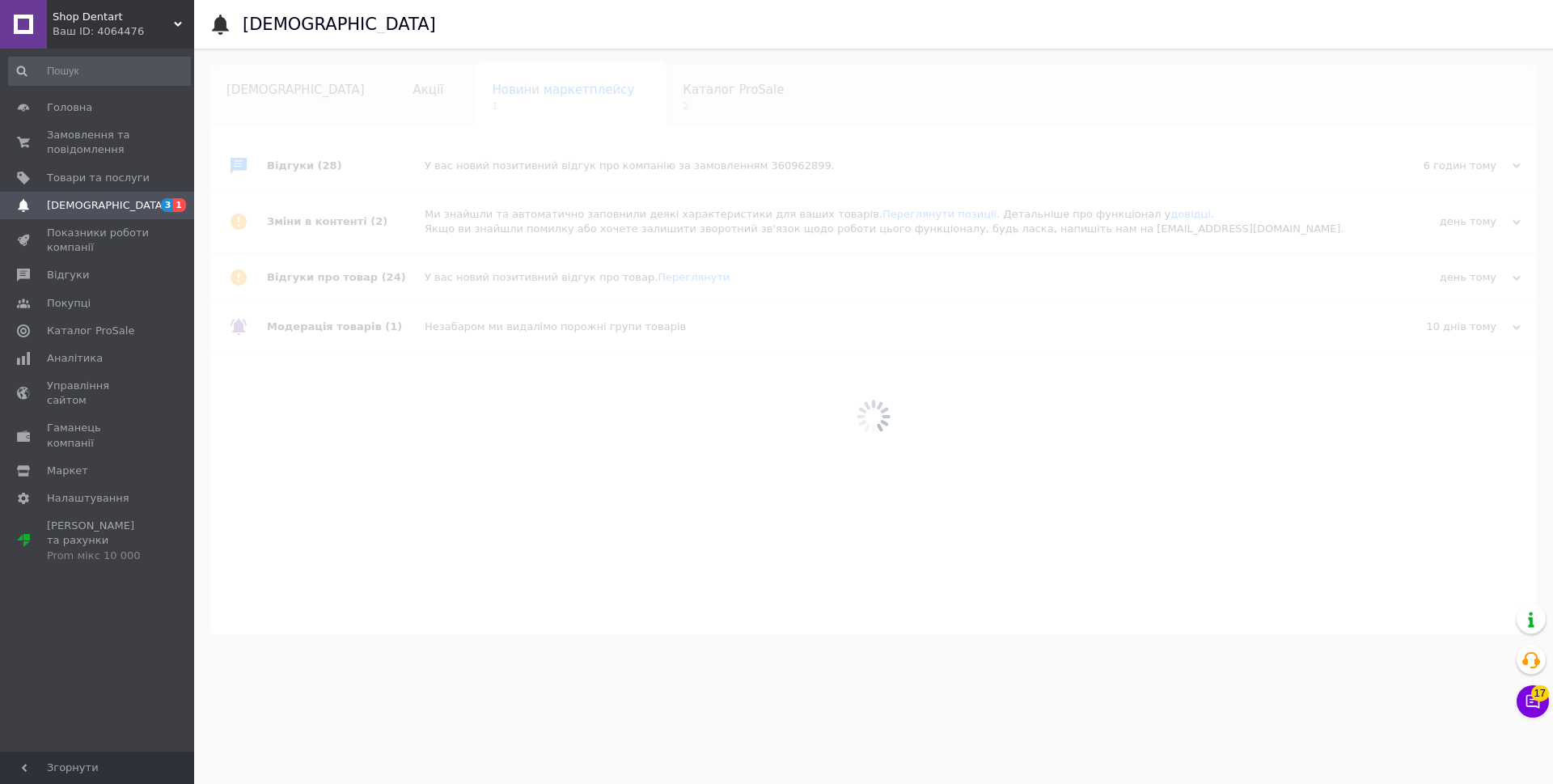
click at [169, 23] on span "Shop Dentart" at bounding box center [112, 17] width 121 height 15
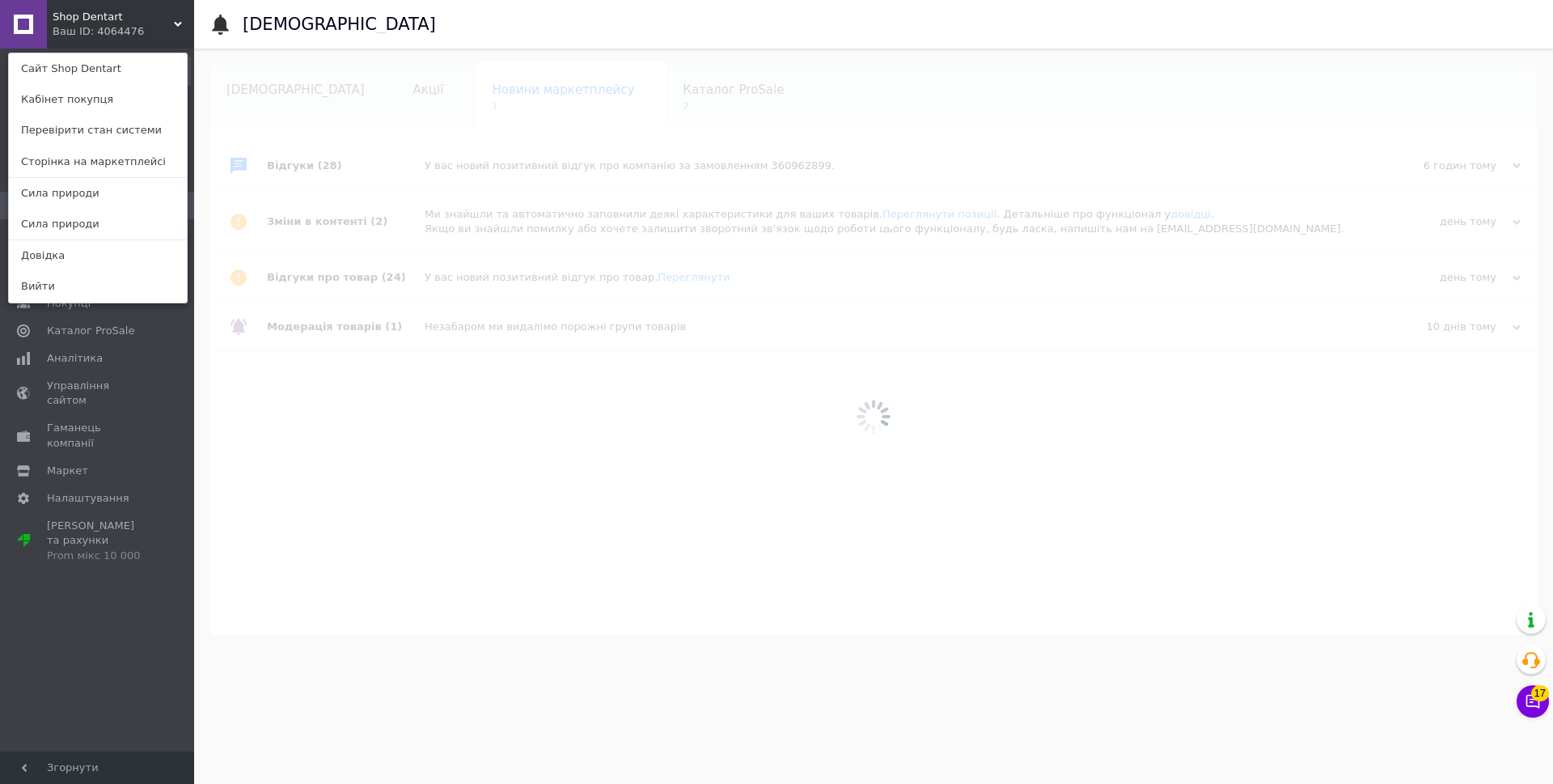
click at [117, 621] on div "Головна Замовлення та повідомлення 0 0 Товари та послуги Сповіщення 3 1 Показни…" at bounding box center [99, 402] width 199 height 707
click at [86, 774] on span "Згорнути" at bounding box center [97, 767] width 194 height 32
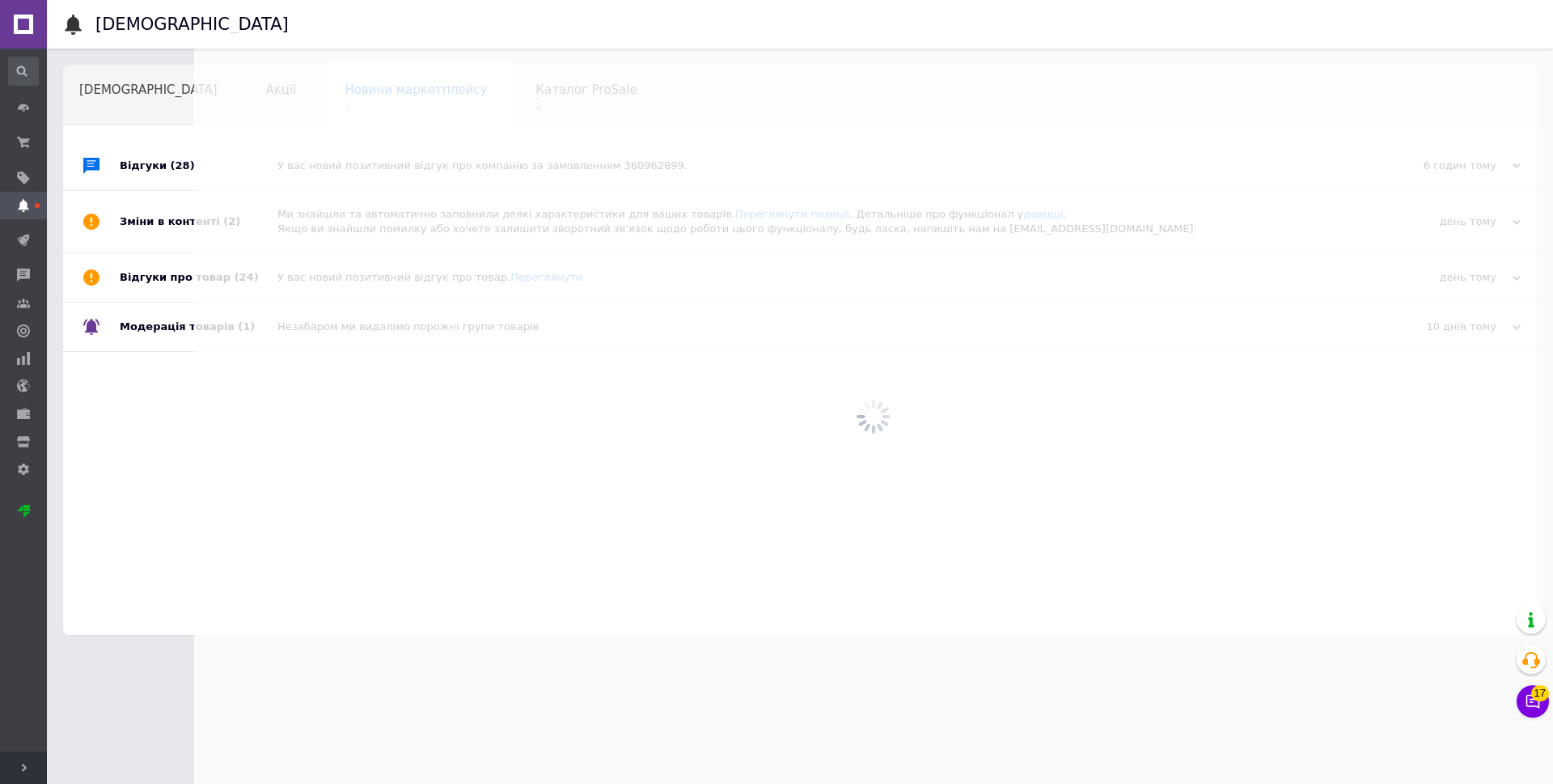
click at [27, 770] on icon at bounding box center [24, 767] width 8 height 8
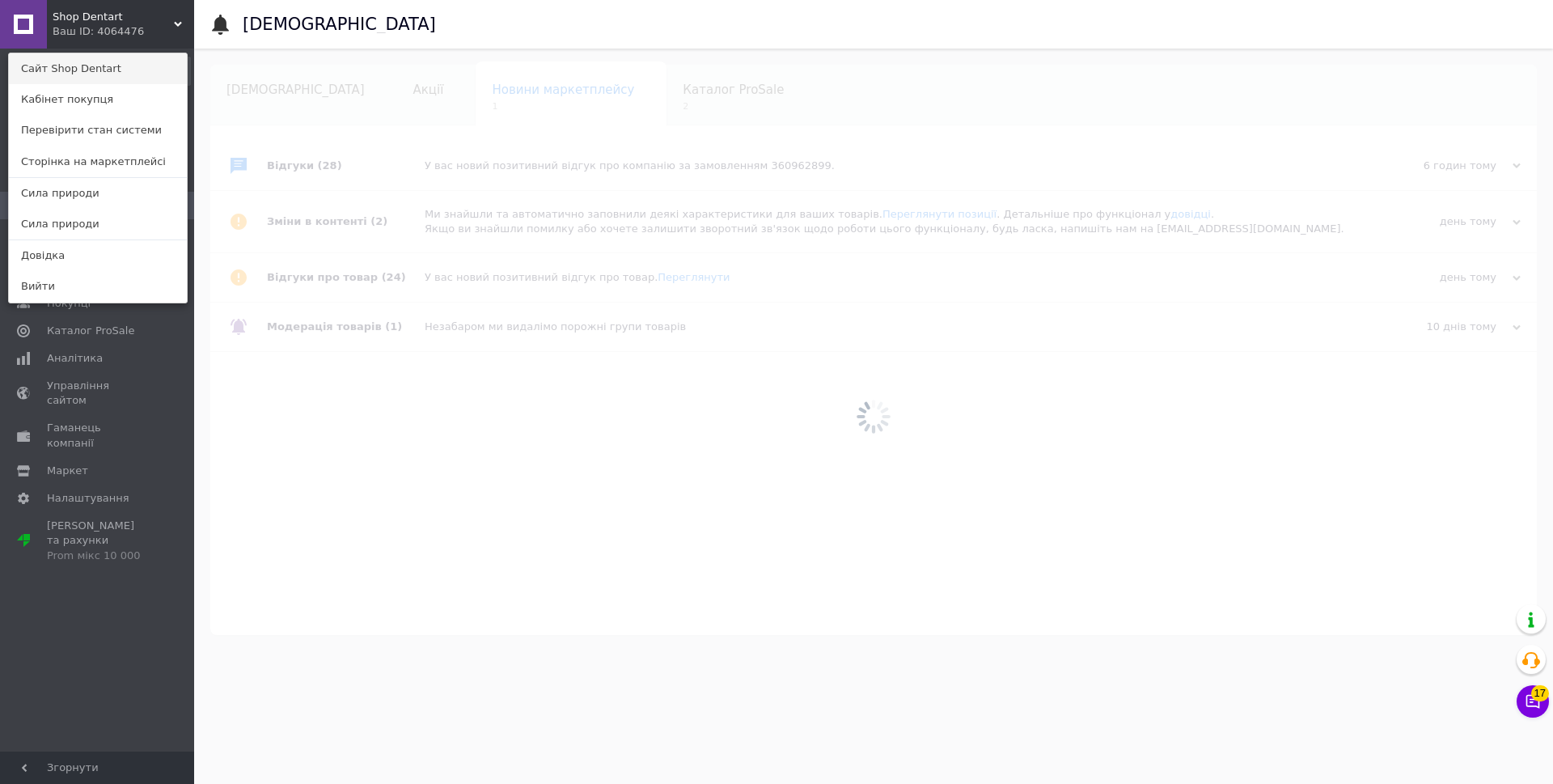
click at [85, 68] on link "Сайт Shop Dentart" at bounding box center [98, 68] width 178 height 30
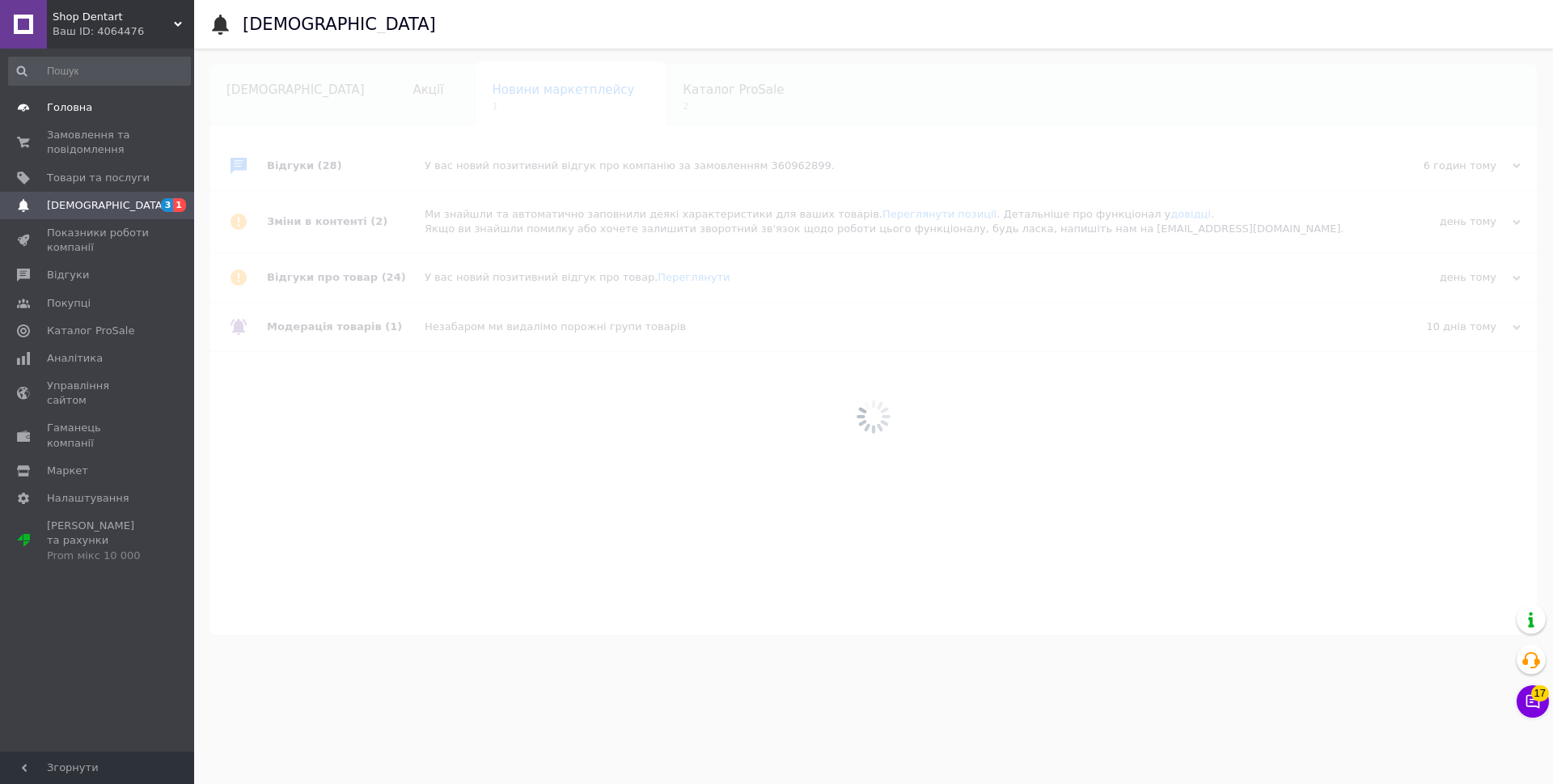
click at [90, 112] on span "Головна" at bounding box center [98, 107] width 103 height 15
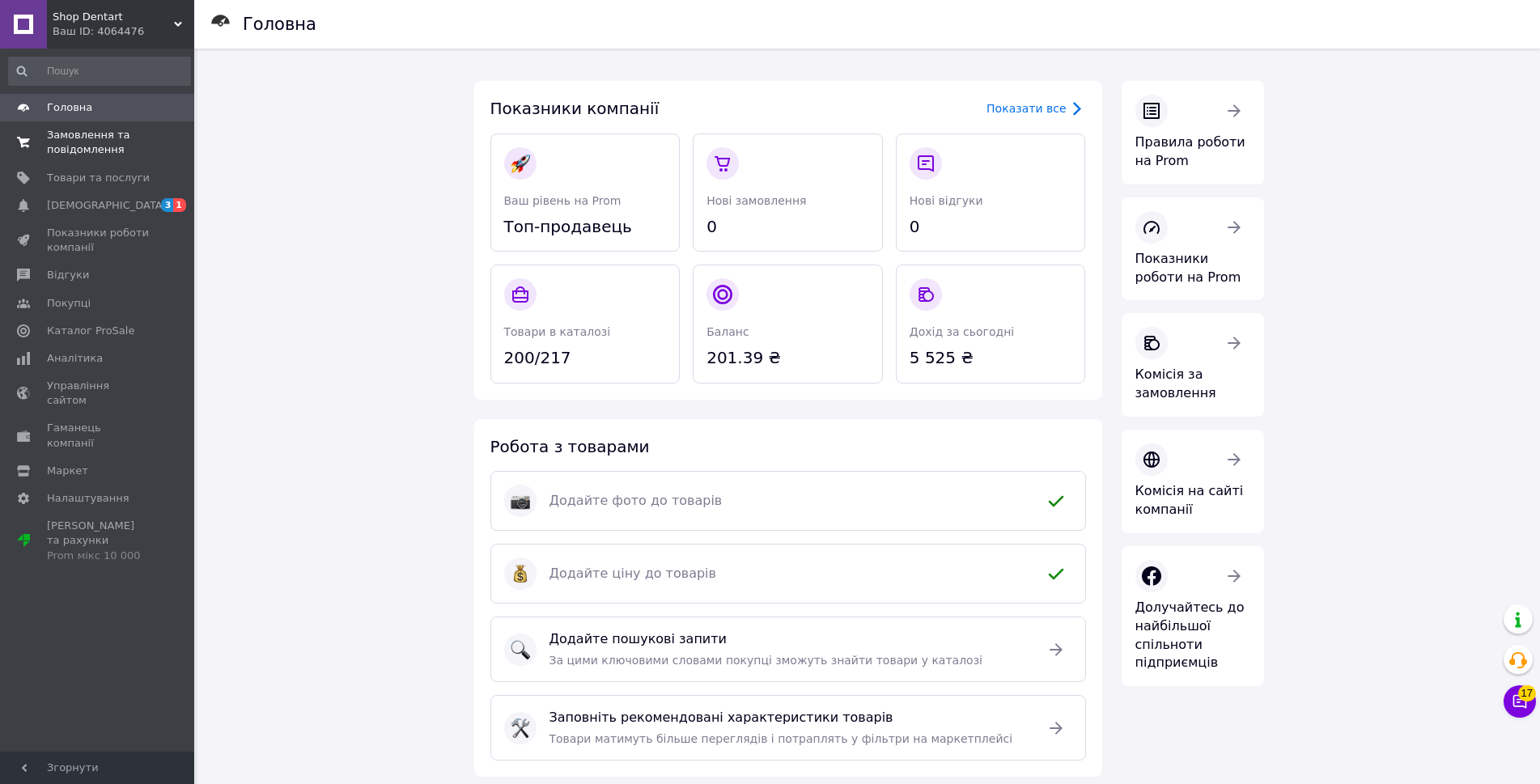
click at [96, 145] on span "Замовлення та повідомлення" at bounding box center [98, 142] width 103 height 29
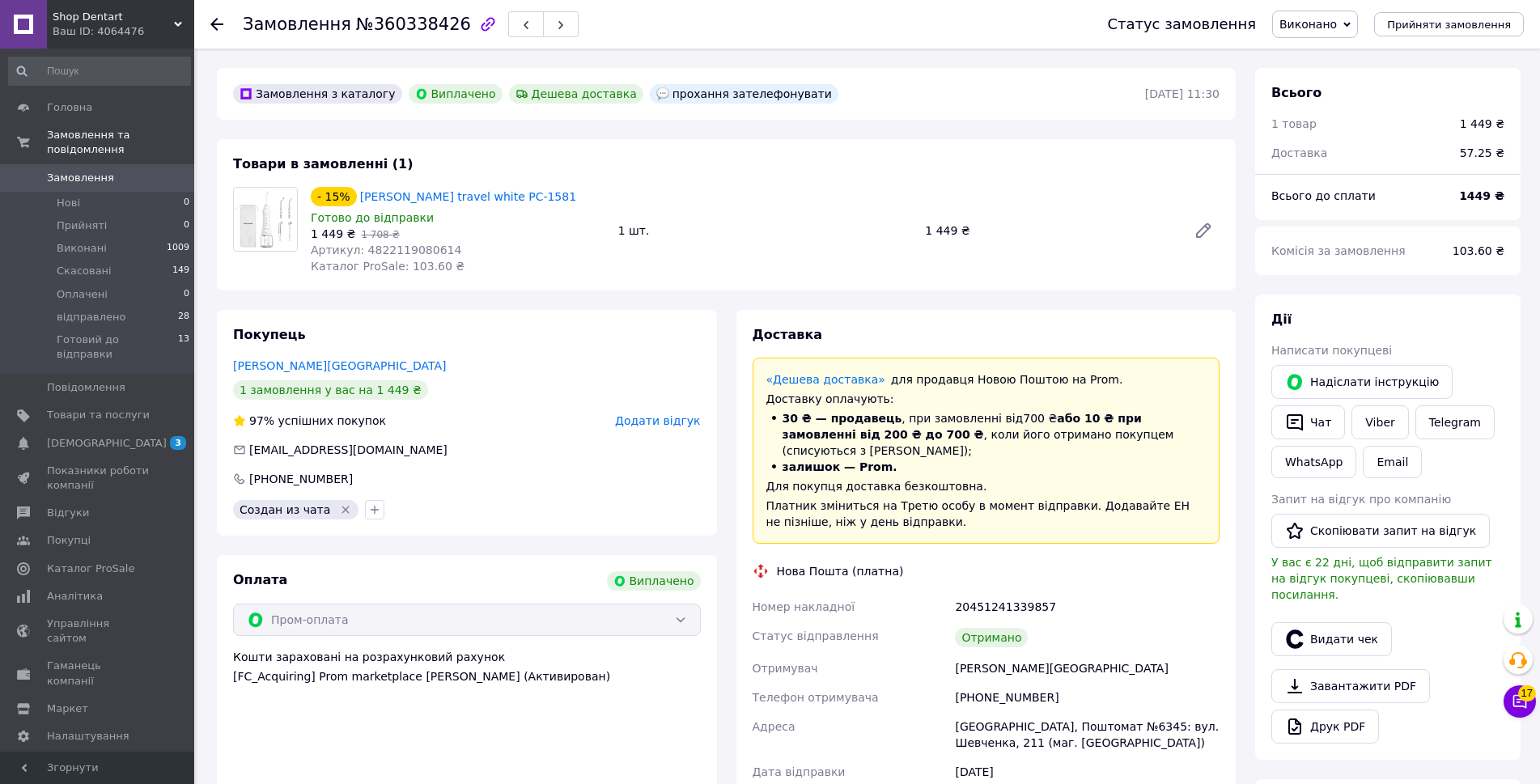
scroll to position [168, 0]
drag, startPoint x: 442, startPoint y: 27, endPoint x: 238, endPoint y: 33, distance: 204.1
click at [238, 33] on div "Замовлення №360338426 Статус замовлення Виконано Прийнято Скасовано Оплачено ві…" at bounding box center [866, 24] width 1313 height 49
copy h1 "Замовлення №360338426"
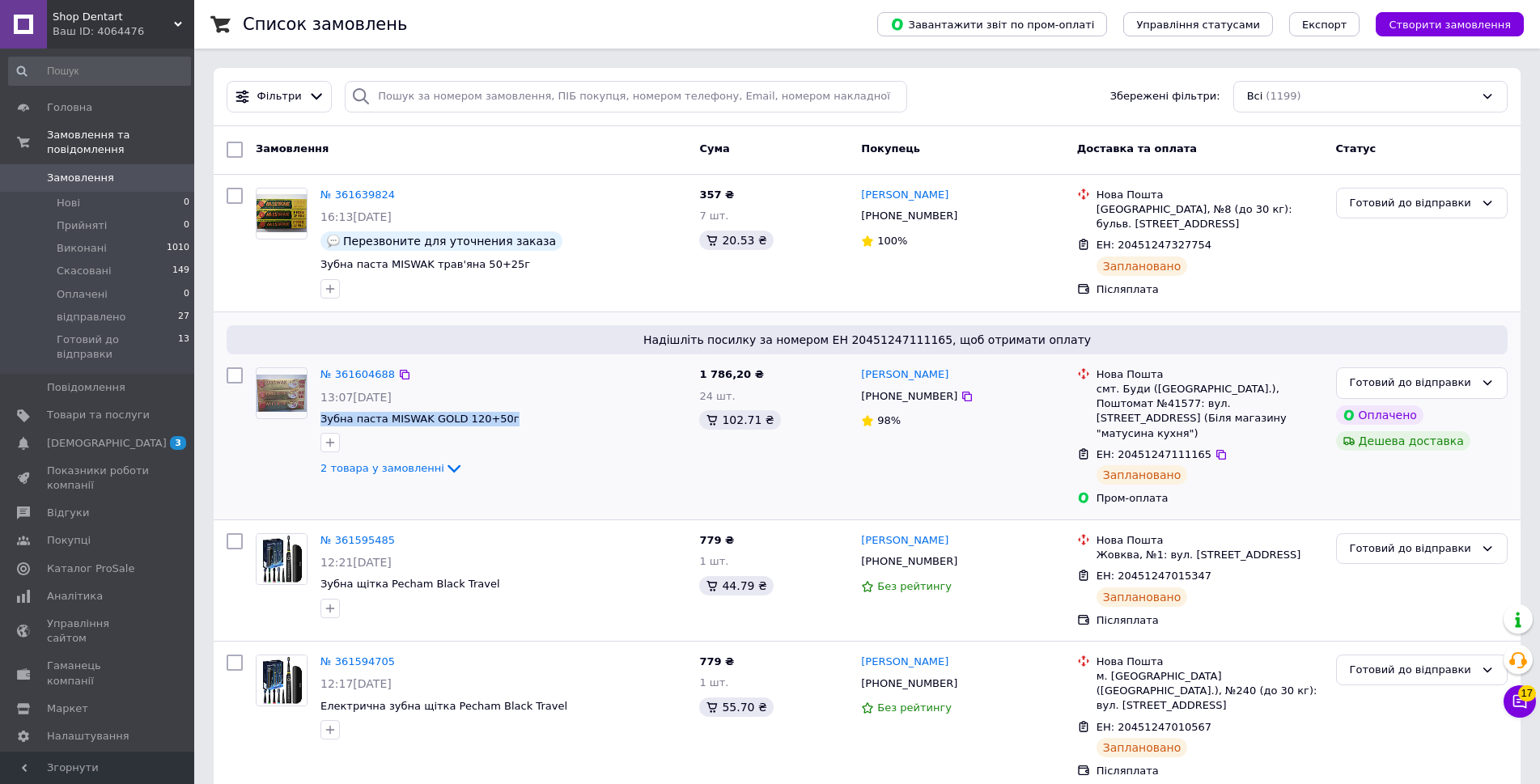
drag, startPoint x: 457, startPoint y: 416, endPoint x: 315, endPoint y: 420, distance: 142.1
click at [315, 420] on div "№ 361604688 13:07[DATE] Зубна паста MISWAK GOLD 120+50г 2 товара у замовленні" at bounding box center [503, 422] width 378 height 124
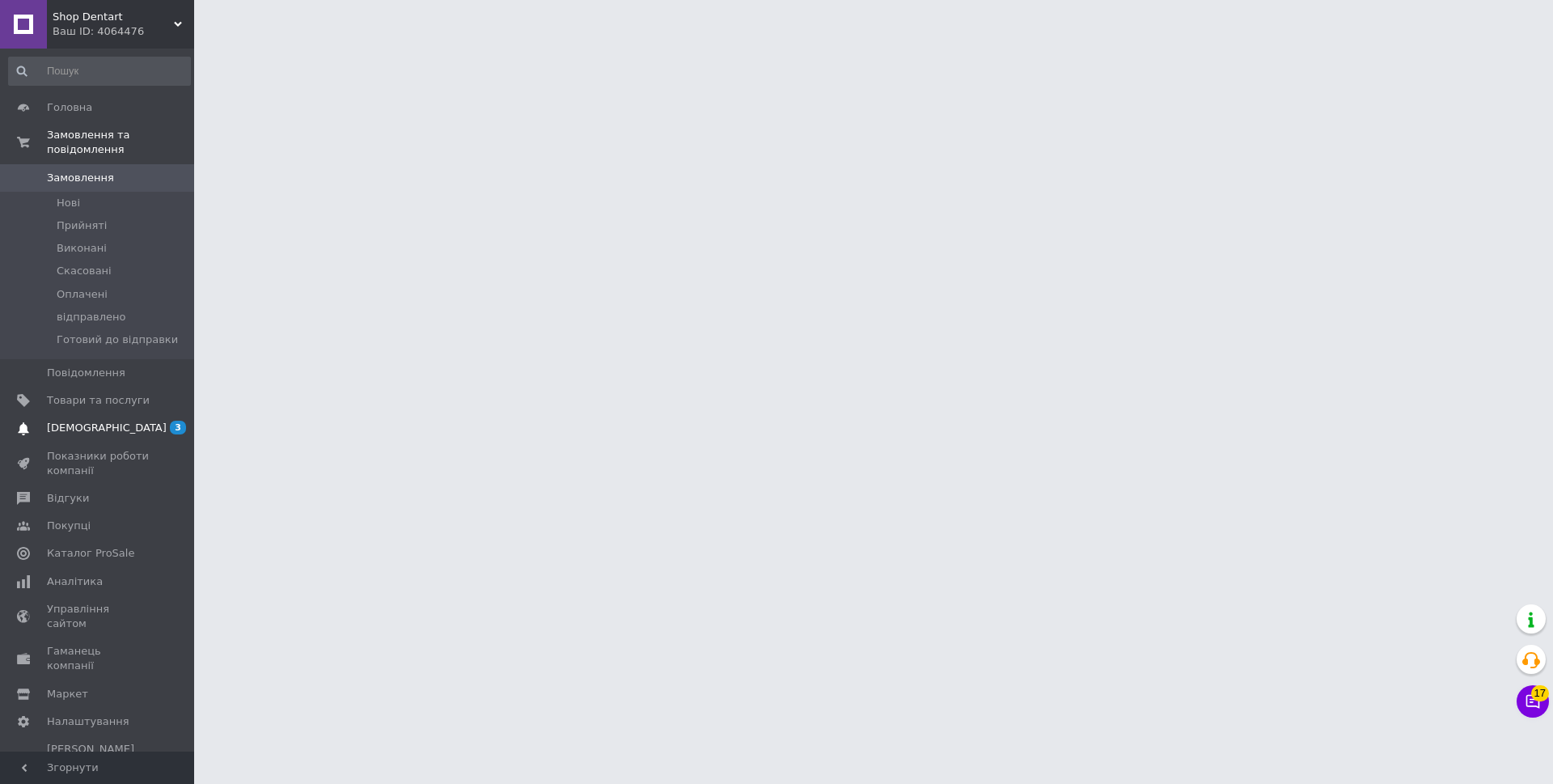
click at [92, 421] on span "[DEMOGRAPHIC_DATA]" at bounding box center [106, 428] width 119 height 15
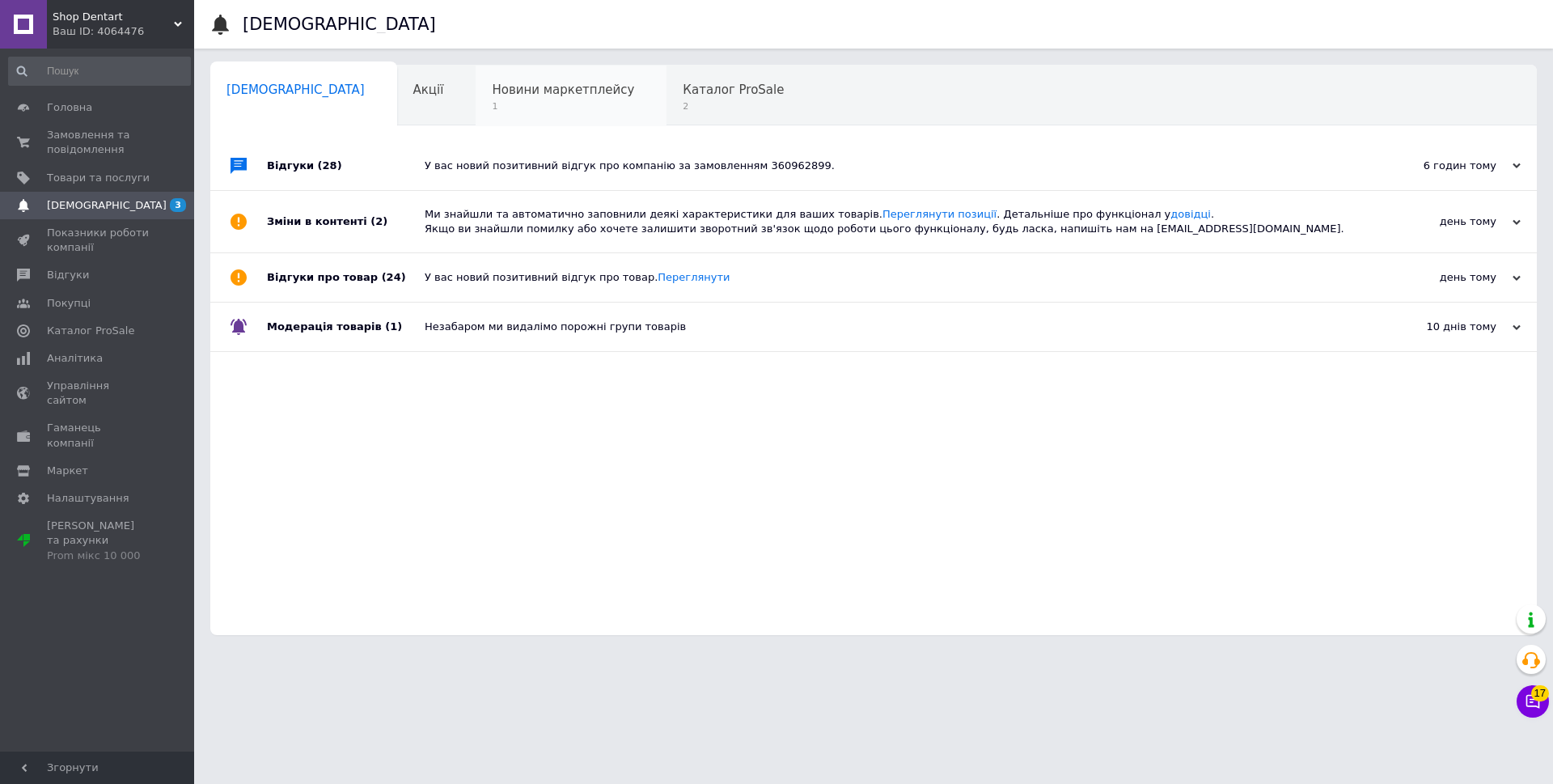
click at [492, 105] on span "1" at bounding box center [562, 106] width 142 height 12
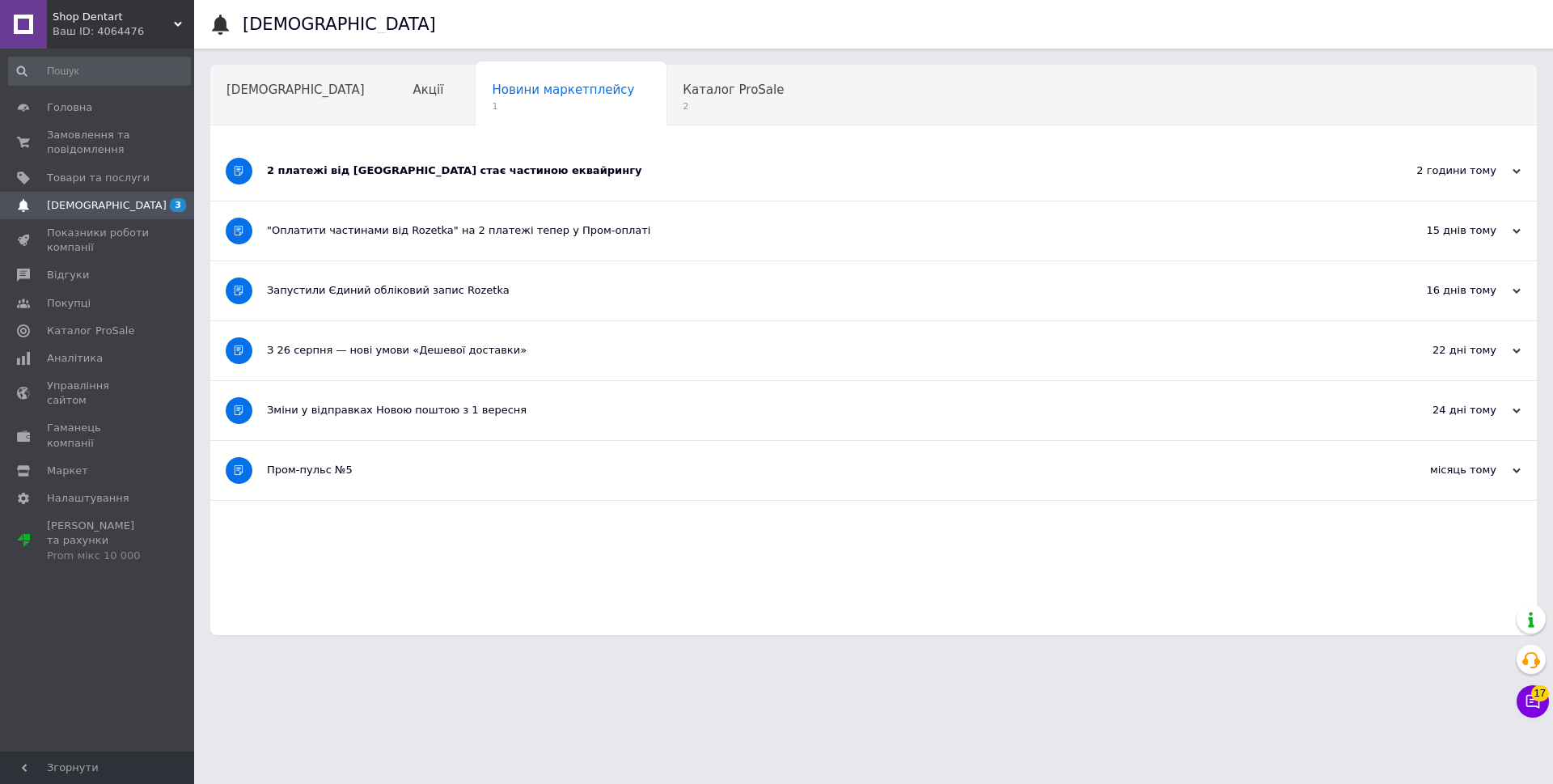
click at [388, 172] on div "2 платежі від Rozetka стає частиною еквайрингу" at bounding box center [812, 171] width 1092 height 15
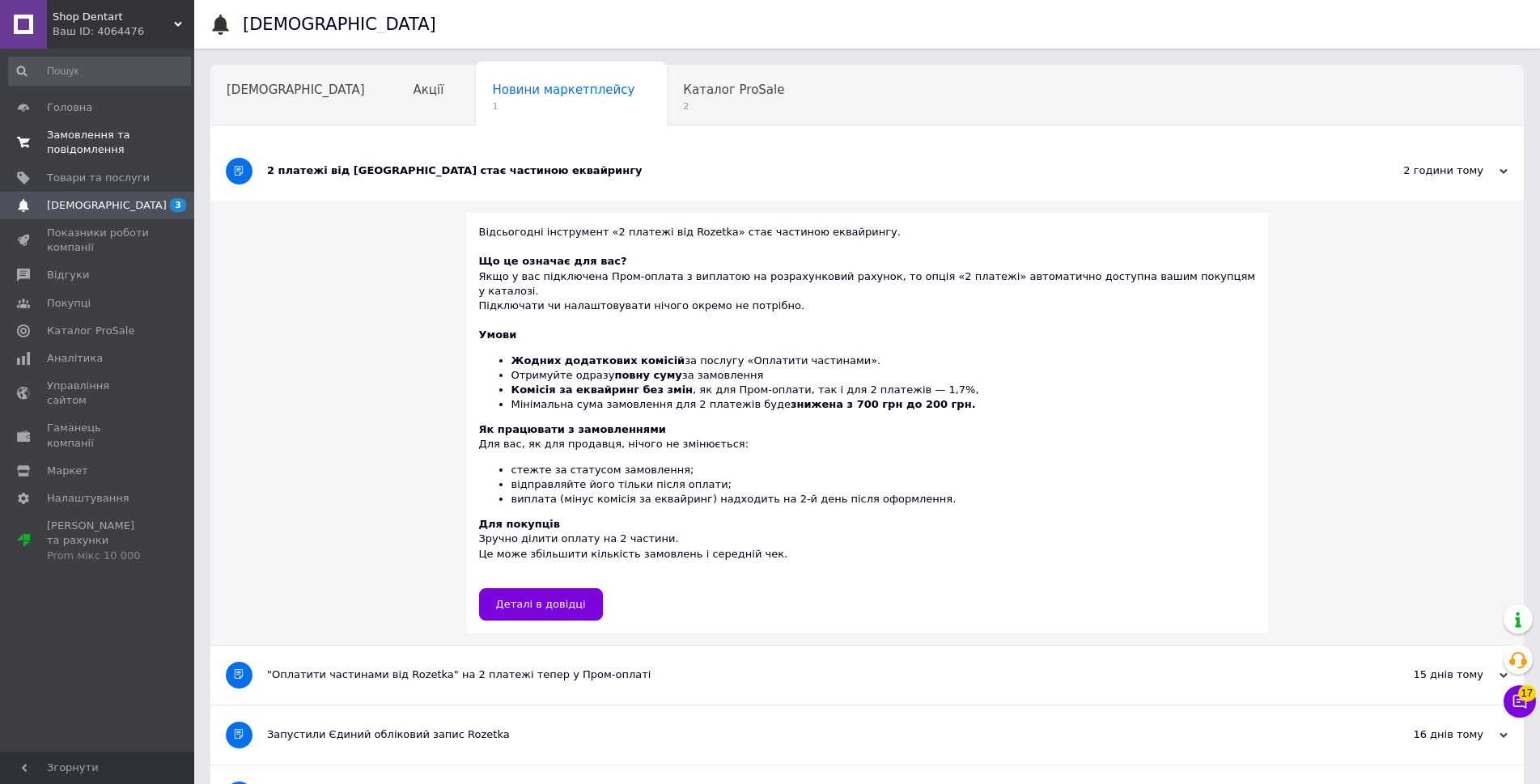
click at [96, 141] on span "Замовлення та повідомлення" at bounding box center [98, 142] width 103 height 29
